Goal: Feedback & Contribution: Submit feedback/report problem

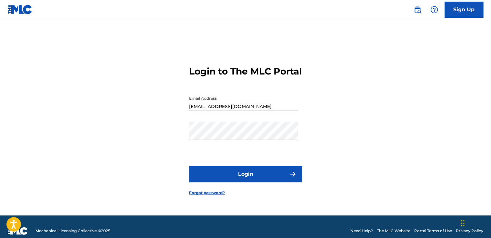
click at [242, 177] on button "Login" at bounding box center [245, 174] width 113 height 16
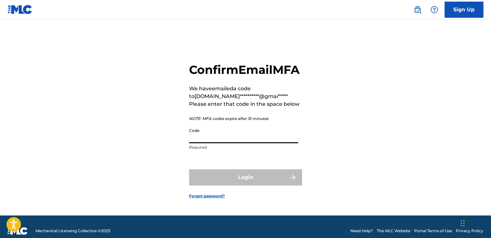
click at [198, 140] on input "Code" at bounding box center [243, 134] width 109 height 18
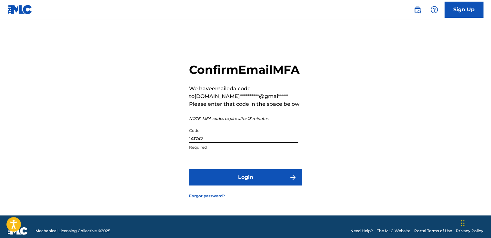
type input "141742"
click at [241, 186] on button "Login" at bounding box center [245, 177] width 113 height 16
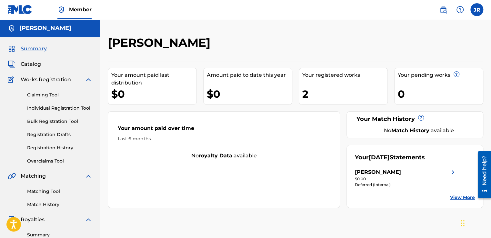
click at [89, 79] on img at bounding box center [89, 80] width 8 height 8
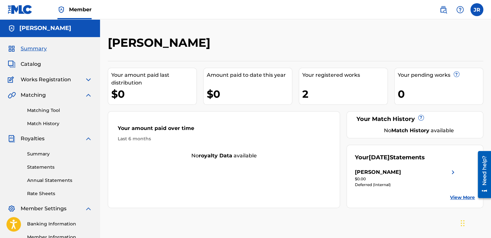
click at [87, 95] on img at bounding box center [89, 95] width 8 height 8
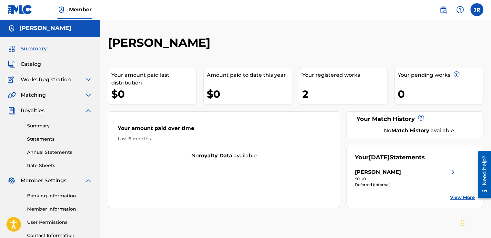
click at [90, 111] on img at bounding box center [89, 111] width 8 height 8
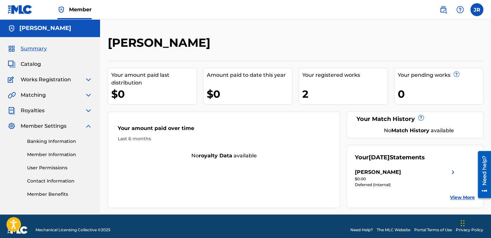
click at [88, 126] on img at bounding box center [89, 126] width 8 height 8
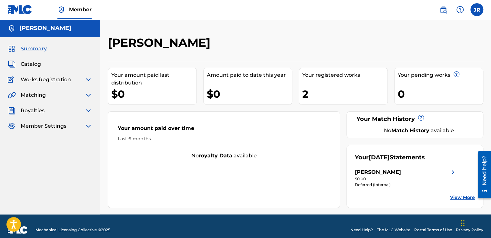
click at [36, 48] on span "Summary" at bounding box center [34, 49] width 26 height 8
click at [32, 66] on span "Catalog" at bounding box center [31, 64] width 20 height 8
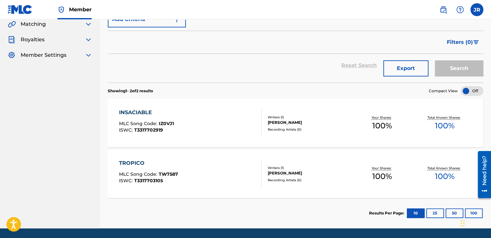
scroll to position [59, 0]
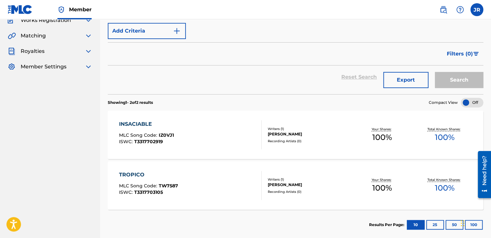
click at [221, 126] on div "INSACIABLE MLC Song Code : IZ0VJ1 ISWC : T3317702919" at bounding box center [190, 134] width 143 height 29
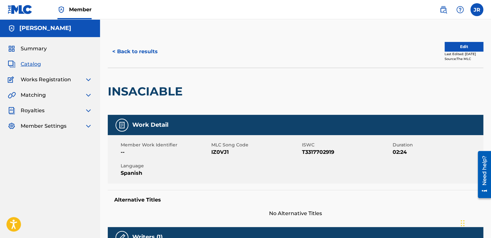
click at [57, 80] on span "Works Registration" at bounding box center [46, 80] width 50 height 8
click at [90, 81] on img at bounding box center [89, 80] width 8 height 8
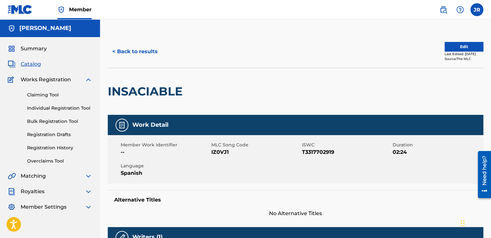
click at [37, 51] on span "Summary" at bounding box center [34, 49] width 26 height 8
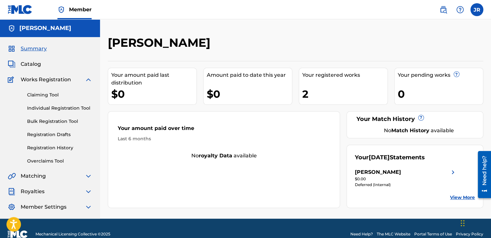
click at [90, 79] on img at bounding box center [89, 80] width 8 height 8
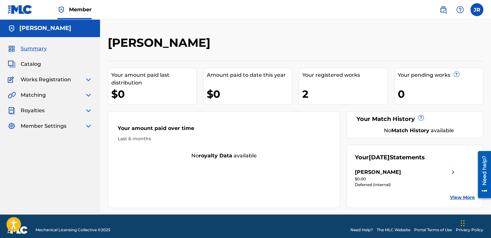
click at [88, 112] on img at bounding box center [89, 111] width 8 height 8
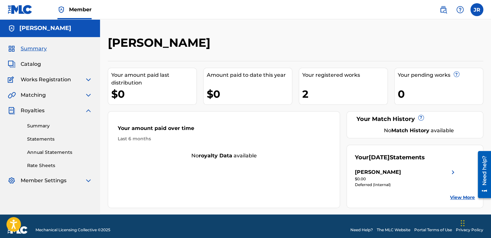
click at [42, 128] on link "Summary" at bounding box center [59, 126] width 65 height 7
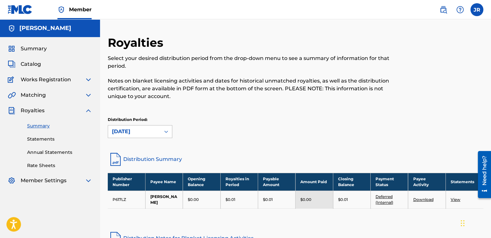
click at [169, 130] on icon at bounding box center [166, 131] width 6 height 6
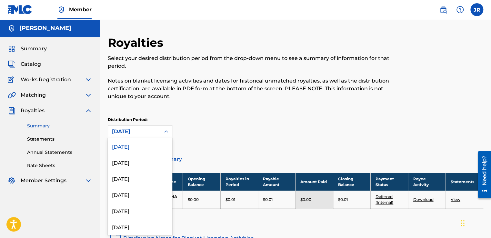
click at [140, 146] on div "August 2025" at bounding box center [140, 146] width 64 height 16
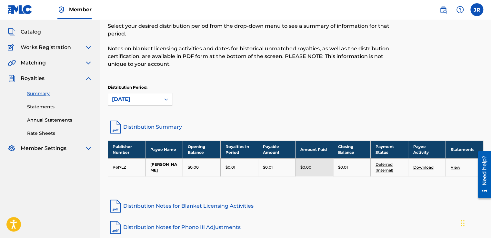
scroll to position [65, 0]
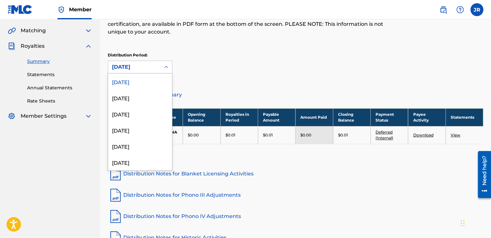
click at [162, 71] on div at bounding box center [166, 67] width 12 height 12
click at [136, 97] on div "July 2025" at bounding box center [140, 98] width 64 height 16
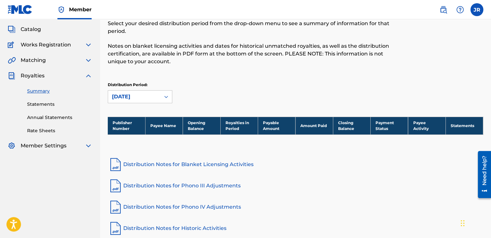
scroll to position [85, 0]
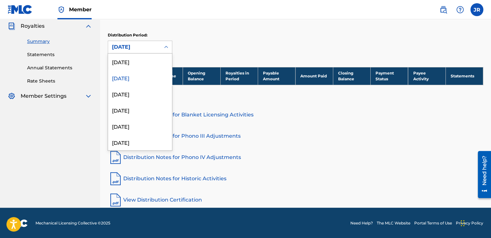
click at [166, 46] on icon at bounding box center [166, 47] width 6 height 6
click at [129, 96] on div "June 2025" at bounding box center [140, 94] width 64 height 16
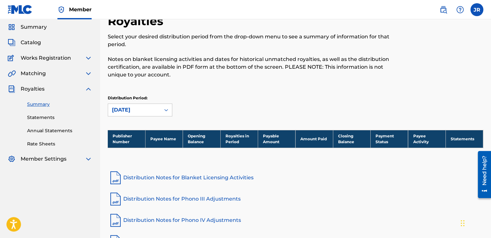
scroll to position [65, 0]
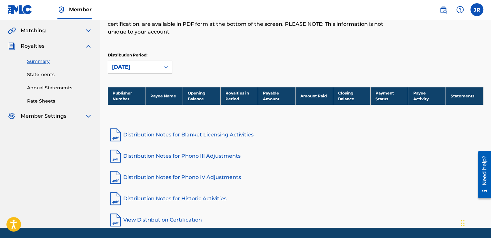
click at [161, 69] on div at bounding box center [166, 67] width 12 height 12
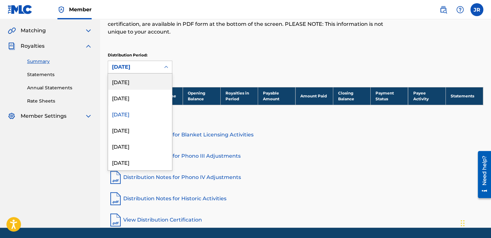
click at [130, 75] on div "August 2025" at bounding box center [140, 82] width 64 height 16
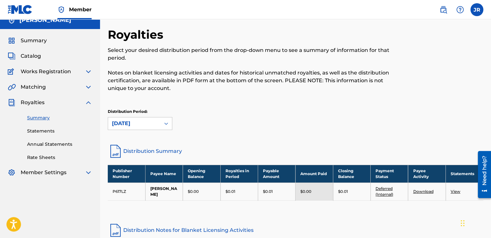
scroll to position [0, 0]
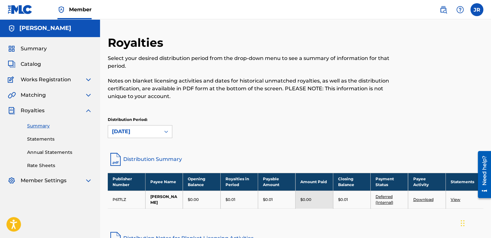
click at [42, 140] on link "Statements" at bounding box center [59, 139] width 65 height 7
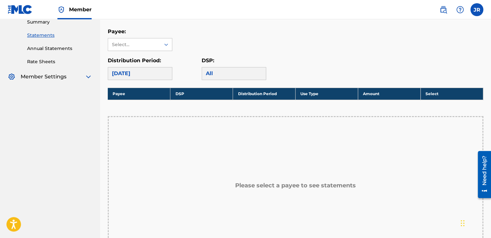
scroll to position [97, 0]
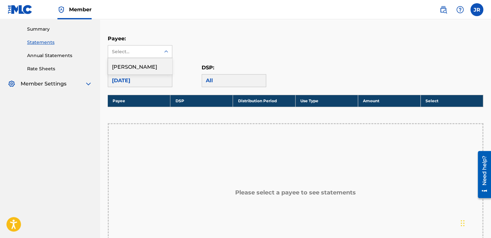
click at [161, 53] on div at bounding box center [166, 52] width 12 height 12
click at [129, 66] on div "[PERSON_NAME]" at bounding box center [140, 66] width 64 height 16
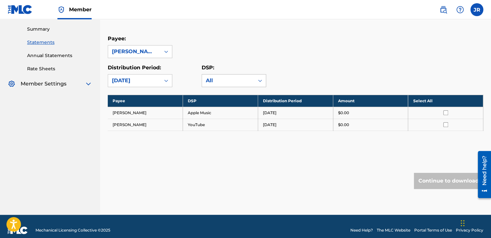
click at [257, 83] on icon at bounding box center [260, 80] width 6 height 6
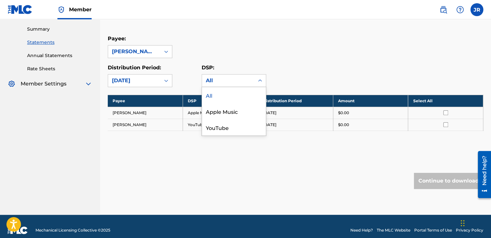
click at [217, 94] on div "All" at bounding box center [234, 95] width 64 height 16
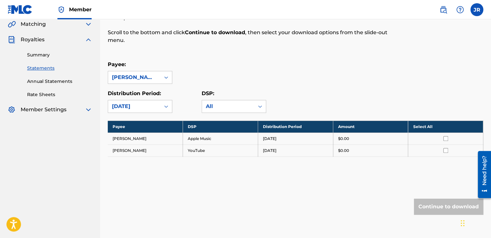
scroll to position [32, 0]
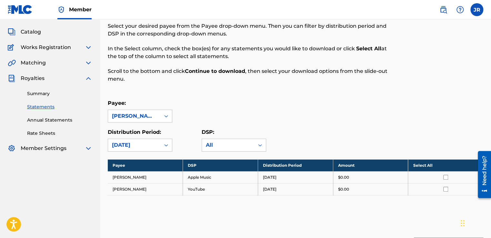
click at [47, 121] on link "Annual Statements" at bounding box center [59, 120] width 65 height 7
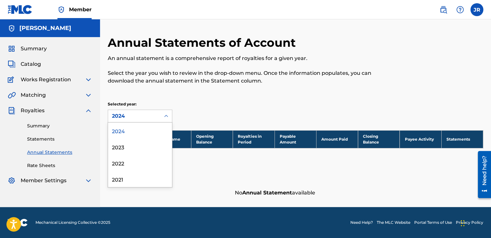
click at [163, 117] on icon at bounding box center [166, 116] width 6 height 6
click at [139, 147] on div "2023" at bounding box center [140, 147] width 64 height 16
click at [165, 113] on icon at bounding box center [166, 116] width 6 height 6
click at [130, 128] on div "2024" at bounding box center [140, 131] width 64 height 16
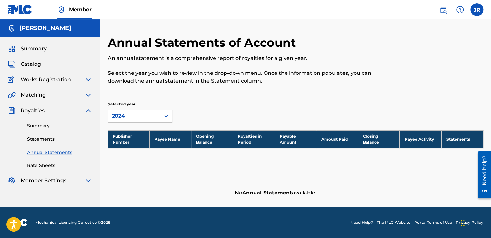
click at [44, 164] on link "Rate Sheets" at bounding box center [59, 165] width 65 height 7
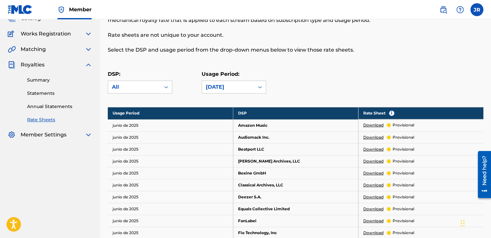
scroll to position [97, 0]
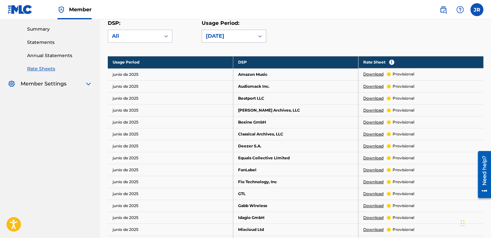
click at [256, 39] on div at bounding box center [260, 36] width 12 height 12
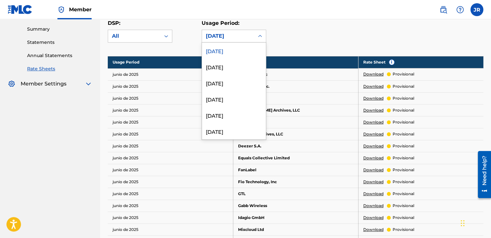
click at [211, 51] on div "June 2025" at bounding box center [234, 51] width 64 height 16
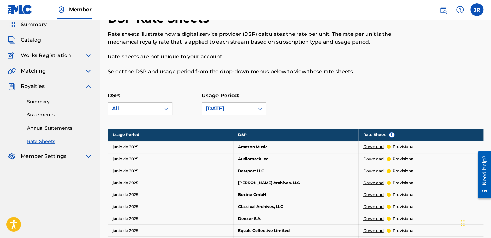
scroll to position [0, 0]
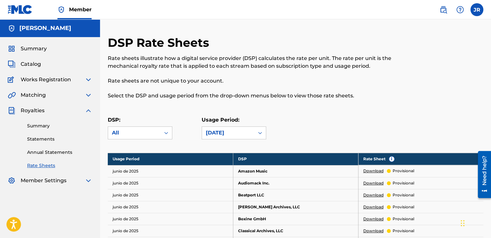
click at [45, 126] on link "Summary" at bounding box center [59, 126] width 65 height 7
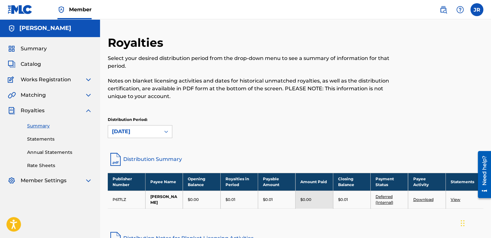
click at [90, 108] on img at bounding box center [89, 111] width 8 height 8
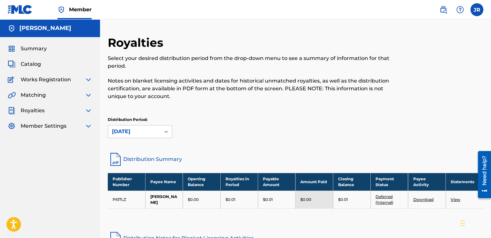
click at [85, 95] on img at bounding box center [89, 95] width 8 height 8
click at [51, 123] on link "Match History" at bounding box center [59, 123] width 65 height 7
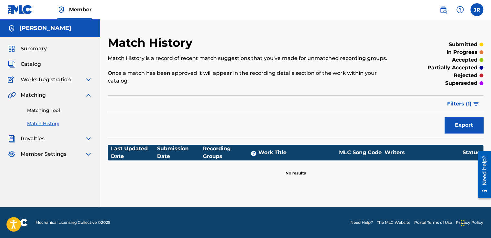
click at [50, 109] on link "Matching Tool" at bounding box center [59, 110] width 65 height 7
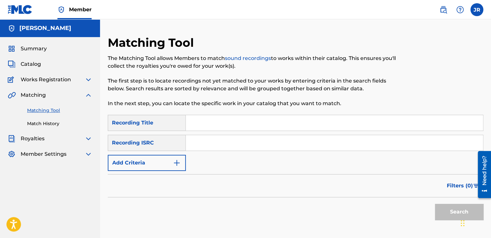
click at [45, 123] on link "Match History" at bounding box center [59, 123] width 65 height 7
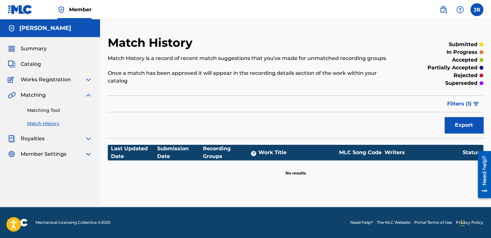
click at [471, 104] on span "Filters ( 1 )" at bounding box center [459, 104] width 25 height 8
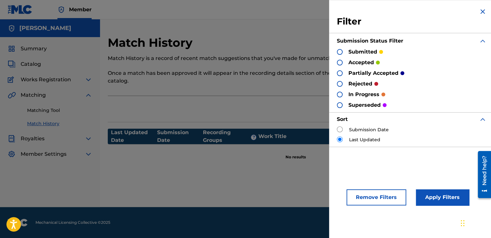
click at [340, 63] on div at bounding box center [340, 63] width 6 height 6
click at [438, 197] on button "Apply Filters" at bounding box center [442, 197] width 53 height 16
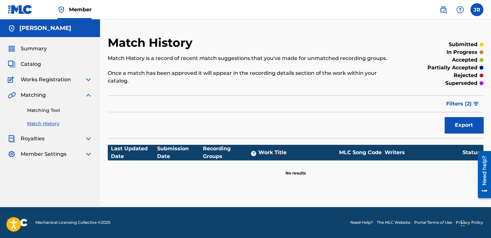
click at [470, 106] on span "Filters ( 2 )" at bounding box center [458, 104] width 25 height 8
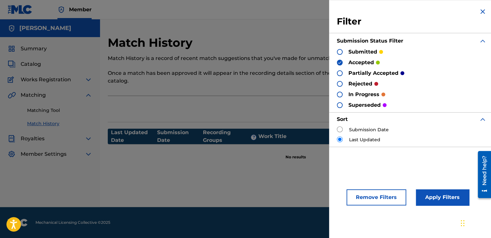
click at [340, 85] on div at bounding box center [340, 84] width 6 height 6
click at [339, 64] on img at bounding box center [340, 62] width 5 height 5
click at [439, 197] on button "Apply Filters" at bounding box center [442, 197] width 53 height 16
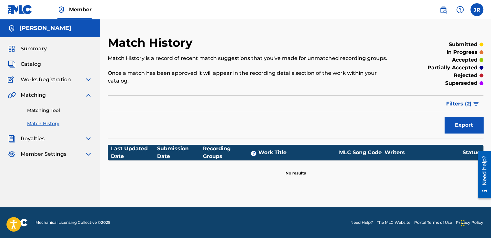
click at [478, 103] on img "submit" at bounding box center [475, 104] width 5 height 4
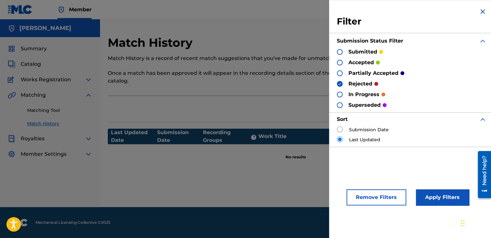
click at [339, 96] on div at bounding box center [340, 95] width 6 height 6
click at [339, 86] on div at bounding box center [340, 84] width 6 height 6
click at [424, 195] on button "Apply Filters" at bounding box center [442, 197] width 53 height 16
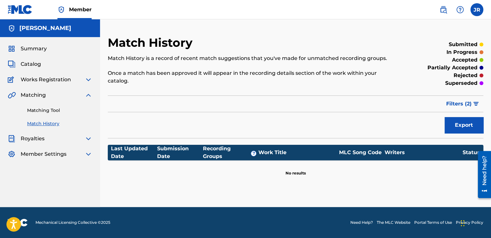
click at [87, 94] on img at bounding box center [89, 95] width 8 height 8
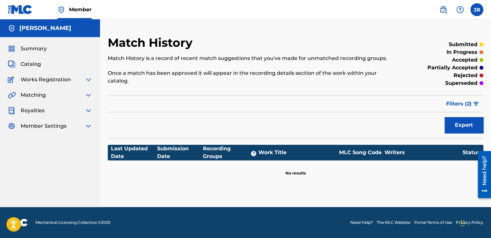
click at [89, 79] on img at bounding box center [89, 80] width 8 height 8
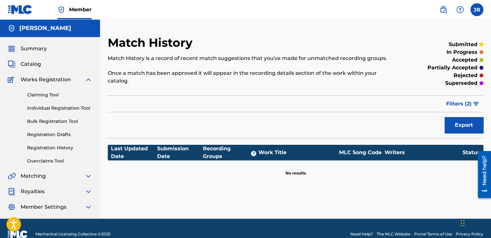
click at [59, 149] on link "Registration History" at bounding box center [59, 148] width 65 height 7
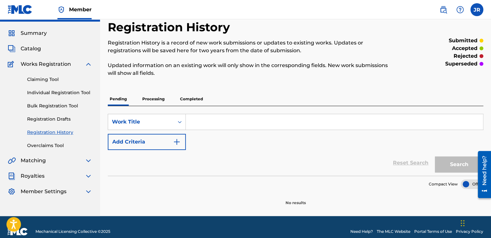
scroll to position [24, 0]
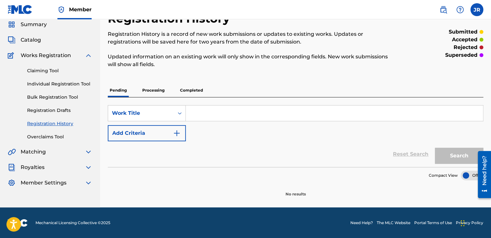
click at [158, 93] on p "Processing" at bounding box center [153, 91] width 26 height 14
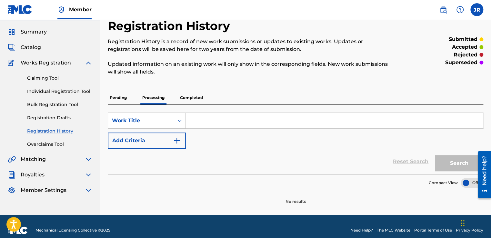
scroll to position [24, 0]
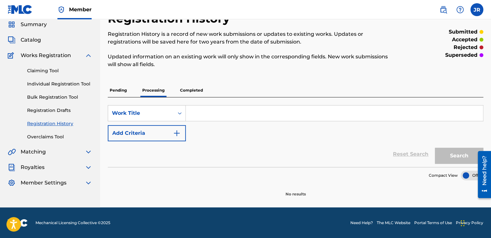
click at [199, 91] on p "Completed" at bounding box center [191, 91] width 27 height 14
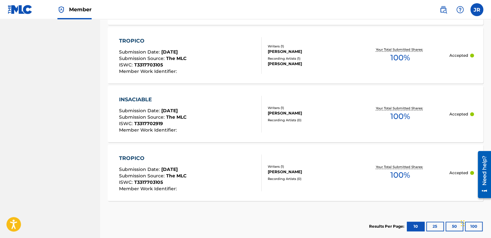
scroll to position [300, 0]
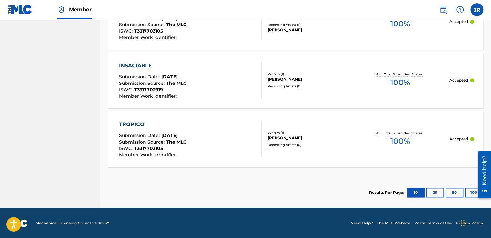
click at [297, 84] on div "Recording Artists ( 0 )" at bounding box center [309, 86] width 83 height 5
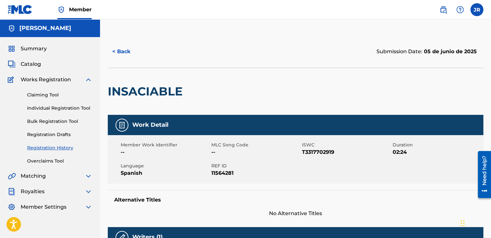
click at [120, 50] on button "< Back" at bounding box center [127, 52] width 39 height 16
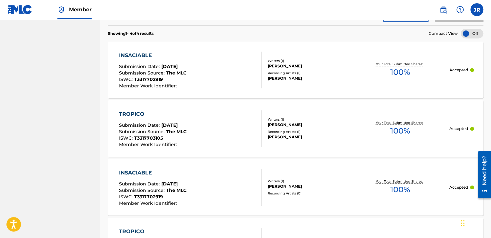
scroll to position [203, 0]
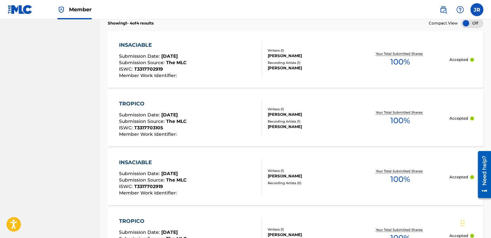
click at [196, 70] on div "INSACIABLE Submission Date : Aug 14, 2025 Submission Source : The MLC ISWC : T3…" at bounding box center [190, 59] width 143 height 37
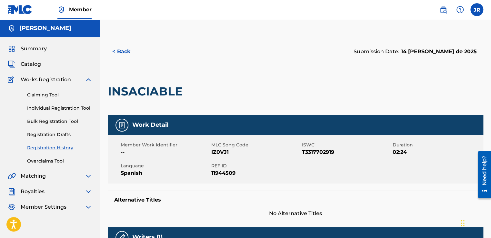
click at [54, 136] on link "Registration Drafts" at bounding box center [59, 134] width 65 height 7
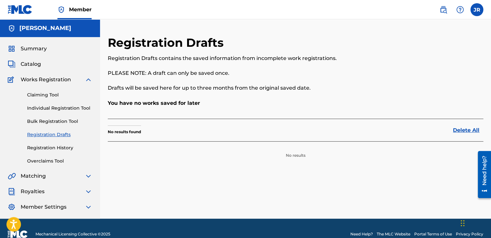
click at [50, 121] on link "Bulk Registration Tool" at bounding box center [59, 121] width 65 height 7
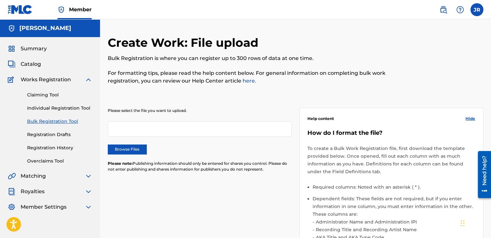
click at [53, 106] on link "Individual Registration Tool" at bounding box center [59, 108] width 65 height 7
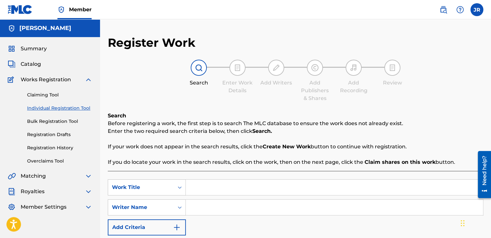
click at [52, 94] on link "Claiming Tool" at bounding box center [59, 95] width 65 height 7
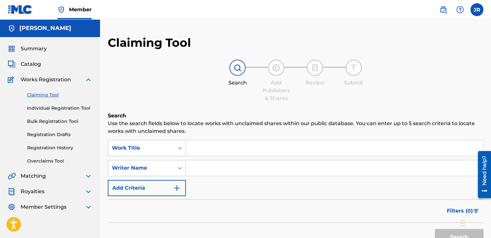
scroll to position [65, 0]
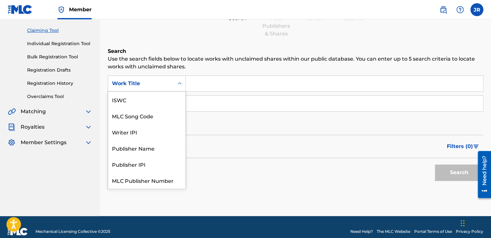
click at [181, 86] on icon "Search Form" at bounding box center [180, 83] width 6 height 6
click at [136, 180] on div "Work Title" at bounding box center [146, 180] width 77 height 16
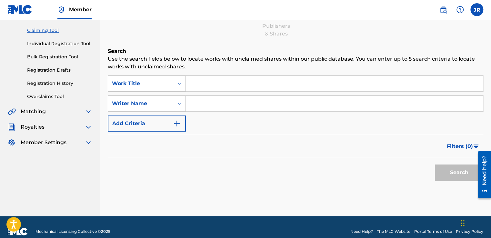
click at [208, 86] on input "Search Form" at bounding box center [334, 83] width 297 height 15
type input "insaciable"
click at [193, 104] on input "Search Form" at bounding box center [334, 103] width 297 height 15
type input "[PERSON_NAME]"
click at [178, 104] on icon "Search Form" at bounding box center [180, 103] width 6 height 6
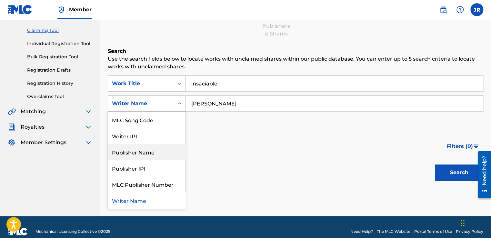
click at [135, 152] on div "Publisher Name" at bounding box center [146, 152] width 77 height 16
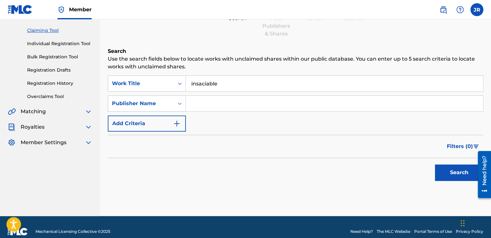
click at [201, 104] on input "Search Form" at bounding box center [334, 103] width 297 height 15
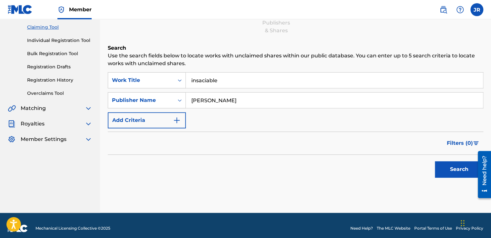
scroll to position [73, 0]
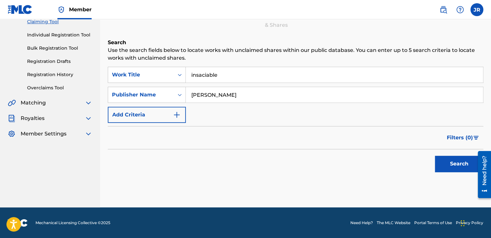
type input "[PERSON_NAME]"
click at [453, 161] on button "Search" at bounding box center [459, 164] width 48 height 16
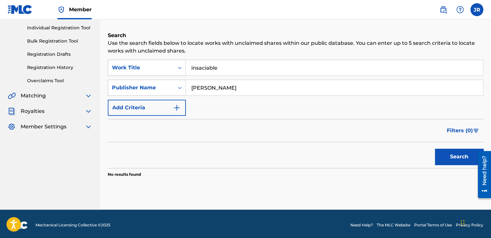
scroll to position [83, 0]
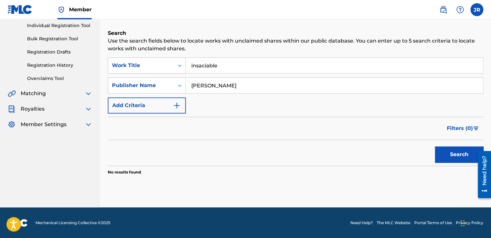
click at [192, 66] on input "insaciable" at bounding box center [334, 65] width 297 height 15
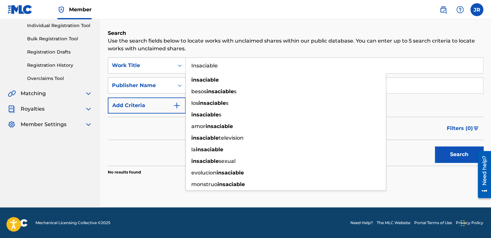
type input "Insaciable"
click at [401, 177] on div "Search Use the search fields below to locate works with unclaimed shares within…" at bounding box center [296, 118] width 376 height 178
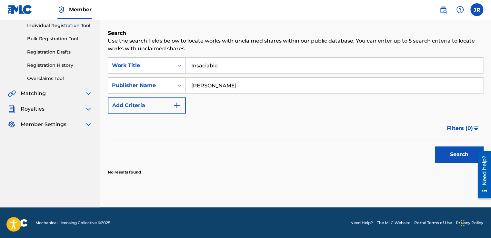
click at [457, 155] on button "Search" at bounding box center [459, 154] width 48 height 16
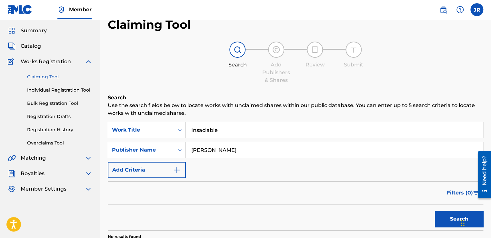
click at [86, 61] on img at bounding box center [89, 62] width 8 height 8
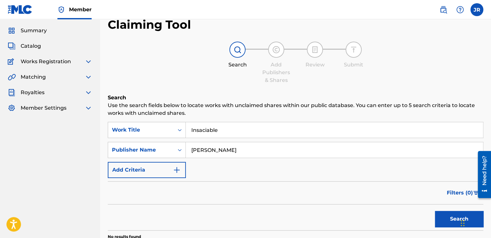
click at [92, 75] on img at bounding box center [89, 77] width 8 height 8
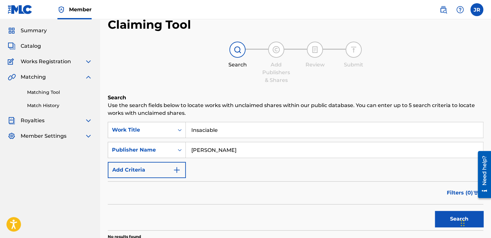
click at [49, 93] on link "Matching Tool" at bounding box center [59, 92] width 65 height 7
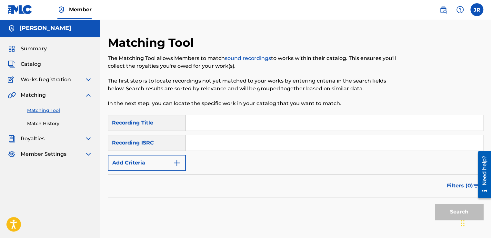
click at [195, 125] on input "Search Form" at bounding box center [334, 122] width 297 height 15
type input "Insaciable"
click at [443, 214] on button "Search" at bounding box center [459, 212] width 48 height 16
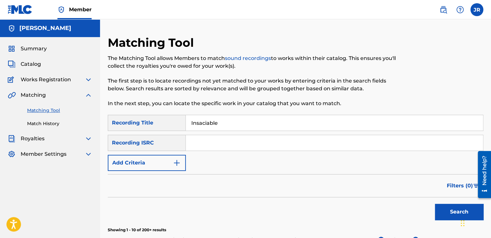
click at [171, 143] on div "Recording ISRC" at bounding box center [147, 143] width 78 height 16
click at [146, 145] on div "Recording ISRC" at bounding box center [147, 143] width 78 height 16
click at [138, 141] on div "Recording ISRC" at bounding box center [147, 143] width 78 height 16
click at [145, 143] on div "Recording ISRC" at bounding box center [147, 143] width 78 height 16
drag, startPoint x: 145, startPoint y: 143, endPoint x: 173, endPoint y: 144, distance: 28.1
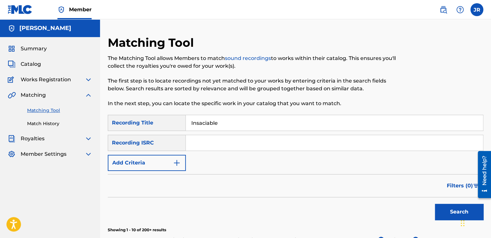
click at [173, 144] on div "Recording ISRC" at bounding box center [147, 143] width 78 height 16
click at [194, 144] on input "Search Form" at bounding box center [334, 142] width 297 height 15
type input "QZTRX2557254"
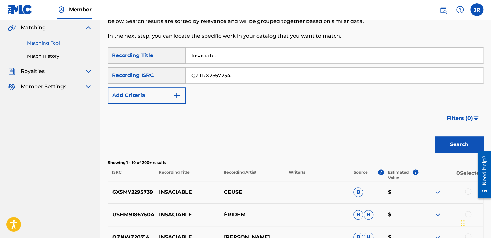
scroll to position [129, 0]
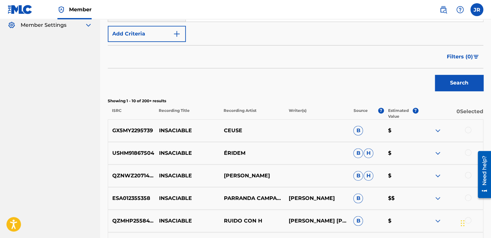
click at [462, 88] on button "Search" at bounding box center [459, 83] width 48 height 16
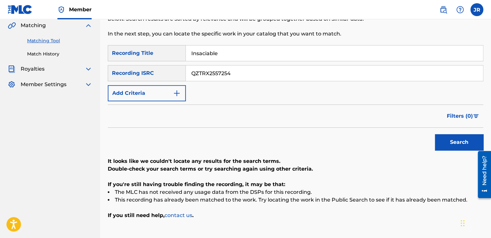
scroll to position [49, 0]
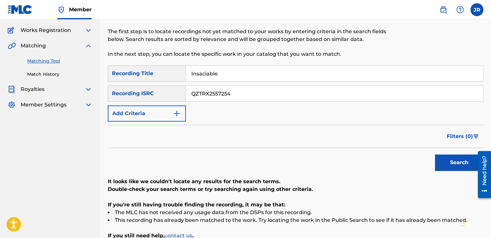
drag, startPoint x: 240, startPoint y: 94, endPoint x: 182, endPoint y: 96, distance: 57.8
click at [182, 96] on div "SearchWithCriteria2619e2bb-e86c-4c18-a725-3fcdb4fb6527 Recording ISRC QZTRX2557…" at bounding box center [296, 94] width 376 height 16
click at [172, 116] on button "Add Criteria" at bounding box center [147, 114] width 78 height 16
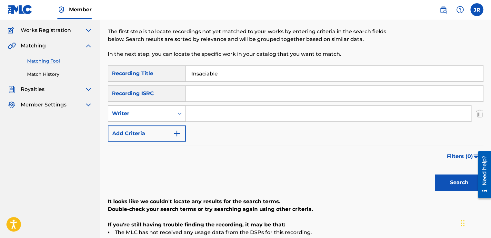
click at [180, 110] on icon "Search Form" at bounding box center [180, 113] width 6 height 6
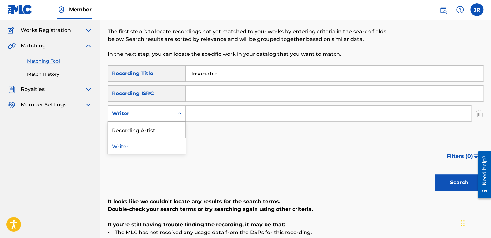
click at [140, 148] on div "Writer" at bounding box center [146, 146] width 77 height 16
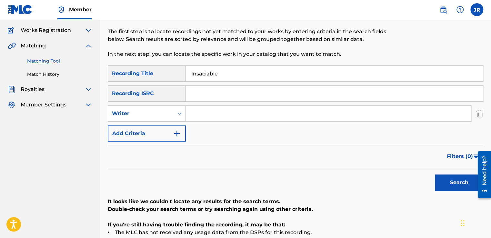
click at [204, 119] on input "Search Form" at bounding box center [328, 113] width 285 height 15
drag, startPoint x: 446, startPoint y: 184, endPoint x: 452, endPoint y: 184, distance: 6.2
click at [452, 185] on button "Search" at bounding box center [459, 183] width 48 height 16
drag, startPoint x: 242, startPoint y: 110, endPoint x: 196, endPoint y: 118, distance: 47.2
click at [196, 118] on input "[PERSON_NAME]" at bounding box center [328, 113] width 285 height 15
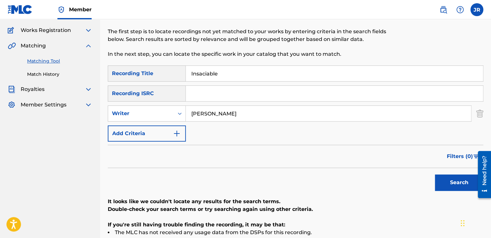
type input "J"
type input "[PERSON_NAME]"
click at [449, 179] on button "Search" at bounding box center [459, 183] width 48 height 16
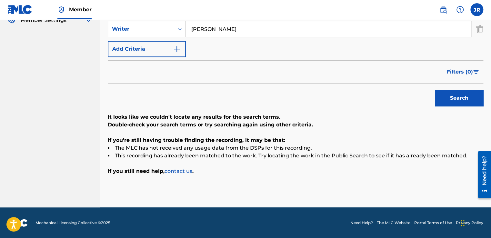
scroll to position [0, 0]
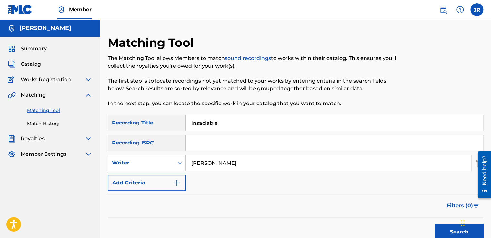
drag, startPoint x: 209, startPoint y: 173, endPoint x: 164, endPoint y: 173, distance: 45.8
click at [164, 173] on div "SearchWithCriteriaa89e1f79-934e-490c-8464-eb898a0397ad Recording Title Insaciab…" at bounding box center [296, 153] width 376 height 76
drag, startPoint x: 116, startPoint y: 125, endPoint x: 111, endPoint y: 125, distance: 5.5
click at [111, 125] on div "SearchWithCriteriaa89e1f79-934e-490c-8464-eb898a0397ad Recording Title Insaciab…" at bounding box center [296, 123] width 376 height 16
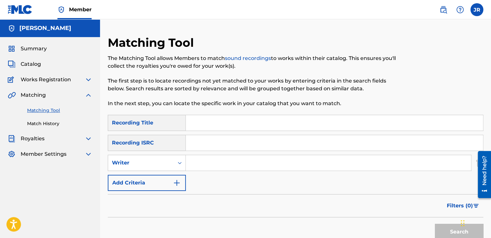
click at [89, 97] on img at bounding box center [89, 95] width 8 height 8
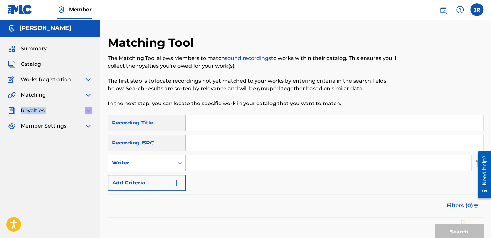
click at [89, 114] on div "Summary Catalog Works Registration Claiming Tool Individual Registration Tool B…" at bounding box center [50, 87] width 100 height 101
drag, startPoint x: 89, startPoint y: 114, endPoint x: 40, endPoint y: 111, distance: 48.5
click at [40, 111] on span "Royalties" at bounding box center [33, 111] width 24 height 8
click at [90, 110] on img at bounding box center [89, 111] width 8 height 8
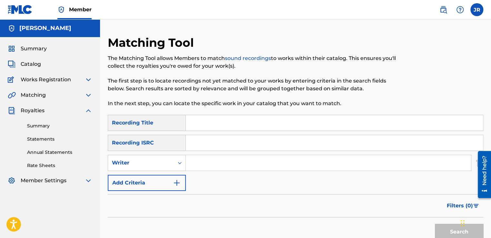
click at [41, 139] on link "Statements" at bounding box center [59, 139] width 65 height 7
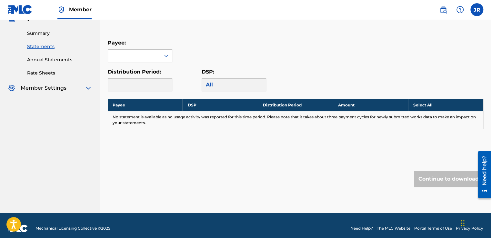
scroll to position [97, 0]
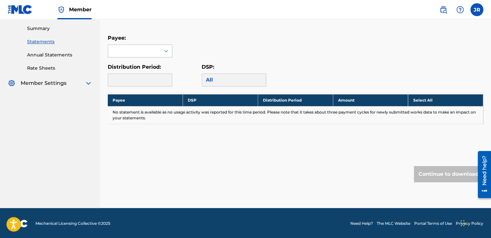
click at [164, 54] on icon at bounding box center [166, 51] width 6 height 6
click at [150, 67] on div "[PERSON_NAME]" at bounding box center [140, 65] width 64 height 16
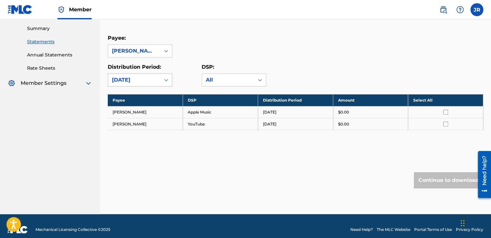
click at [163, 81] on div at bounding box center [166, 80] width 12 height 12
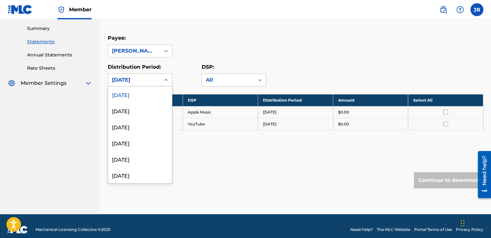
click at [132, 96] on div "August 2025" at bounding box center [140, 94] width 64 height 16
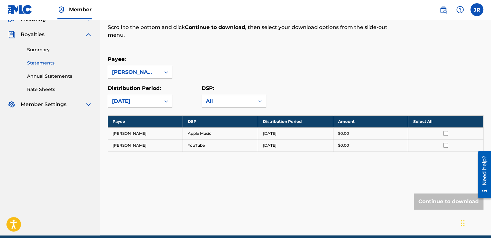
scroll to position [65, 0]
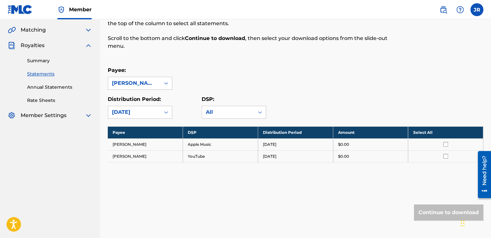
click at [41, 59] on link "Summary" at bounding box center [59, 60] width 65 height 7
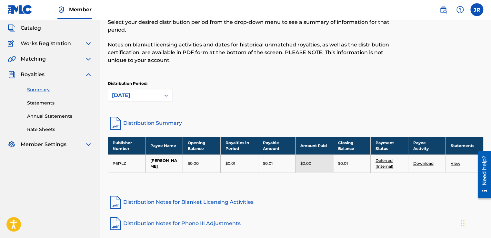
scroll to position [32, 0]
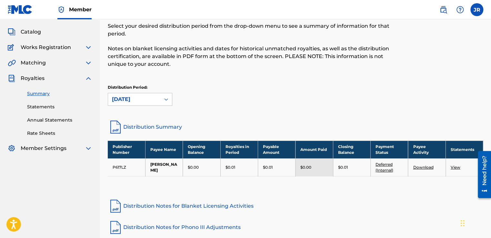
click at [456, 168] on link "View" at bounding box center [456, 167] width 10 height 5
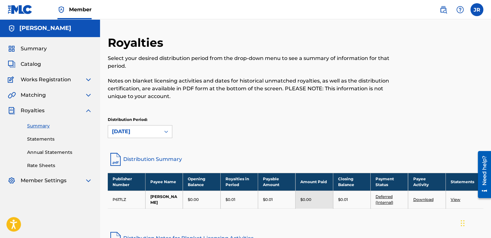
click at [87, 109] on img at bounding box center [89, 111] width 8 height 8
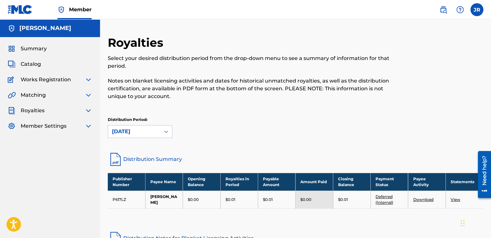
click at [86, 94] on img at bounding box center [89, 95] width 8 height 8
click at [46, 123] on link "Match History" at bounding box center [59, 123] width 65 height 7
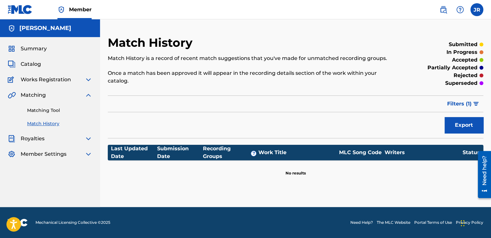
click at [473, 134] on div "Match History Match History is a record of recent match suggestions that you've…" at bounding box center [296, 105] width 376 height 141
click at [467, 127] on button "Export" at bounding box center [464, 125] width 39 height 16
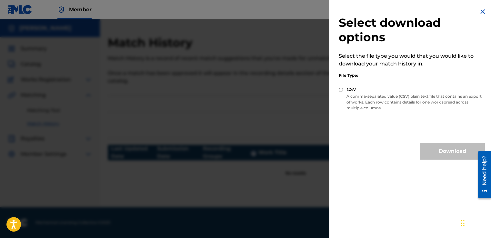
click at [482, 10] on img at bounding box center [483, 12] width 8 height 8
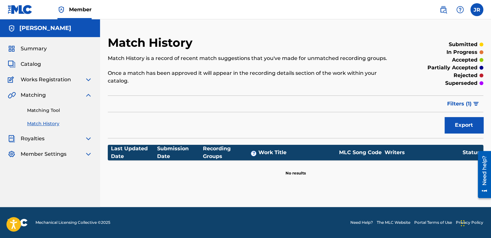
click at [479, 101] on button "Filters ( 1 )" at bounding box center [463, 104] width 40 height 16
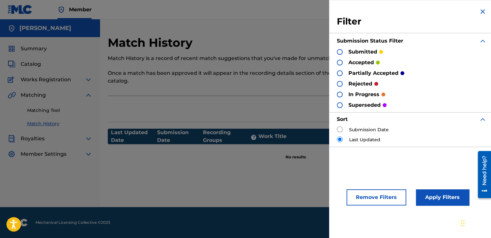
click at [341, 63] on div at bounding box center [340, 63] width 6 height 6
click at [439, 200] on button "Apply Filters" at bounding box center [442, 197] width 53 height 16
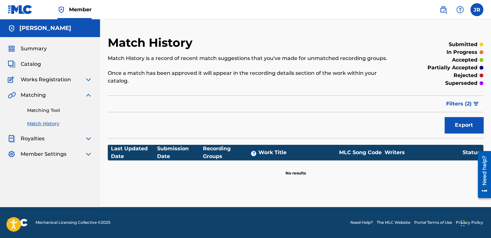
click at [471, 105] on span "Filters ( 2 )" at bounding box center [458, 104] width 25 height 8
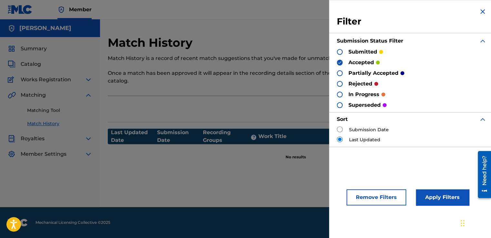
click at [340, 137] on input "radio" at bounding box center [340, 139] width 6 height 6
drag, startPoint x: 341, startPoint y: 139, endPoint x: 339, endPoint y: 135, distance: 4.4
click at [341, 139] on input "radio" at bounding box center [340, 139] width 6 height 6
drag, startPoint x: 341, startPoint y: 86, endPoint x: 339, endPoint y: 73, distance: 12.3
click at [340, 85] on div at bounding box center [340, 84] width 6 height 6
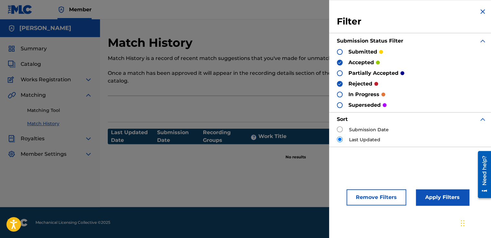
click at [340, 62] on img at bounding box center [340, 62] width 5 height 5
click at [427, 197] on button "Apply Filters" at bounding box center [442, 197] width 53 height 16
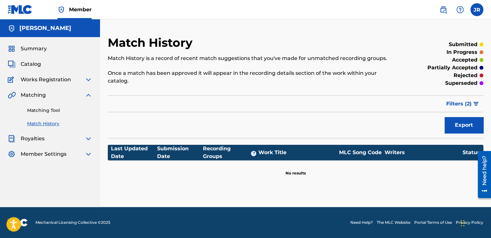
click at [52, 109] on link "Matching Tool" at bounding box center [59, 110] width 65 height 7
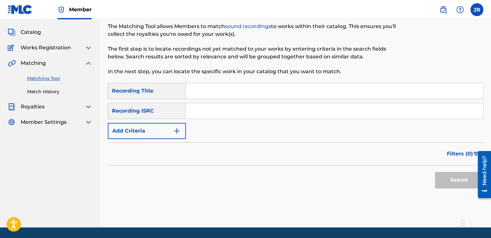
scroll to position [52, 0]
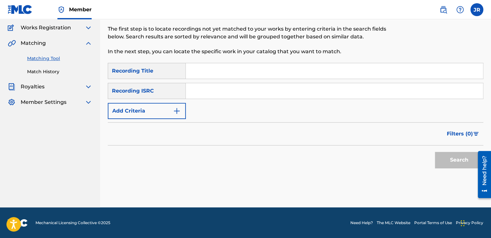
click at [465, 136] on span "Filters ( 0 )" at bounding box center [460, 134] width 26 height 8
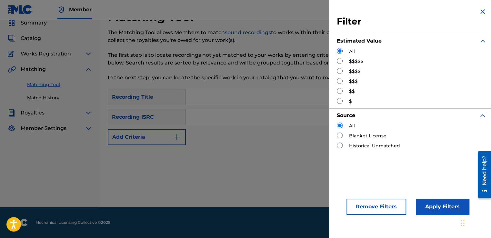
click at [287, 173] on div "SearchWithCriteriaa89e1f79-934e-490c-8464-eb898a0397ad Recording Title SearchWi…" at bounding box center [296, 132] width 376 height 86
click at [242, 153] on div "Search" at bounding box center [296, 158] width 376 height 26
click at [192, 92] on input "Search Form" at bounding box center [334, 96] width 297 height 15
drag, startPoint x: 218, startPoint y: 176, endPoint x: 245, endPoint y: 178, distance: 26.5
click at [218, 176] on div "Matching Tool The Matching Tool allows Members to match sound recordings to wor…" at bounding box center [296, 108] width 376 height 197
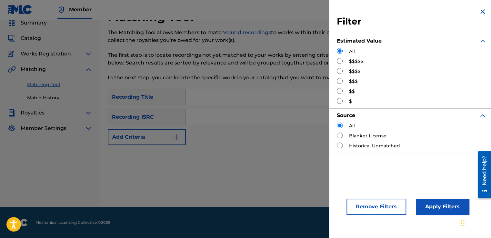
click at [445, 207] on button "Apply Filters" at bounding box center [442, 207] width 53 height 16
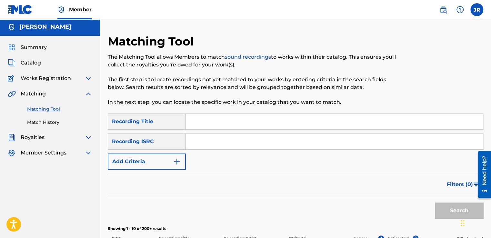
scroll to position [0, 0]
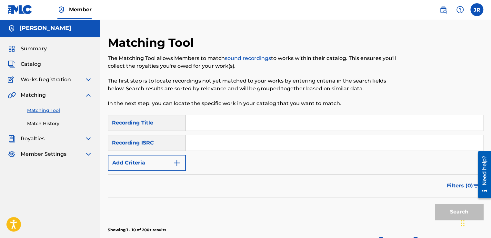
click at [196, 124] on input "Search Form" at bounding box center [334, 122] width 297 height 15
type input "Insaciable"
click at [449, 208] on button "Search" at bounding box center [459, 212] width 48 height 16
drag, startPoint x: 219, startPoint y: 120, endPoint x: 125, endPoint y: 126, distance: 95.0
click at [126, 126] on div "SearchWithCriteriaa89e1f79-934e-490c-8464-eb898a0397ad Recording Title Insaciab…" at bounding box center [296, 123] width 376 height 16
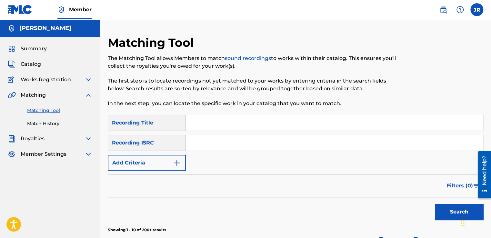
type input "\"
click at [157, 143] on div "Recording ISRC" at bounding box center [147, 143] width 78 height 16
click at [166, 145] on div "Recording ISRC" at bounding box center [147, 143] width 78 height 16
click at [135, 144] on div "Recording ISRC" at bounding box center [147, 143] width 78 height 16
click at [172, 163] on button "Add Criteria" at bounding box center [147, 163] width 78 height 16
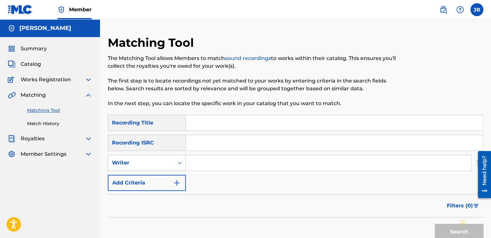
click at [179, 164] on icon "Search Form" at bounding box center [180, 163] width 6 height 6
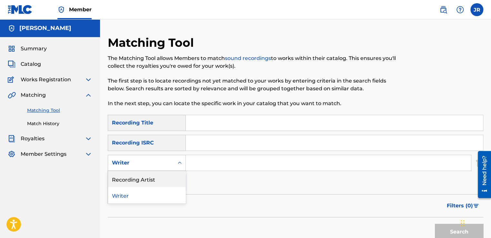
click at [141, 179] on div "Recording Artist" at bounding box center [146, 179] width 77 height 16
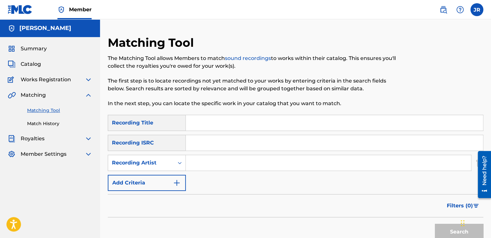
click at [196, 161] on input "Search Form" at bounding box center [328, 162] width 285 height 15
type input "[PERSON_NAME]"
click at [448, 229] on button "Search" at bounding box center [459, 232] width 48 height 16
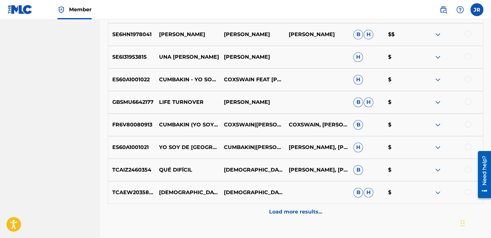
scroll to position [323, 0]
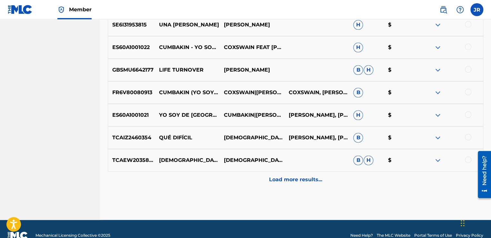
click at [302, 181] on p "Load more results..." at bounding box center [295, 180] width 53 height 8
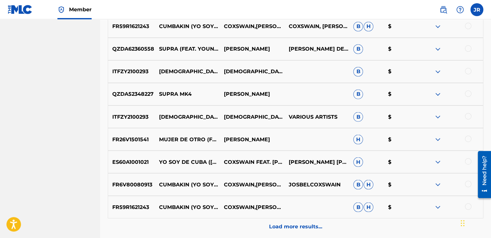
scroll to position [516, 0]
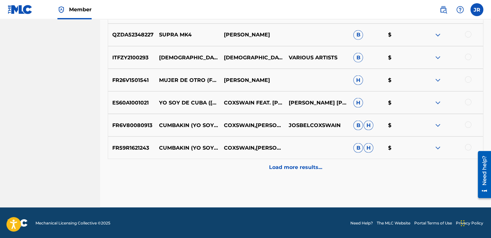
click at [296, 169] on p "Load more results..." at bounding box center [295, 167] width 53 height 8
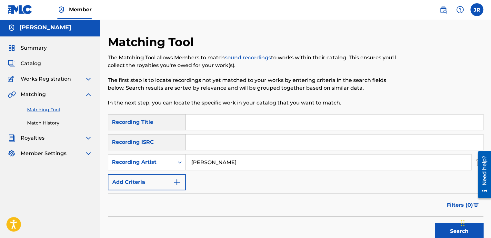
scroll to position [0, 0]
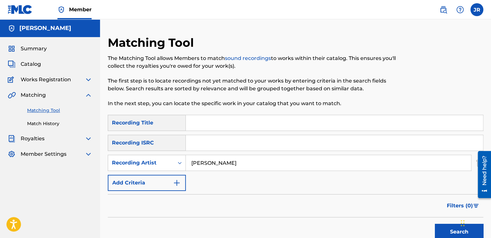
click at [90, 94] on img at bounding box center [89, 95] width 8 height 8
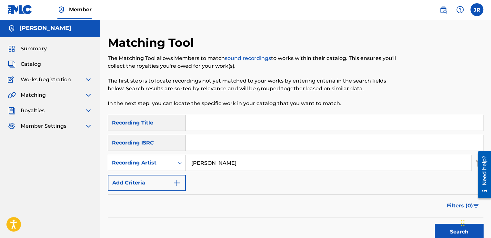
click at [35, 63] on span "Catalog" at bounding box center [31, 64] width 20 height 8
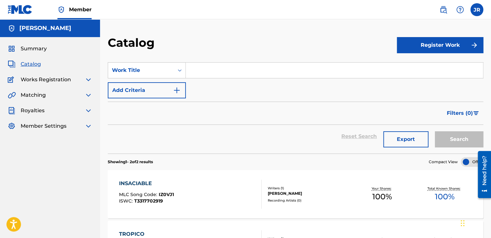
click at [84, 78] on div "Works Registration" at bounding box center [50, 80] width 85 height 8
click at [89, 82] on img at bounding box center [89, 80] width 8 height 8
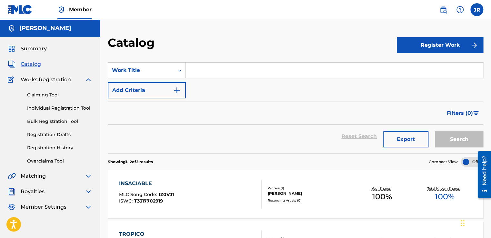
click at [56, 159] on link "Overclaims Tool" at bounding box center [59, 161] width 65 height 7
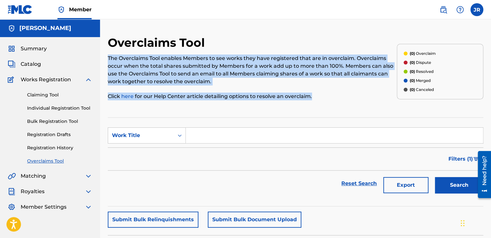
drag, startPoint x: 108, startPoint y: 59, endPoint x: 314, endPoint y: 92, distance: 208.5
click at [314, 92] on div "The Overclaims Tool enables Members to see works they have registered that are …" at bounding box center [252, 78] width 289 height 46
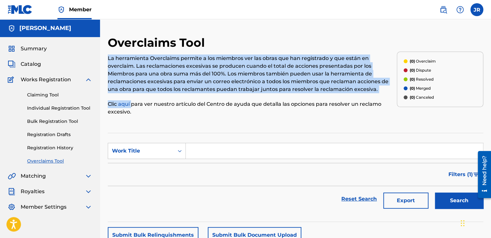
click at [228, 116] on p "Clic aquí para ver nuestro artículo del Centro de ayuda que detalla las opcione…" at bounding box center [252, 107] width 289 height 15
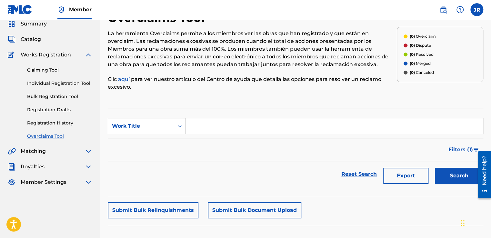
scroll to position [32, 0]
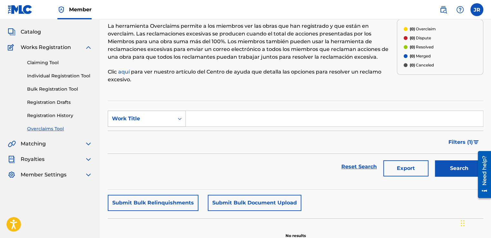
click at [178, 118] on icon "Search Form" at bounding box center [180, 119] width 6 height 6
click at [140, 167] on div "Work Title" at bounding box center [146, 167] width 77 height 16
click at [201, 122] on input "Search Form" at bounding box center [334, 118] width 297 height 15
type input "Insaciable"
click at [435, 160] on button "Search" at bounding box center [459, 168] width 48 height 16
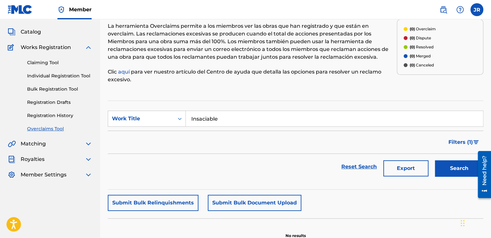
click at [455, 168] on button "Search" at bounding box center [459, 168] width 48 height 16
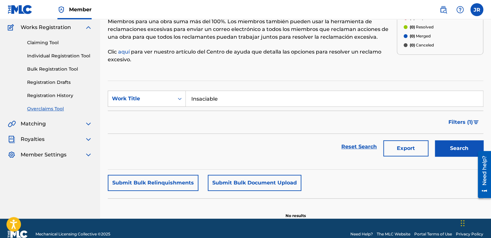
scroll to position [63, 0]
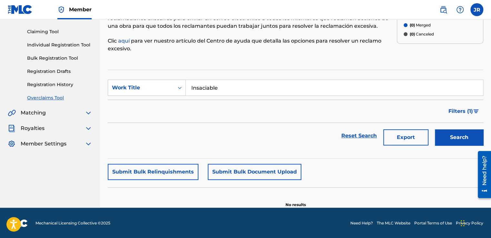
click at [355, 137] on link "Reset Search" at bounding box center [359, 136] width 42 height 14
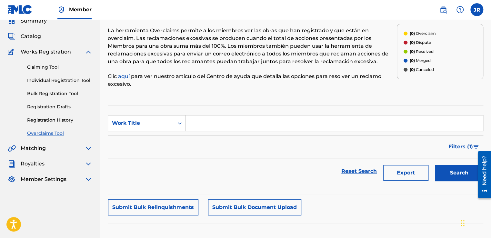
scroll to position [0, 0]
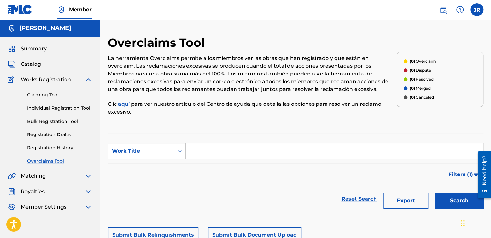
drag, startPoint x: 87, startPoint y: 80, endPoint x: 74, endPoint y: 79, distance: 13.3
click at [87, 80] on img at bounding box center [89, 80] width 8 height 8
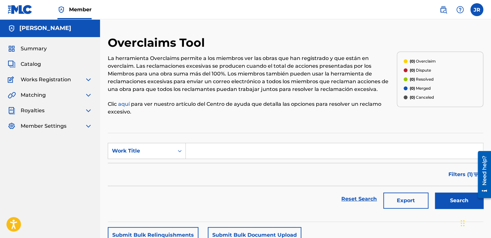
click at [29, 66] on span "Catalog" at bounding box center [31, 64] width 20 height 8
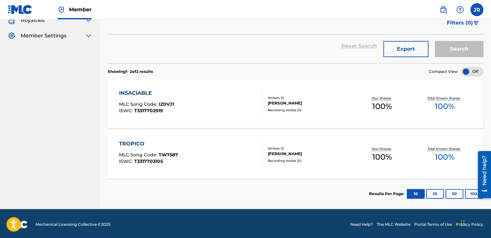
scroll to position [92, 0]
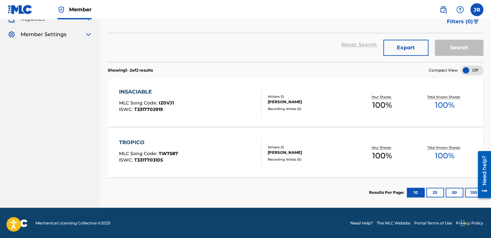
click at [246, 106] on div "INSACIABLE MLC Song Code : IZ0VJ1 ISWC : T3317702919" at bounding box center [190, 102] width 143 height 29
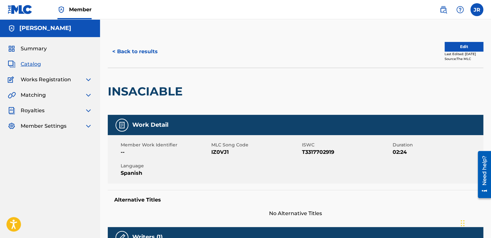
drag, startPoint x: 33, startPoint y: 64, endPoint x: 41, endPoint y: 66, distance: 8.8
click at [33, 64] on span "Catalog" at bounding box center [31, 64] width 20 height 8
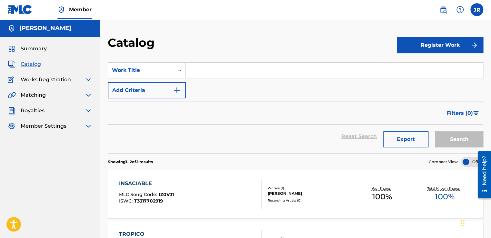
click at [474, 112] on img "Search Form" at bounding box center [475, 113] width 5 height 4
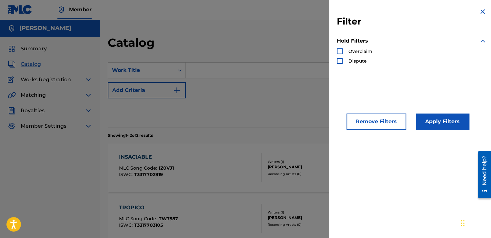
click at [341, 52] on div "Search Form" at bounding box center [340, 51] width 6 height 6
click at [435, 121] on button "Apply Filters" at bounding box center [442, 122] width 53 height 16
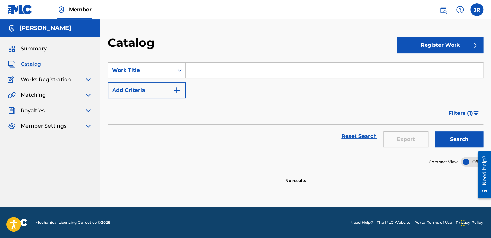
click at [467, 112] on span "Filters ( 1 )" at bounding box center [461, 113] width 25 height 8
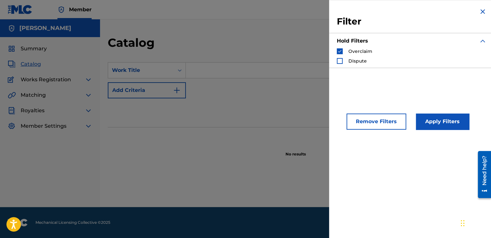
click at [340, 61] on div "Search Form" at bounding box center [340, 61] width 6 height 6
drag, startPoint x: 339, startPoint y: 52, endPoint x: 339, endPoint y: 59, distance: 6.8
click at [339, 52] on img "Search Form" at bounding box center [340, 51] width 5 height 5
click at [339, 59] on img "Search Form" at bounding box center [340, 61] width 5 height 5
click at [480, 41] on img "Search Form" at bounding box center [483, 41] width 8 height 8
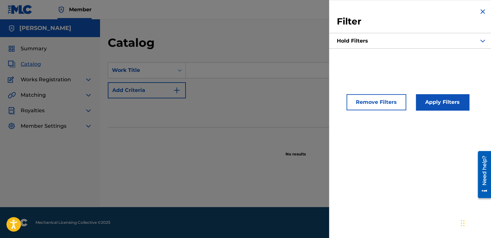
click at [480, 41] on img "Search Form" at bounding box center [483, 41] width 8 height 8
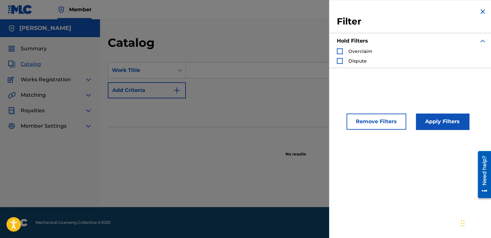
click at [442, 126] on button "Apply Filters" at bounding box center [442, 122] width 53 height 16
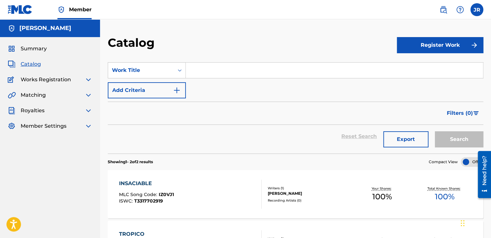
click at [89, 80] on img at bounding box center [89, 80] width 8 height 8
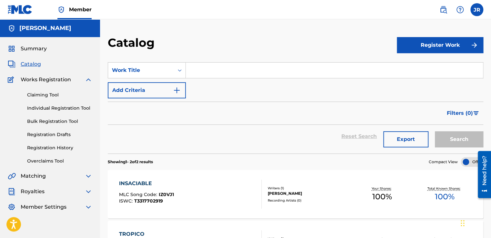
click at [86, 79] on img at bounding box center [89, 80] width 8 height 8
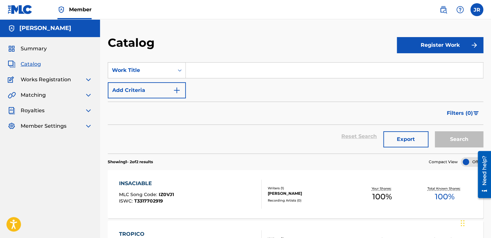
click at [89, 110] on img at bounding box center [89, 111] width 8 height 8
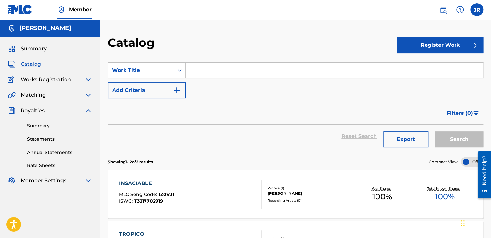
click at [47, 137] on link "Statements" at bounding box center [59, 139] width 65 height 7
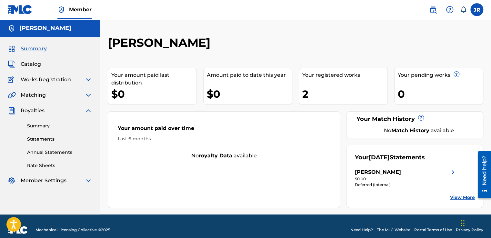
click at [46, 141] on link "Statements" at bounding box center [59, 139] width 65 height 7
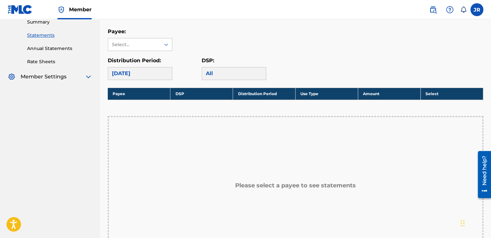
scroll to position [97, 0]
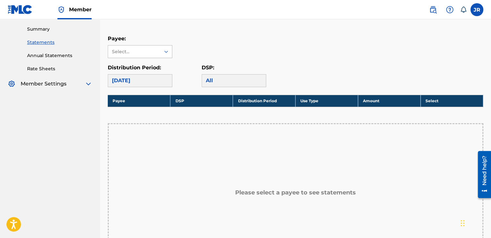
click at [161, 52] on div at bounding box center [166, 52] width 12 height 12
click at [144, 72] on div "Josbel Robaina" at bounding box center [140, 66] width 64 height 16
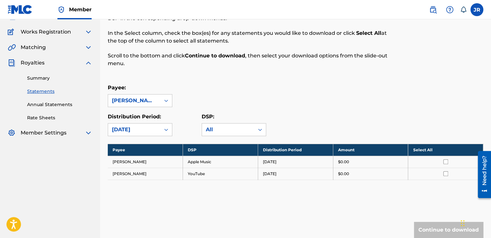
scroll to position [0, 0]
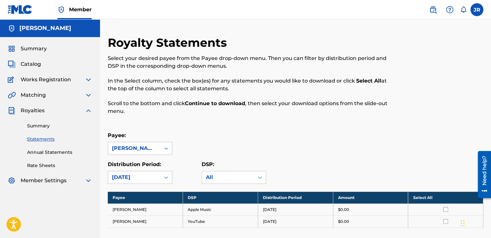
click at [87, 110] on img at bounding box center [89, 111] width 8 height 8
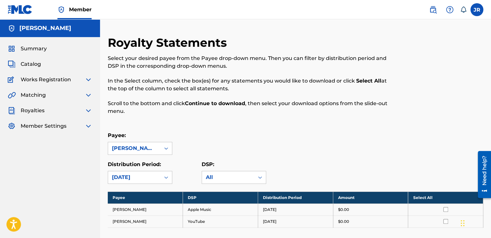
click at [86, 95] on img at bounding box center [89, 95] width 8 height 8
drag, startPoint x: 89, startPoint y: 96, endPoint x: 86, endPoint y: 96, distance: 3.9
click at [90, 96] on img at bounding box center [89, 95] width 8 height 8
click at [89, 95] on img at bounding box center [89, 95] width 8 height 8
click at [49, 110] on link "Matching Tool" at bounding box center [59, 110] width 65 height 7
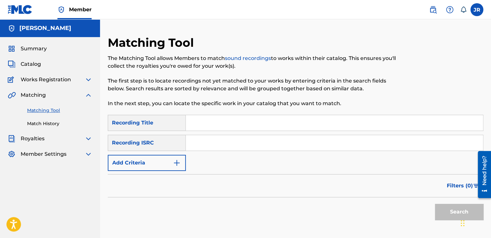
click at [165, 143] on div "Recording ISRC" at bounding box center [147, 143] width 78 height 16
click at [175, 144] on div "Recording ISRC" at bounding box center [147, 143] width 78 height 16
click at [178, 164] on img "Search Form" at bounding box center [177, 163] width 8 height 8
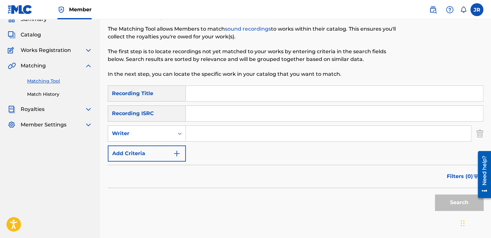
scroll to position [65, 0]
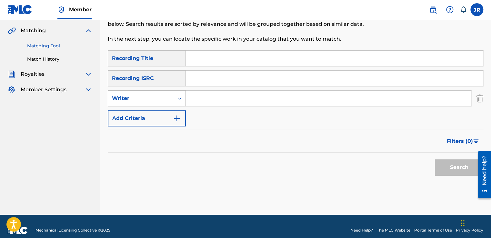
click at [183, 100] on div "Search Form" at bounding box center [180, 99] width 12 height 12
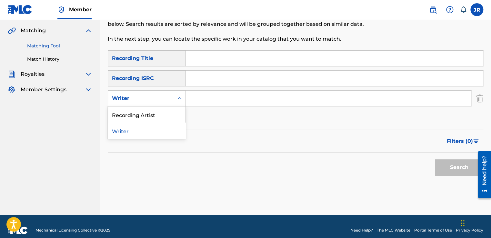
click at [30, 147] on nav "Josbel Robaina Summary Catalog Works Registration Claiming Tool Individual Regi…" at bounding box center [50, 85] width 100 height 260
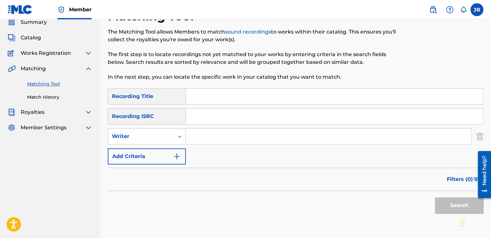
scroll to position [0, 0]
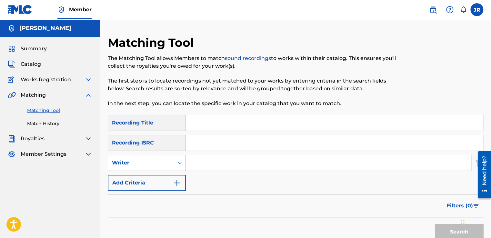
click at [179, 163] on icon "Search Form" at bounding box center [180, 163] width 6 height 6
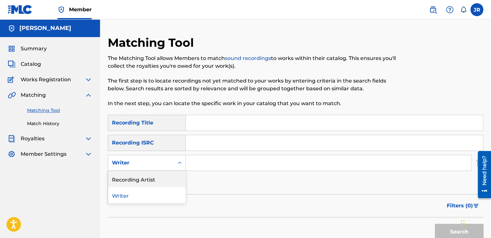
click at [175, 160] on div "Search Form" at bounding box center [180, 163] width 12 height 12
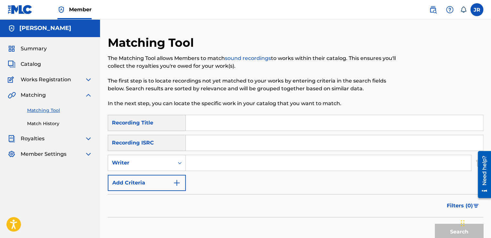
click at [177, 183] on img "Search Form" at bounding box center [177, 183] width 8 height 8
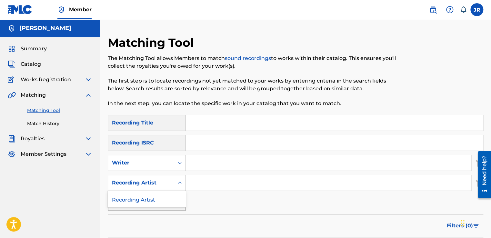
click at [178, 185] on icon "Search Form" at bounding box center [180, 183] width 6 height 6
click at [177, 203] on div "Max Criteria Reached" at bounding box center [147, 203] width 78 height 16
click at [179, 164] on icon "Search Form" at bounding box center [180, 163] width 6 height 6
click at [136, 177] on div "Writer" at bounding box center [146, 179] width 77 height 16
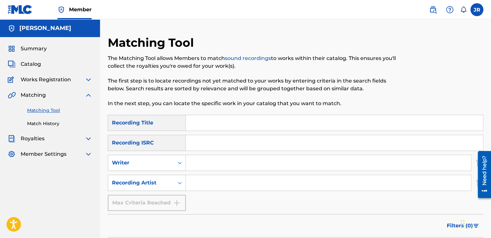
click at [219, 148] on input "Search Form" at bounding box center [334, 142] width 297 height 15
paste input "QZTRX2557254"
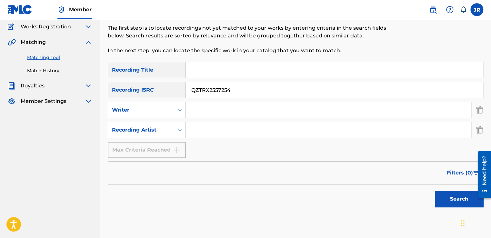
scroll to position [92, 0]
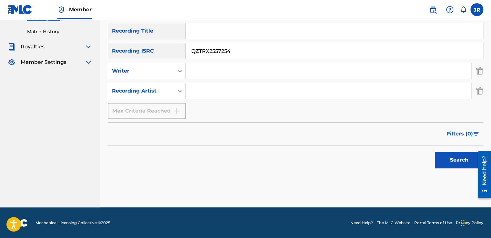
type input "QZTRX2557254"
click at [447, 160] on button "Search" at bounding box center [459, 160] width 48 height 16
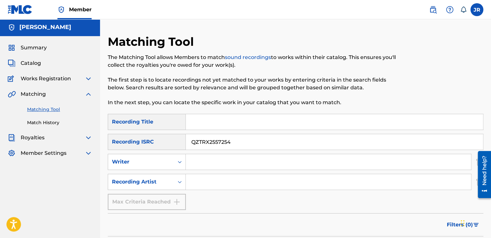
scroll to position [0, 0]
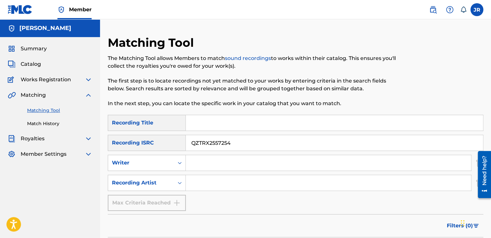
drag, startPoint x: 256, startPoint y: 150, endPoint x: 156, endPoint y: 146, distance: 99.5
click at [156, 146] on div "SearchWithCriteria915cfd99-3149-49bc-beae-ee9414482b69 Recording ISRC QZTRX2557…" at bounding box center [296, 143] width 376 height 16
click at [90, 94] on img at bounding box center [89, 95] width 8 height 8
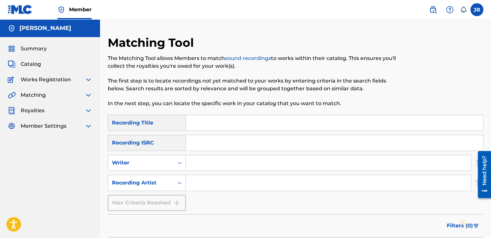
click at [40, 66] on span "Catalog" at bounding box center [31, 64] width 20 height 8
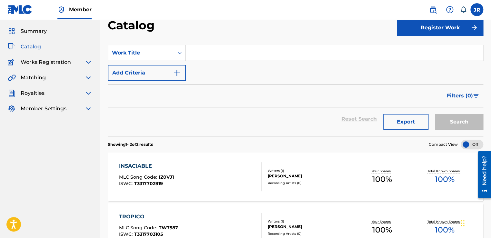
scroll to position [92, 0]
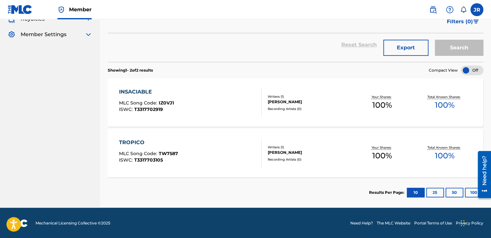
click at [270, 106] on div "Recording Artists ( 0 )" at bounding box center [309, 108] width 83 height 5
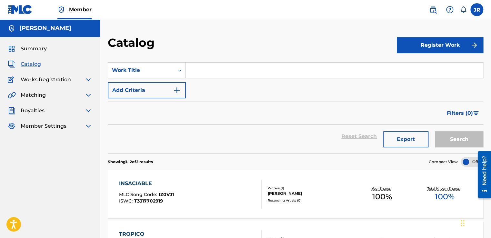
scroll to position [92, 0]
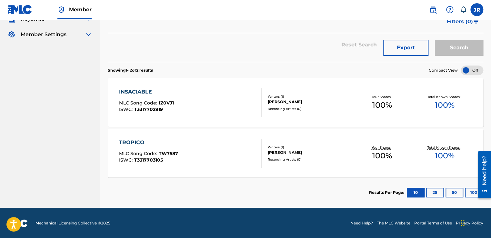
click at [305, 102] on div "[PERSON_NAME]" at bounding box center [309, 102] width 83 height 6
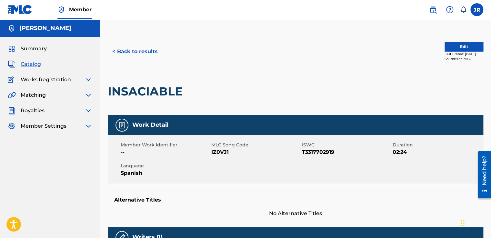
click at [40, 48] on span "Summary" at bounding box center [34, 49] width 26 height 8
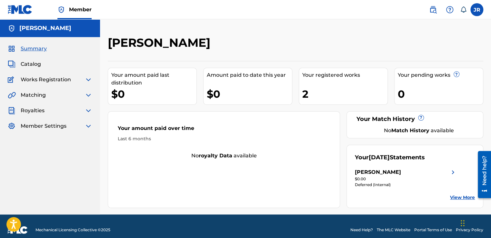
click at [87, 94] on img at bounding box center [89, 95] width 8 height 8
click at [41, 110] on link "Matching Tool" at bounding box center [59, 110] width 65 height 7
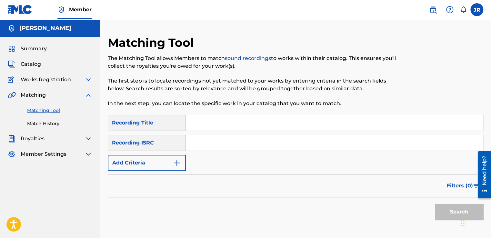
click at [177, 162] on img "Search Form" at bounding box center [177, 163] width 8 height 8
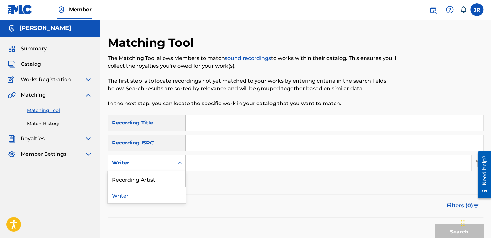
click at [182, 163] on icon "Search Form" at bounding box center [180, 163] width 6 height 6
click at [163, 181] on div "Recording Artist" at bounding box center [146, 179] width 77 height 16
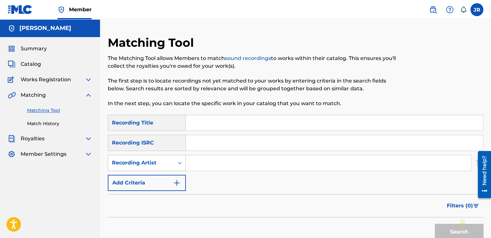
click at [181, 163] on icon "Search Form" at bounding box center [180, 163] width 4 height 2
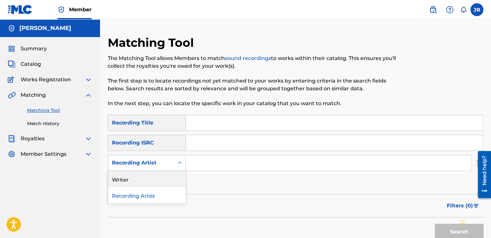
click at [137, 182] on div "Writer" at bounding box center [146, 179] width 77 height 16
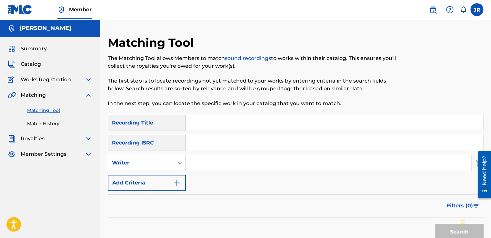
click at [199, 166] on input "Search Form" at bounding box center [328, 162] width 285 height 15
paste input "[PERSON_NAME]"
type input "[PERSON_NAME]"
click at [447, 232] on button "Search" at bounding box center [459, 232] width 48 height 16
click at [176, 182] on img "Search Form" at bounding box center [177, 183] width 8 height 8
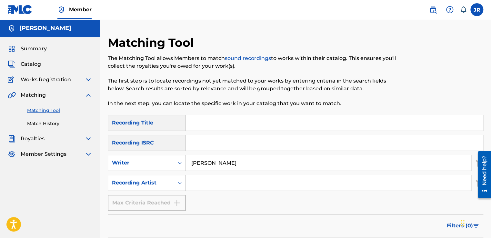
click at [180, 183] on icon "Search Form" at bounding box center [180, 183] width 6 height 6
click at [146, 200] on div "Recording Artist" at bounding box center [146, 199] width 77 height 16
click at [177, 201] on div "Max Criteria Reached" at bounding box center [147, 203] width 78 height 16
click at [90, 94] on img at bounding box center [89, 95] width 8 height 8
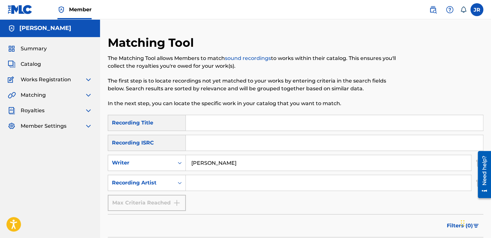
drag, startPoint x: 34, startPoint y: 60, endPoint x: 38, endPoint y: 61, distance: 4.1
click at [34, 60] on span "Catalog" at bounding box center [31, 64] width 20 height 8
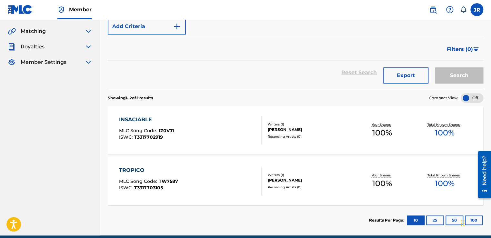
scroll to position [92, 0]
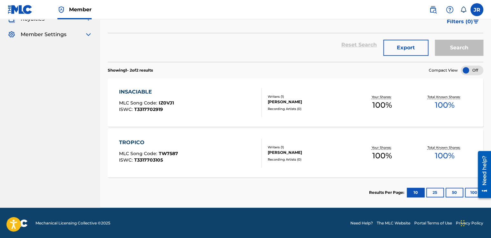
click at [226, 105] on div "INSACIABLE MLC Song Code : IZ0VJ1 ISWC : T3317702919" at bounding box center [190, 102] width 143 height 29
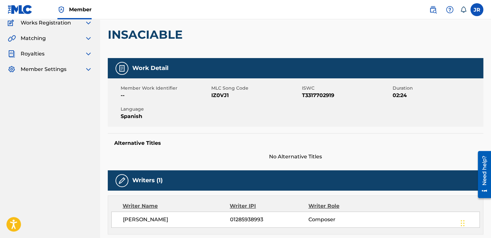
scroll to position [161, 0]
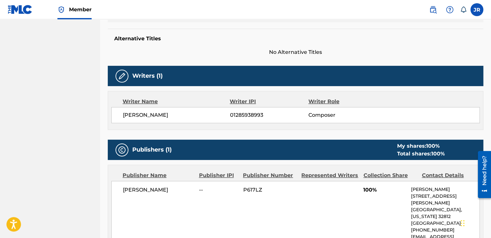
drag, startPoint x: 170, startPoint y: 114, endPoint x: 115, endPoint y: 121, distance: 56.0
click at [115, 121] on div "JOSBEL ROBAINA 01285938993 Composer" at bounding box center [295, 115] width 368 height 16
copy span "[PERSON_NAME]"
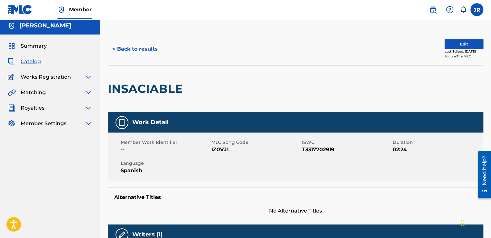
scroll to position [0, 0]
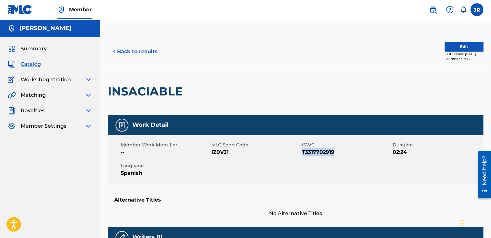
drag, startPoint x: 328, startPoint y: 154, endPoint x: 302, endPoint y: 158, distance: 25.8
click at [302, 158] on div "Member Work Identifier -- MLC Song Code IZ0VJ1 ISWC T3317702919 Duration 02:24 …" at bounding box center [296, 159] width 376 height 48
copy span "T3317702919"
drag, startPoint x: 228, startPoint y: 152, endPoint x: 212, endPoint y: 155, distance: 17.0
click at [212, 155] on span "IZ0VJ1" at bounding box center [255, 152] width 89 height 8
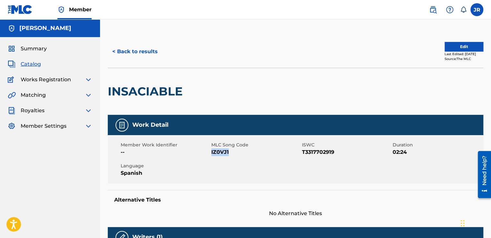
copy span "IZ0VJ1"
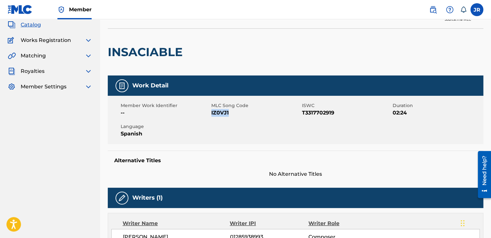
scroll to position [97, 0]
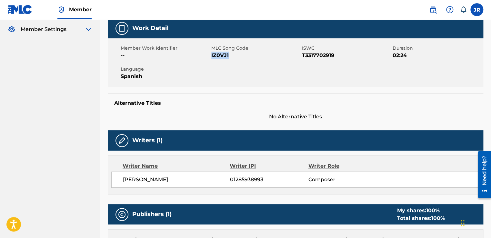
drag, startPoint x: 266, startPoint y: 180, endPoint x: 222, endPoint y: 180, distance: 44.2
click at [222, 180] on div "JOSBEL ROBAINA 01285938993 Composer" at bounding box center [301, 180] width 357 height 8
copy div "01285938993"
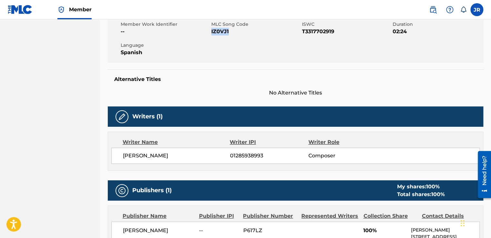
scroll to position [75, 0]
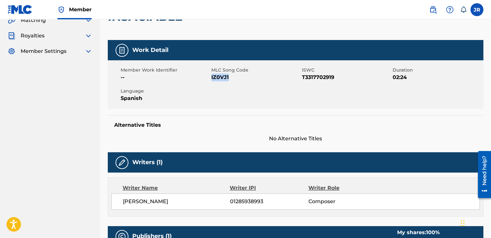
drag, startPoint x: 234, startPoint y: 77, endPoint x: 212, endPoint y: 83, distance: 23.0
click at [212, 83] on div "Member Work Identifier -- MLC Song Code IZ0VJ1 ISWC T3317702919 Duration 02:24 …" at bounding box center [296, 84] width 376 height 48
copy span "IZ0VJ1"
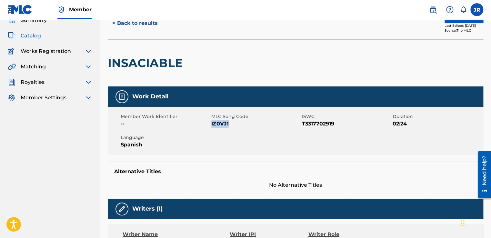
scroll to position [0, 0]
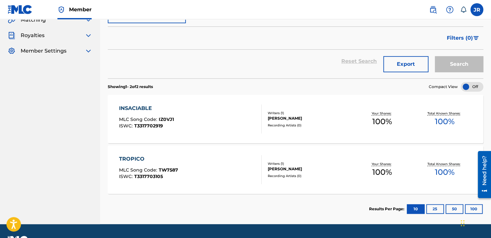
scroll to position [92, 0]
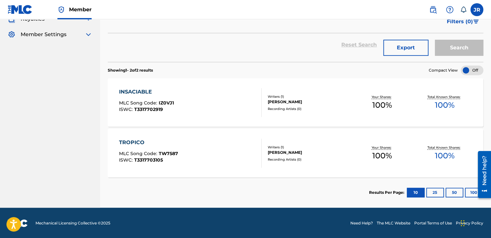
click at [218, 159] on div "TROPICO MLC Song Code : TW7587 ISWC : T3317703105" at bounding box center [190, 153] width 143 height 29
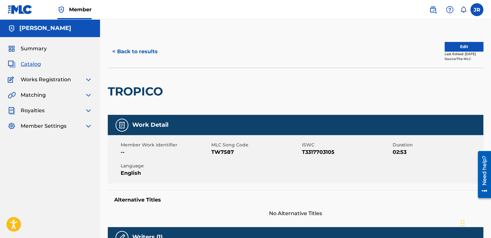
click at [86, 96] on img at bounding box center [89, 95] width 8 height 8
click at [43, 108] on link "Matching Tool" at bounding box center [59, 110] width 65 height 7
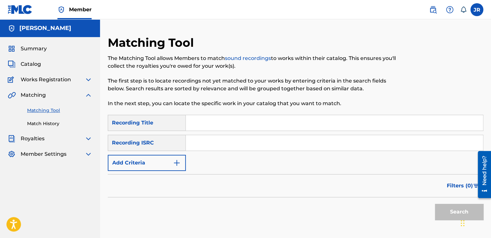
click at [200, 129] on input "Search Form" at bounding box center [334, 122] width 297 height 15
click at [203, 148] on input "Search Form" at bounding box center [334, 142] width 297 height 15
paste input "QZTRX2557254"
type input "QZTRX2557254"
click at [443, 208] on button "Search" at bounding box center [459, 212] width 48 height 16
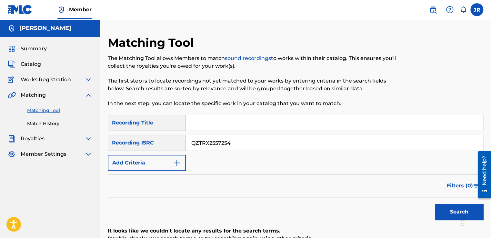
click at [33, 67] on span "Catalog" at bounding box center [31, 64] width 20 height 8
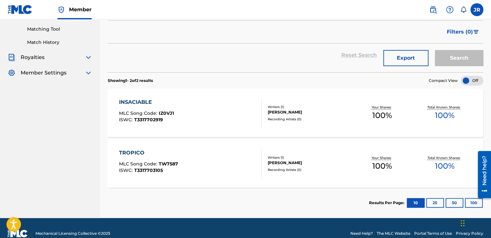
scroll to position [92, 0]
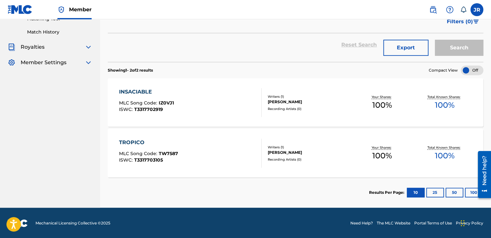
click at [148, 154] on span "MLC Song Code :" at bounding box center [139, 154] width 40 height 6
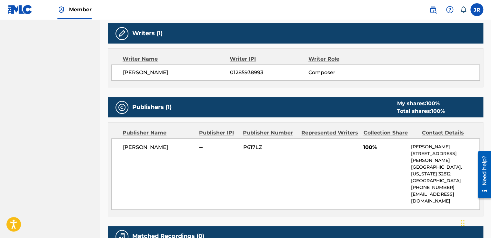
scroll to position [10, 0]
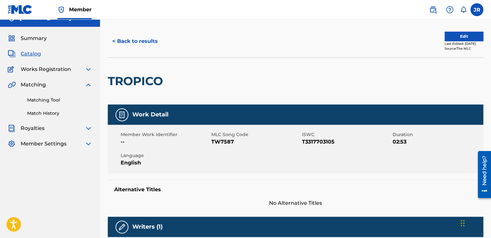
click at [37, 52] on span "Catalog" at bounding box center [31, 54] width 20 height 8
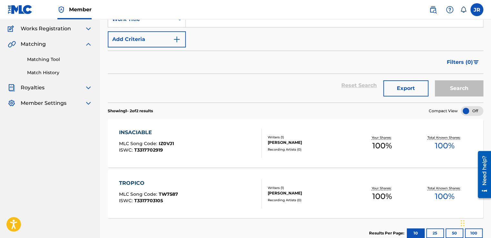
scroll to position [92, 0]
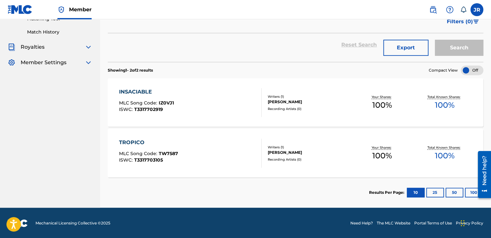
click at [217, 105] on div "INSACIABLE MLC Song Code : IZ0VJ1 ISWC : T3317702919" at bounding box center [190, 102] width 143 height 29
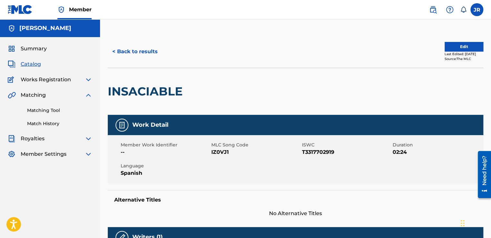
drag, startPoint x: 87, startPoint y: 95, endPoint x: 83, endPoint y: 87, distance: 8.7
click at [87, 95] on img at bounding box center [89, 95] width 8 height 8
click at [83, 81] on div "Works Registration" at bounding box center [50, 80] width 85 height 8
click at [90, 77] on img at bounding box center [89, 80] width 8 height 8
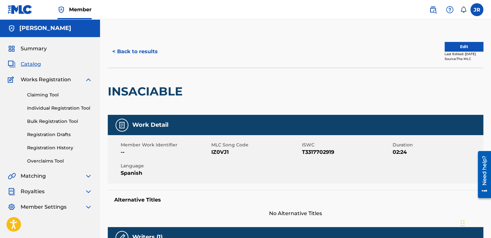
drag, startPoint x: 50, startPoint y: 147, endPoint x: 58, endPoint y: 149, distance: 8.3
click at [50, 147] on link "Registration History" at bounding box center [59, 148] width 65 height 7
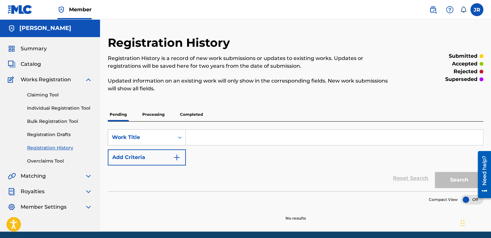
scroll to position [24, 0]
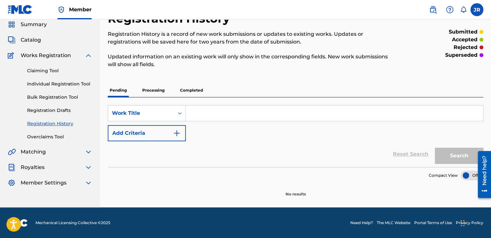
click at [191, 92] on p "Completed" at bounding box center [191, 91] width 27 height 14
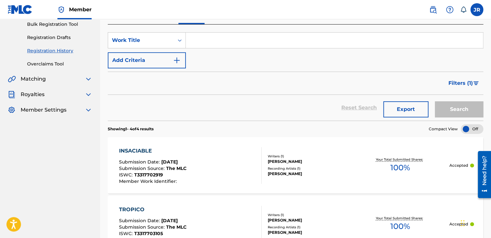
scroll to position [181, 0]
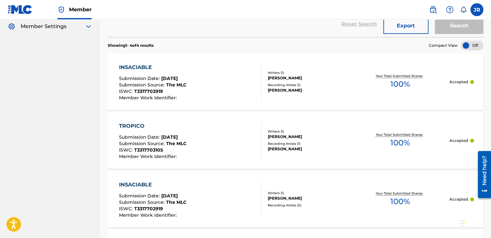
click at [296, 87] on div "JOSBE ROBAINA" at bounding box center [309, 90] width 83 height 6
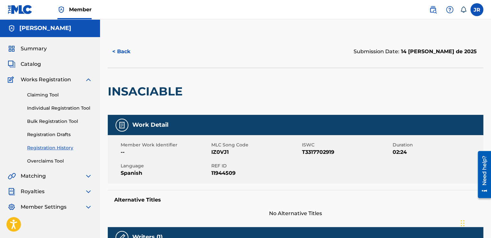
click at [116, 48] on button "< Back" at bounding box center [127, 52] width 39 height 16
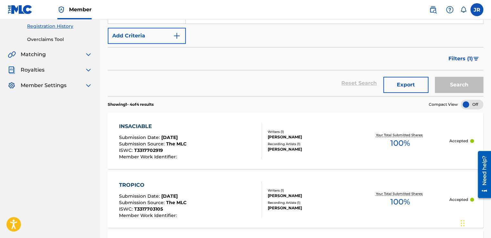
scroll to position [106, 0]
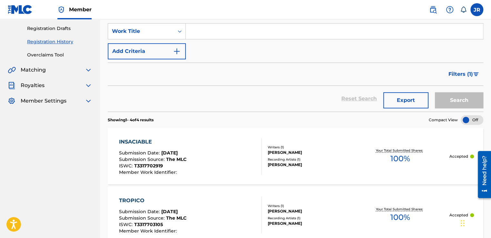
click at [309, 166] on div "JOSBE ROBAINA" at bounding box center [309, 165] width 83 height 6
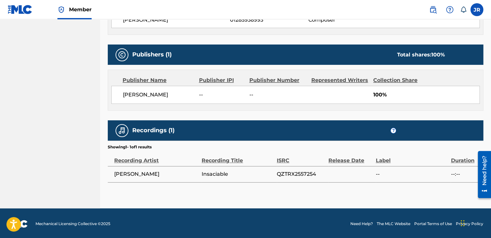
scroll to position [257, 0]
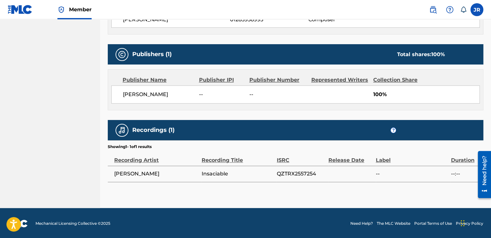
click at [378, 175] on td "--" at bounding box center [413, 174] width 75 height 16
click at [378, 176] on span "--" at bounding box center [412, 174] width 72 height 8
click at [130, 174] on span "JOSBE ROBAINA" at bounding box center [156, 174] width 84 height 8
click at [133, 174] on span "JOSBE ROBAINA" at bounding box center [156, 174] width 84 height 8
click at [133, 173] on span "JOSBE ROBAINA" at bounding box center [156, 174] width 84 height 8
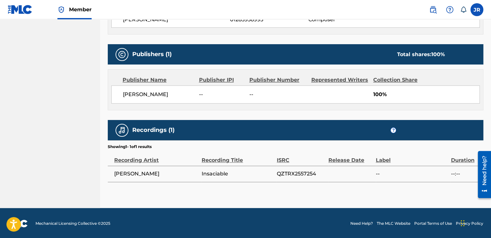
drag, startPoint x: 133, startPoint y: 173, endPoint x: 128, endPoint y: 174, distance: 4.6
click at [128, 174] on span "JOSBE ROBAINA" at bounding box center [156, 174] width 84 height 8
click at [148, 139] on div "Recordings (1) ?" at bounding box center [296, 130] width 376 height 20
drag, startPoint x: 141, startPoint y: 129, endPoint x: 133, endPoint y: 128, distance: 7.8
click at [141, 129] on h5 "Recordings (1)" at bounding box center [153, 129] width 42 height 7
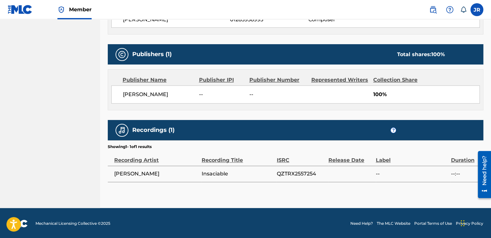
click at [116, 128] on div at bounding box center [122, 130] width 13 height 13
click at [121, 127] on img at bounding box center [122, 130] width 8 height 8
drag, startPoint x: 140, startPoint y: 129, endPoint x: 121, endPoint y: 130, distance: 18.4
click at [121, 130] on img at bounding box center [122, 130] width 8 height 8
click at [466, 130] on div "?" at bounding box center [433, 130] width 86 height 6
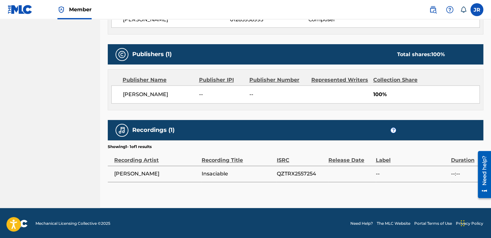
click at [463, 131] on div "?" at bounding box center [433, 130] width 86 height 6
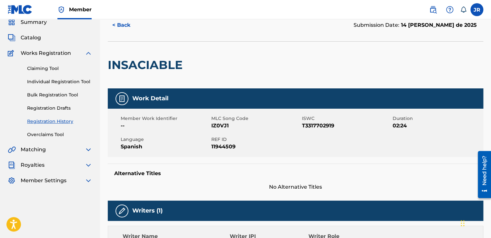
scroll to position [0, 0]
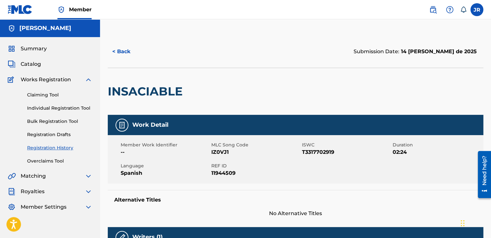
click at [115, 50] on button "< Back" at bounding box center [127, 52] width 39 height 16
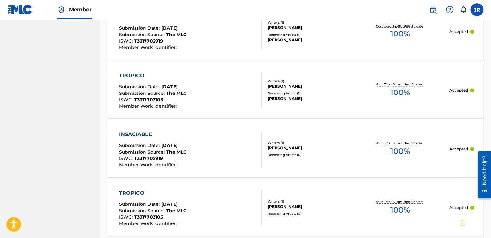
scroll to position [237, 0]
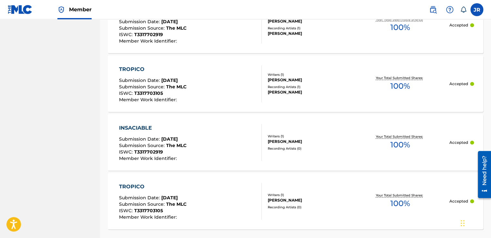
click at [228, 143] on div "INSACIABLE Submission Date : Jun 05, 2025 Submission Source : The MLC ISWC : T3…" at bounding box center [190, 142] width 143 height 37
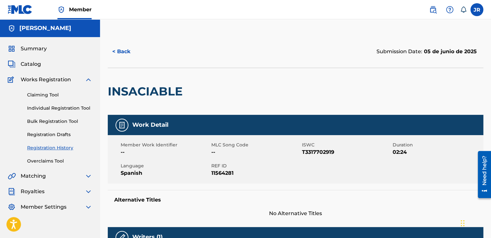
click at [116, 55] on button "< Back" at bounding box center [127, 52] width 39 height 16
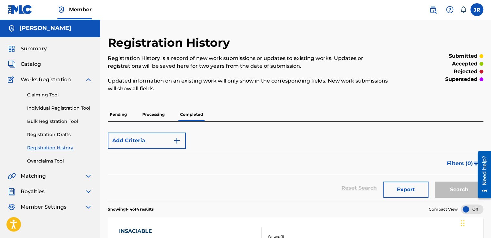
scroll to position [12, 0]
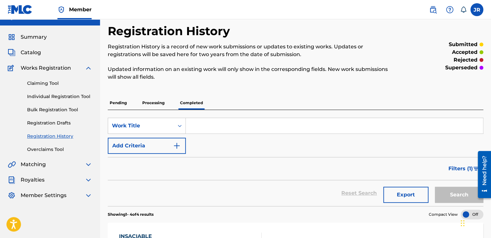
click at [118, 105] on p "Pending" at bounding box center [118, 103] width 21 height 14
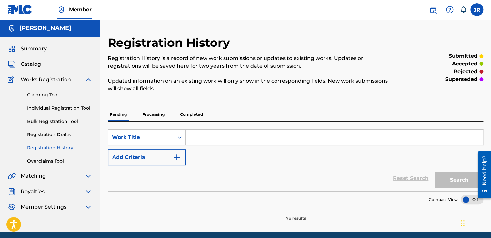
click at [85, 80] on img at bounding box center [89, 80] width 8 height 8
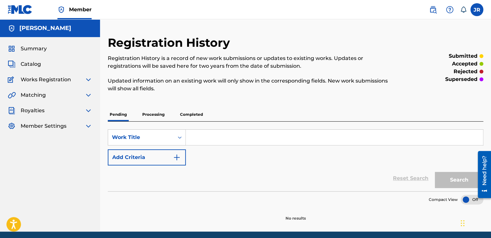
click at [88, 82] on img at bounding box center [89, 80] width 8 height 8
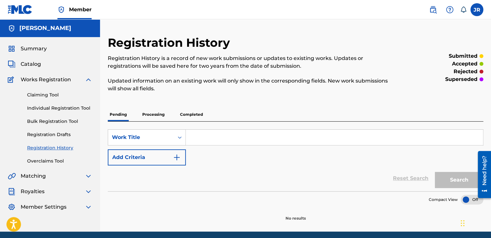
click at [88, 82] on img at bounding box center [89, 80] width 8 height 8
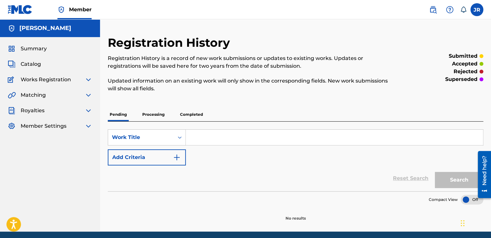
click at [91, 98] on img at bounding box center [89, 95] width 8 height 8
click at [51, 124] on link "Match History" at bounding box center [59, 123] width 65 height 7
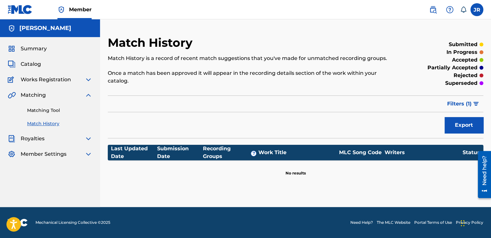
click at [50, 110] on link "Matching Tool" at bounding box center [59, 110] width 65 height 7
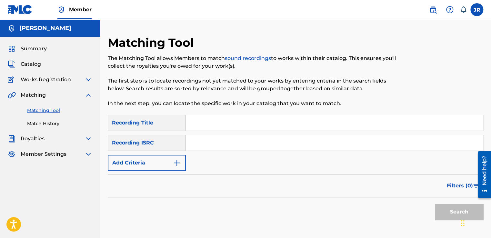
click at [216, 125] on input "Search Form" at bounding box center [334, 122] width 297 height 15
paste input "Insaciable"
type input "Insaciable"
click at [444, 211] on button "Search" at bounding box center [459, 212] width 48 height 16
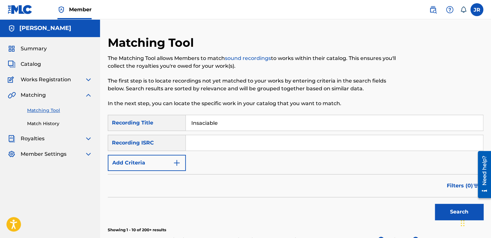
drag, startPoint x: 224, startPoint y: 124, endPoint x: 135, endPoint y: 120, distance: 88.8
click at [135, 121] on div "SearchWithCriteria18faed86-b008-4f32-b62a-81832c013c4f Recording Title Insaciab…" at bounding box center [296, 123] width 376 height 16
click at [156, 123] on div "Recording Title" at bounding box center [147, 123] width 78 height 16
click at [161, 138] on div "Recording ISRC" at bounding box center [147, 143] width 78 height 16
click at [177, 167] on button "Add Criteria" at bounding box center [147, 163] width 78 height 16
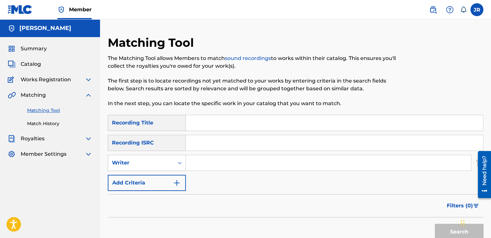
click at [178, 181] on img "Search Form" at bounding box center [177, 183] width 8 height 8
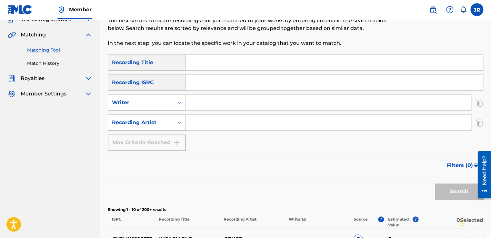
scroll to position [65, 0]
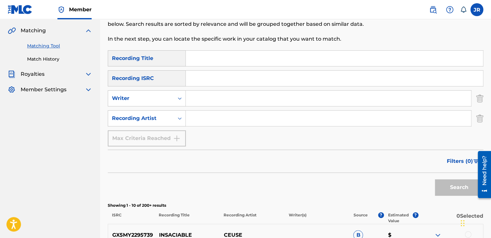
click at [194, 102] on input "Search Form" at bounding box center [328, 98] width 285 height 15
click at [157, 17] on nav "Member JR JR Josbel Robaina j.arobaina2004@gmail.com Notification Preferences P…" at bounding box center [245, 9] width 491 height 19
click at [202, 101] on input "Search Form" at bounding box center [328, 98] width 285 height 15
paste input "[PERSON_NAME]"
type input "[PERSON_NAME]"
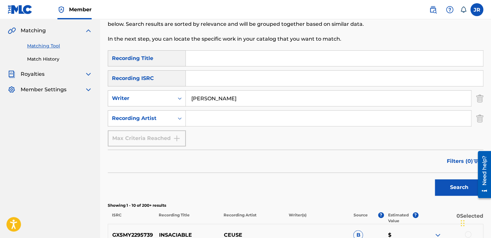
click at [455, 189] on button "Search" at bounding box center [459, 187] width 48 height 16
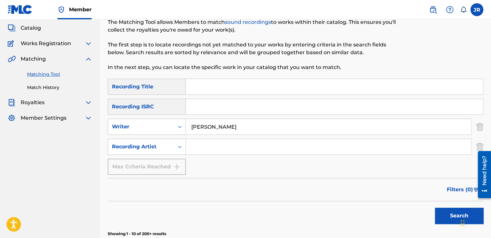
scroll to position [33, 0]
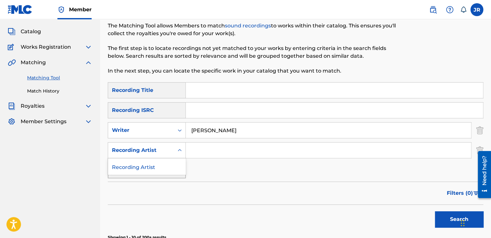
click at [179, 151] on icon "Search Form" at bounding box center [180, 150] width 6 height 6
click at [165, 169] on div "Recording Artist" at bounding box center [146, 166] width 77 height 16
click at [197, 111] on input "Search Form" at bounding box center [334, 110] width 297 height 15
paste input "QZTRX2557254"
type input "QZTRX2557254"
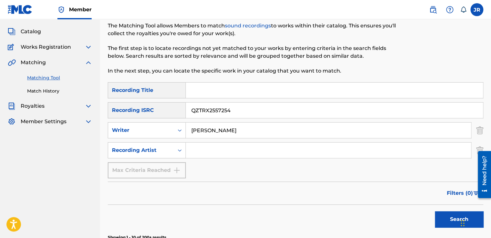
click at [449, 216] on button "Search" at bounding box center [459, 219] width 48 height 16
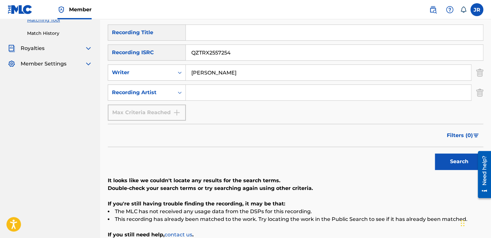
scroll to position [154, 0]
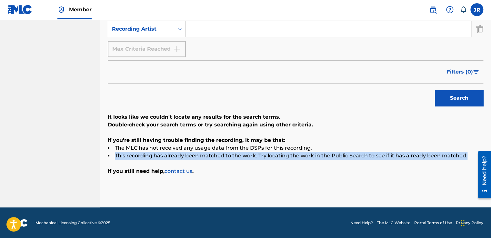
drag, startPoint x: 315, startPoint y: 149, endPoint x: 466, endPoint y: 156, distance: 151.2
click at [466, 156] on div "It looks like we couldn't locate any results for the search terms. Double-check…" at bounding box center [296, 144] width 376 height 62
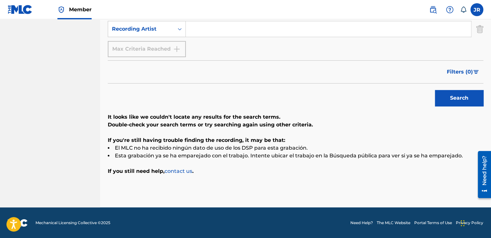
click at [227, 180] on div "Matching Tool The Matching Tool allows Members to match sound recordings to wor…" at bounding box center [296, 45] width 376 height 326
click at [181, 174] on link "contact us" at bounding box center [179, 171] width 28 height 6
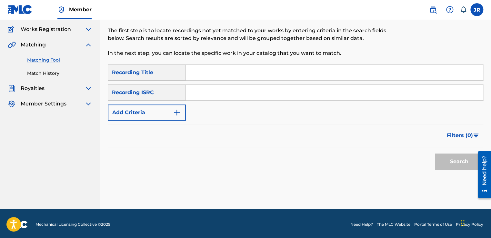
scroll to position [52, 0]
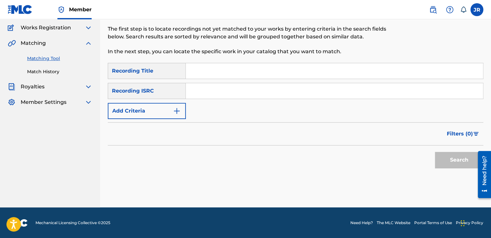
click at [205, 92] on input "Search Form" at bounding box center [334, 90] width 297 height 15
type input "QZTRX2557254"
click at [464, 159] on button "Search" at bounding box center [459, 160] width 48 height 16
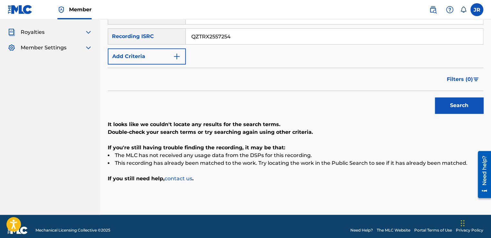
scroll to position [0, 0]
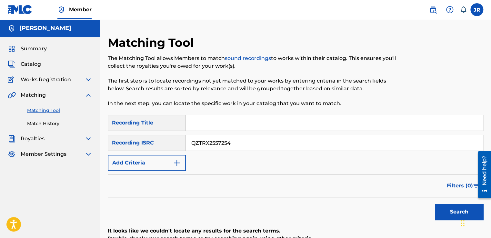
click at [200, 128] on input "Search Form" at bounding box center [334, 122] width 297 height 15
paste input "[PERSON_NAME]"
type input "[PERSON_NAME]"
drag, startPoint x: 259, startPoint y: 127, endPoint x: 163, endPoint y: 128, distance: 96.2
click at [163, 128] on div "SearchWithCriteria18faed86-b008-4f32-b62a-81832c013c4f Recording Title JOSBEL R…" at bounding box center [296, 123] width 376 height 16
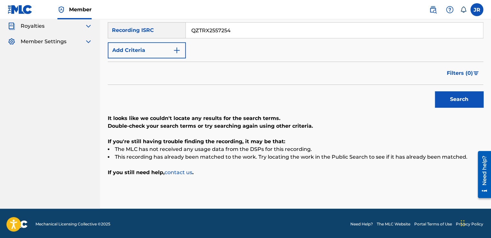
scroll to position [114, 0]
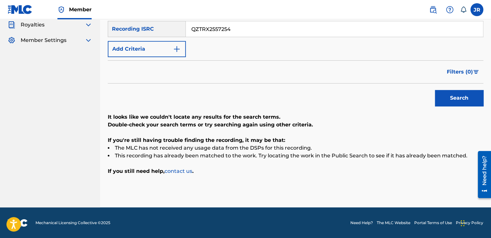
click at [187, 171] on link "contact us" at bounding box center [179, 171] width 28 height 6
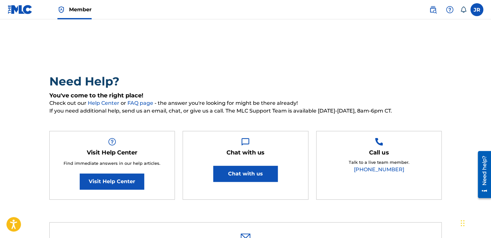
type input "[PERSON_NAME]"
type input "[EMAIL_ADDRESS][DOMAIN_NAME]"
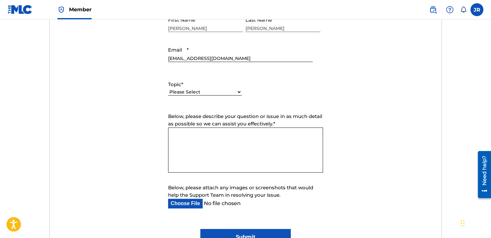
scroll to position [290, 0]
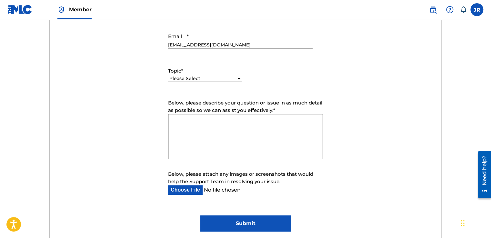
click at [239, 79] on select "Please Select I need help with my account I need help with managing my catalog …" at bounding box center [205, 78] width 74 height 7
click at [369, 131] on form "Submit a request Typical reply time: within hours via email First Name Josbel L…" at bounding box center [246, 97] width 392 height 270
click at [234, 72] on select "Please Select I need help with my account I need help with managing my catalog …" at bounding box center [205, 71] width 74 height 7
select select "I need help with managing my catalog"
click at [168, 75] on select "Please Select I need help with my account I need help with managing my catalog …" at bounding box center [205, 71] width 74 height 7
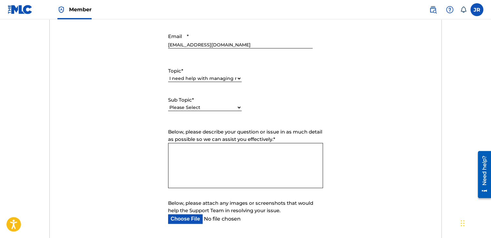
click at [237, 108] on select "Please Select I need help with CWR I need help registering my work(s) in The ML…" at bounding box center [205, 107] width 74 height 7
click at [294, 91] on div "Topic * Please Select I need help with my account I need help with managing my …" at bounding box center [245, 89] width 155 height 58
click at [228, 100] on select "Please Select I need help with CWR I need help registering my work(s) in The ML…" at bounding box center [205, 100] width 74 height 7
select select "I need help with the Matching Tool"
click at [168, 104] on select "Please Select I need help with CWR I need help registering my work(s) in The ML…" at bounding box center [205, 100] width 74 height 7
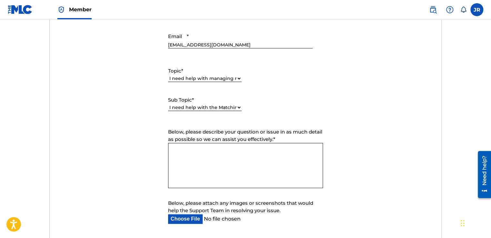
click at [182, 150] on textarea "Below, please describe your question or issue in as much detail as possible so …" at bounding box center [245, 165] width 155 height 45
paste textarea "Hello, good afternoon, some of my works are unmatched and I cannot find them in…"
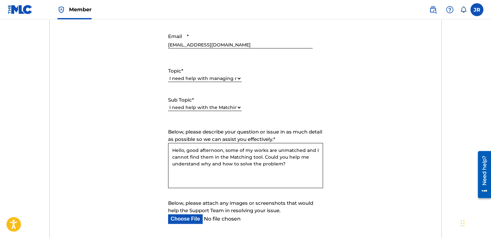
drag, startPoint x: 237, startPoint y: 150, endPoint x: 225, endPoint y: 150, distance: 12.3
click at [225, 150] on textarea "Hello, good afternoon, some of my works are unmatched and I cannot find them in…" at bounding box center [245, 165] width 155 height 45
click at [188, 156] on textarea "Hello, good afternoon, one of my works are unmatched and I cannot find them in …" at bounding box center [245, 165] width 155 height 45
click at [284, 174] on textarea "Hello, good afternoon, one of my works are unmatched and I cant find them in th…" at bounding box center [245, 165] width 155 height 45
click at [207, 157] on textarea "Hello, good afternoon, one of my works are unmatched and I cant find them in th…" at bounding box center [245, 165] width 155 height 45
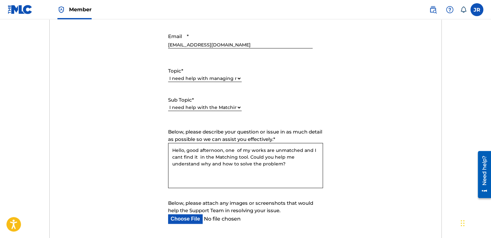
click at [209, 164] on textarea "Hello, good afternoon, one of my works are unmatched and I cant find it in the …" at bounding box center [245, 165] width 155 height 45
click at [272, 165] on textarea "Hello, good afternoon, one of my works are unmatched and I cant find it in the …" at bounding box center [245, 165] width 155 height 45
drag, startPoint x: 305, startPoint y: 165, endPoint x: 256, endPoint y: 170, distance: 49.0
click at [256, 170] on textarea "Hello, good afternoon, one of my works are unmatched and I cant find it in the …" at bounding box center [245, 165] width 155 height 45
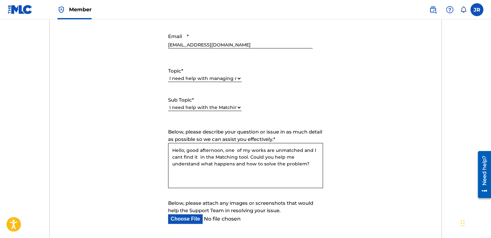
drag, startPoint x: 303, startPoint y: 165, endPoint x: 257, endPoint y: 166, distance: 46.5
click at [257, 166] on textarea "Hello, good afternoon, one of my works are unmatched and I cant find it in the …" at bounding box center [245, 165] width 155 height 45
click at [264, 177] on textarea "Hello, good afternoon, one of my works are unmatched and I cant find it in the …" at bounding box center [245, 165] width 155 height 45
click at [175, 174] on textarea "Hello, good afternoon, one of my works are unmatched and I cant find it in the …" at bounding box center [245, 165] width 155 height 45
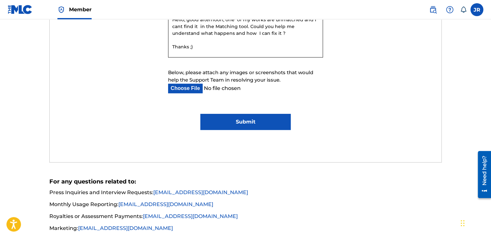
scroll to position [420, 0]
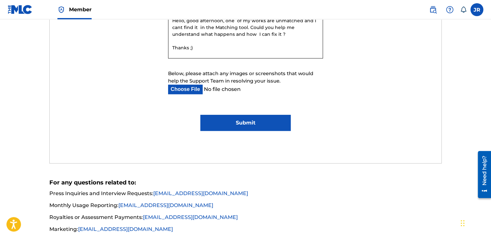
type textarea "Hello, good afternoon, one of my works are unmatched and I cant find it in the …"
click at [242, 126] on input "Submit" at bounding box center [245, 123] width 90 height 16
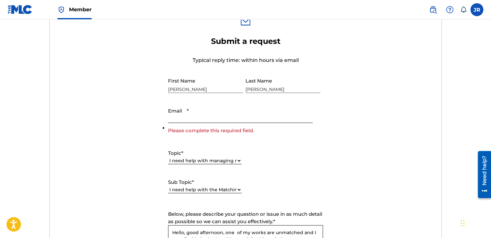
scroll to position [210, 0]
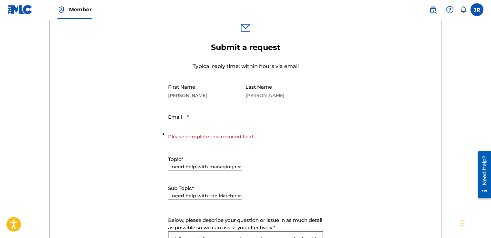
click at [182, 126] on input "Email *" at bounding box center [240, 120] width 145 height 18
type input "[EMAIL_ADDRESS][DOMAIN_NAME]"
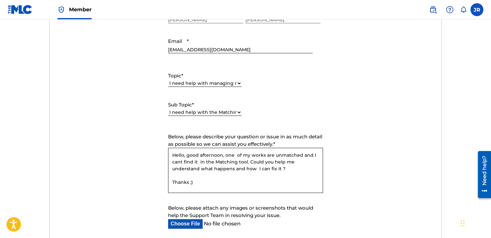
scroll to position [339, 0]
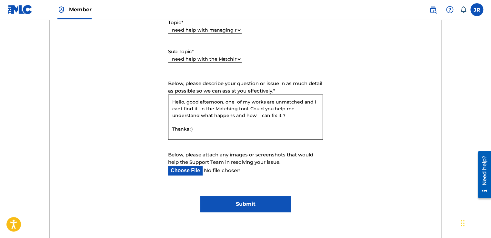
click at [252, 203] on input "Submit" at bounding box center [245, 204] width 90 height 16
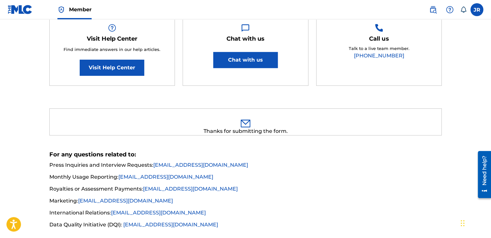
scroll to position [118, 0]
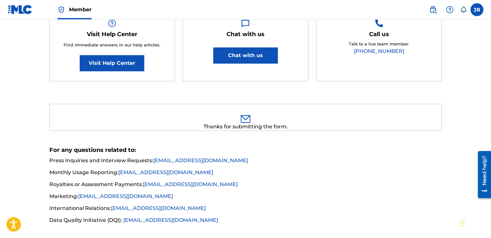
click at [247, 119] on img at bounding box center [246, 119] width 10 height 8
click at [287, 122] on div "Thanks for submitting the form." at bounding box center [245, 117] width 393 height 27
click at [200, 128] on div "Thanks for submitting the form." at bounding box center [246, 127] width 392 height 8
click at [314, 130] on div "Thanks for submitting the form." at bounding box center [245, 117] width 393 height 27
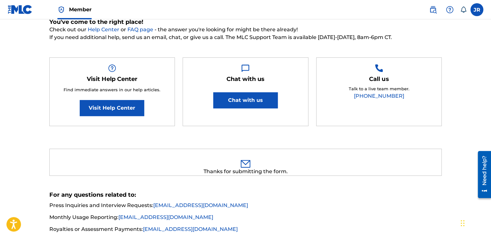
scroll to position [0, 0]
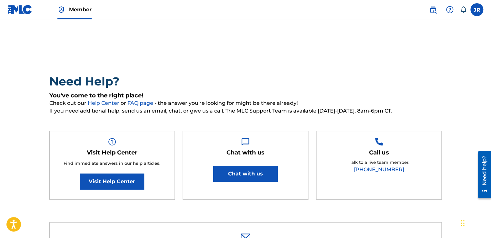
click at [256, 174] on button "Chat with us" at bounding box center [245, 174] width 65 height 16
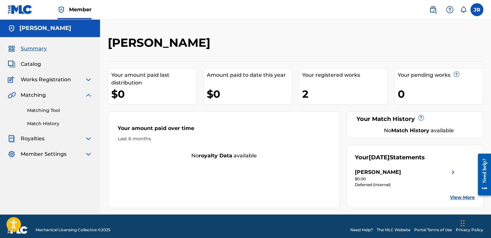
click at [30, 68] on span "Catalog" at bounding box center [31, 64] width 20 height 8
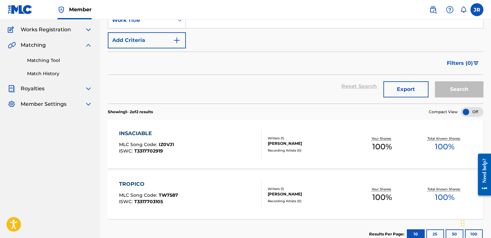
scroll to position [92, 0]
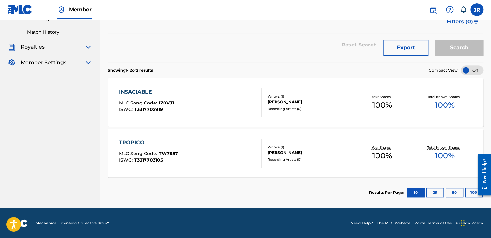
click at [262, 105] on div "Writers ( 1 ) JOSBEL ROBAINA Recording Artists ( 0 )" at bounding box center [306, 102] width 89 height 17
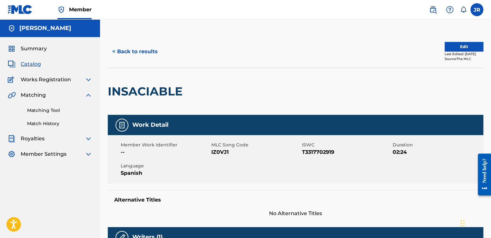
click at [117, 45] on button "< Back to results" at bounding box center [135, 52] width 55 height 16
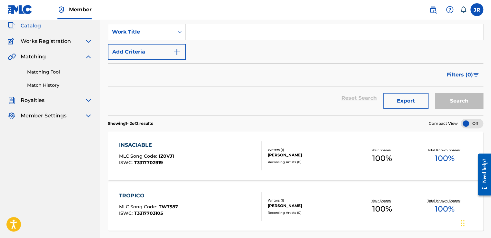
scroll to position [92, 0]
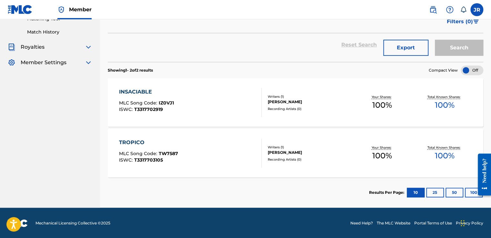
click at [181, 144] on div "TROPICO MLC Song Code : TW7587 ISWC : T3317703105" at bounding box center [190, 153] width 143 height 29
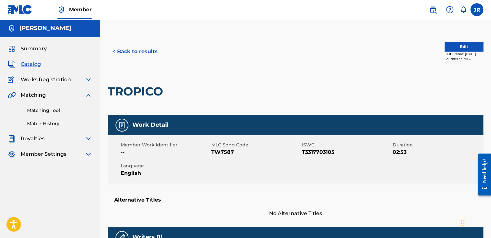
click at [90, 95] on img at bounding box center [89, 95] width 8 height 8
click at [88, 80] on img at bounding box center [89, 80] width 8 height 8
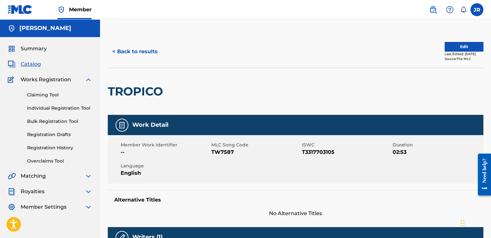
click at [41, 146] on link "Registration History" at bounding box center [59, 148] width 65 height 7
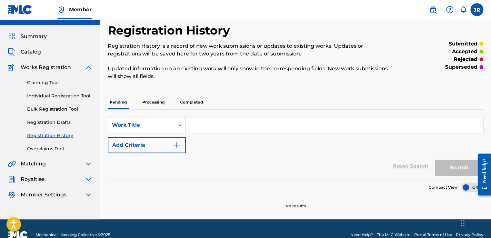
scroll to position [24, 0]
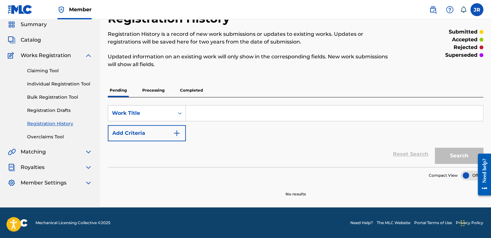
click at [189, 94] on p "Completed" at bounding box center [191, 91] width 27 height 14
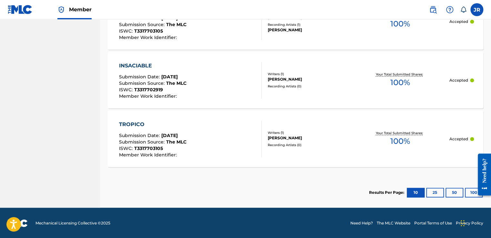
scroll to position [235, 0]
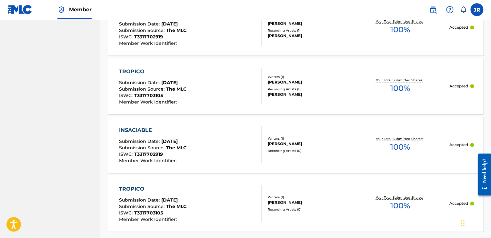
click at [209, 149] on div "INSACIABLE Submission Date : Jun 05, 2025 Submission Source : The MLC ISWC : T3…" at bounding box center [190, 144] width 143 height 37
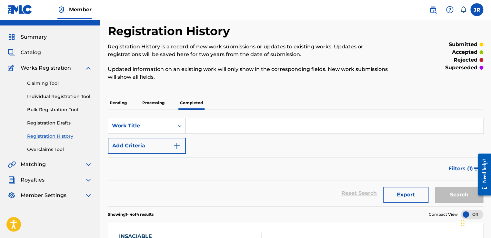
scroll to position [173, 0]
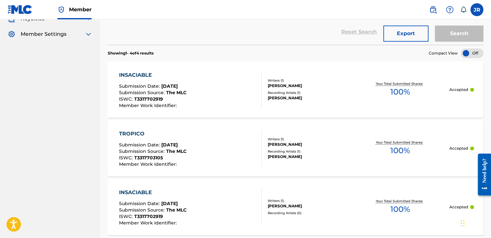
click at [252, 91] on div "INSACIABLE Submission Date : Aug 14, 2025 Submission Source : The MLC ISWC : T3…" at bounding box center [190, 89] width 143 height 37
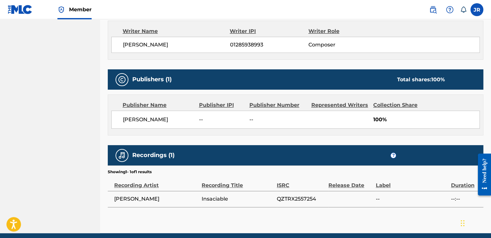
scroll to position [257, 0]
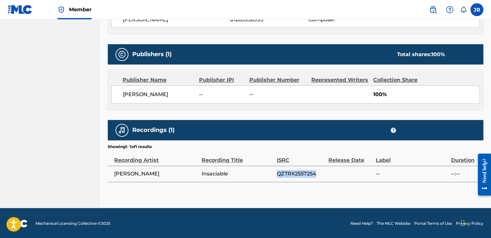
drag, startPoint x: 321, startPoint y: 175, endPoint x: 260, endPoint y: 169, distance: 61.3
click at [260, 169] on tr "JOSBE ROBAINA Insaciable QZTRX2557254 -- --:--" at bounding box center [296, 174] width 376 height 16
copy tr "QZTRX2557254"
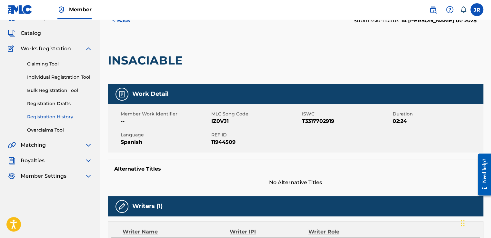
scroll to position [0, 0]
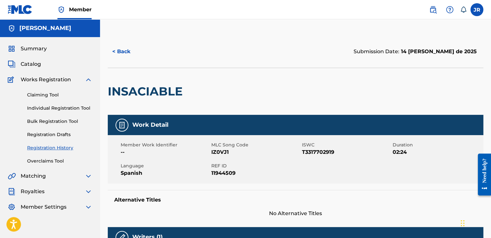
click at [88, 81] on img at bounding box center [89, 80] width 8 height 8
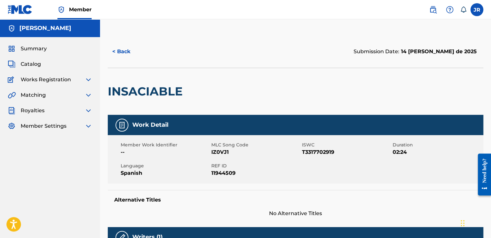
click at [31, 62] on span "Catalog" at bounding box center [31, 64] width 20 height 8
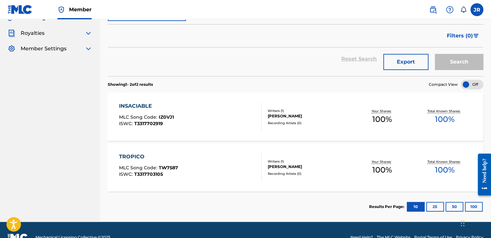
scroll to position [92, 0]
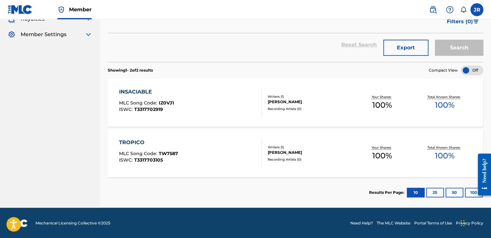
click at [248, 102] on div "INSACIABLE MLC Song Code : IZ0VJ1 ISWC : T3317702919" at bounding box center [190, 102] width 143 height 29
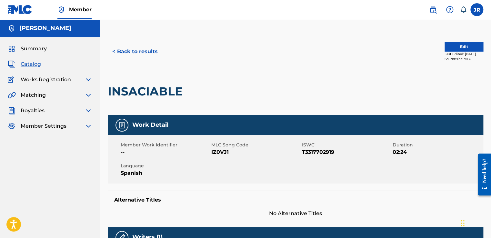
click at [123, 49] on button "< Back to results" at bounding box center [135, 52] width 55 height 16
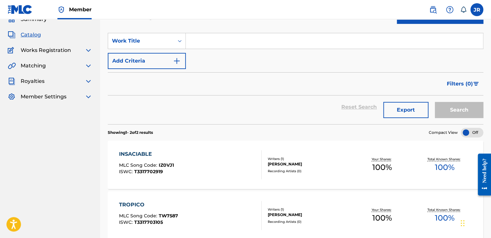
scroll to position [27, 0]
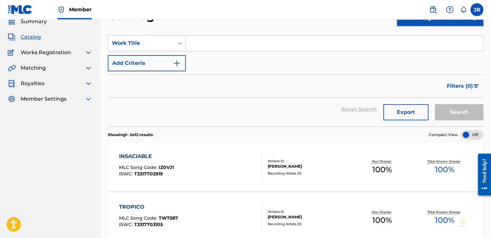
click at [470, 133] on div at bounding box center [472, 135] width 23 height 10
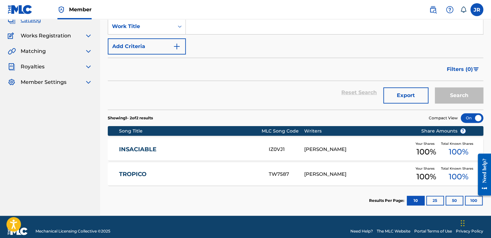
scroll to position [52, 0]
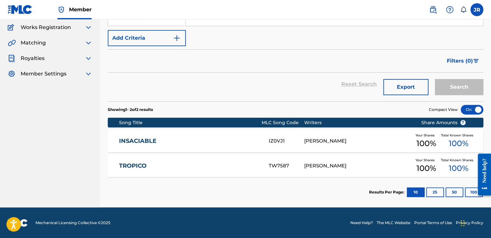
click at [474, 109] on div at bounding box center [472, 110] width 23 height 10
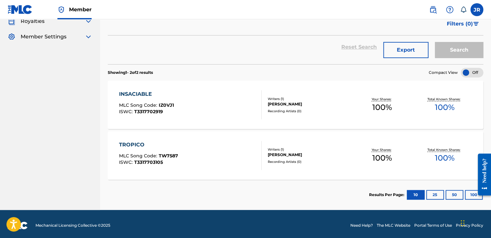
scroll to position [92, 0]
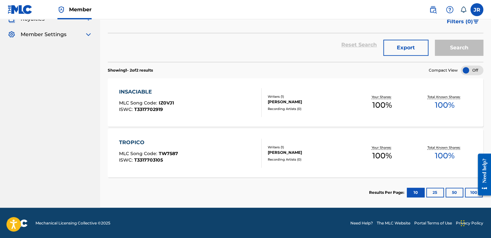
click at [436, 192] on button "25" at bounding box center [435, 193] width 18 height 10
click at [413, 194] on button "10" at bounding box center [416, 193] width 18 height 10
click at [439, 192] on button "25" at bounding box center [435, 193] width 18 height 10
click at [455, 192] on button "50" at bounding box center [455, 193] width 18 height 10
click at [412, 190] on button "10" at bounding box center [416, 193] width 18 height 10
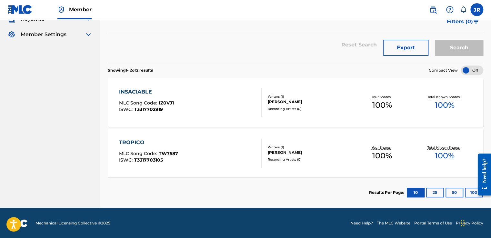
click at [302, 101] on div "[PERSON_NAME]" at bounding box center [309, 102] width 83 height 6
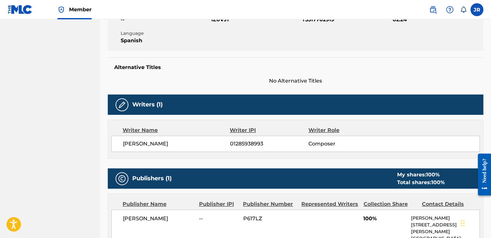
scroll to position [172, 0]
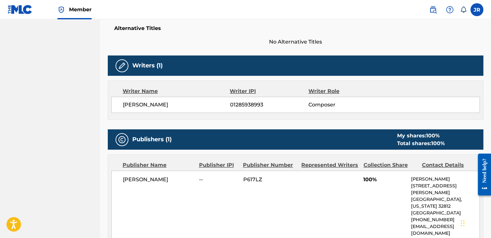
drag, startPoint x: 177, startPoint y: 104, endPoint x: 116, endPoint y: 105, distance: 60.7
click at [116, 105] on div "JOSBEL ROBAINA 01285938993 Composer" at bounding box center [295, 105] width 368 height 16
copy span "[PERSON_NAME]"
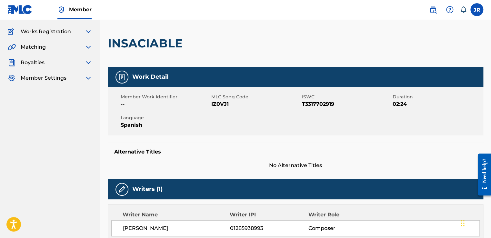
scroll to position [10, 0]
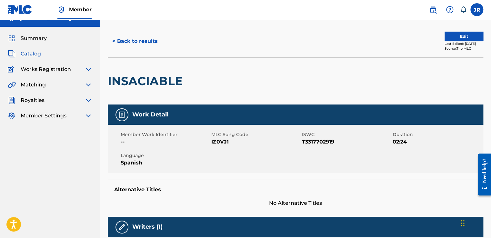
click at [456, 37] on button "Edit" at bounding box center [464, 37] width 39 height 10
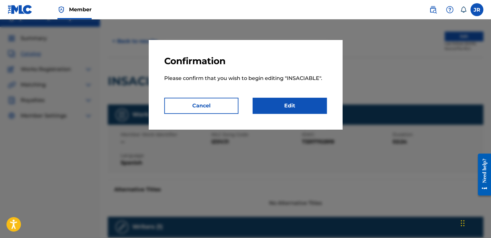
click at [211, 107] on button "Cancel" at bounding box center [201, 106] width 74 height 16
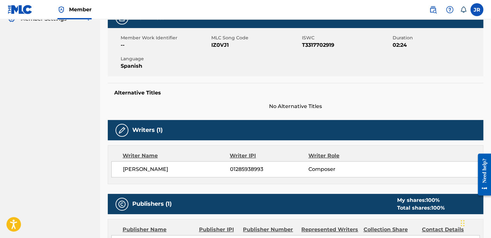
scroll to position [0, 0]
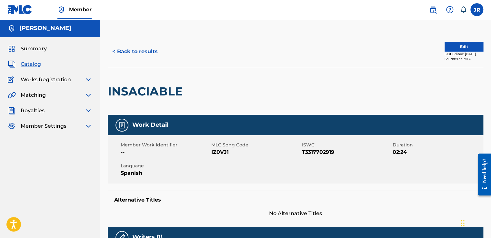
click at [116, 54] on button "< Back to results" at bounding box center [135, 52] width 55 height 16
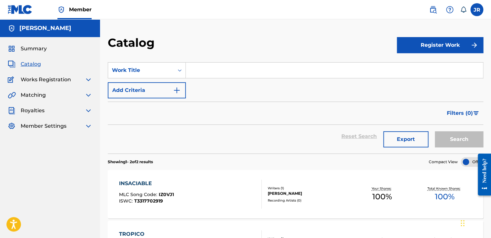
scroll to position [92, 0]
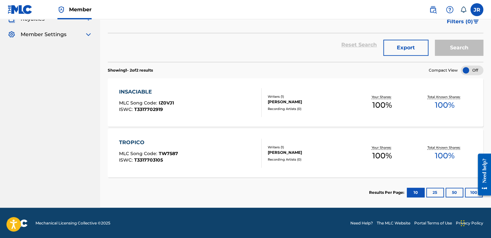
click at [220, 153] on div "TROPICO MLC Song Code : TW7587 ISWC : T3317703105" at bounding box center [190, 153] width 143 height 29
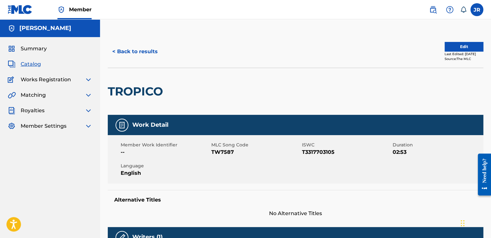
click at [116, 53] on button "< Back to results" at bounding box center [135, 52] width 55 height 16
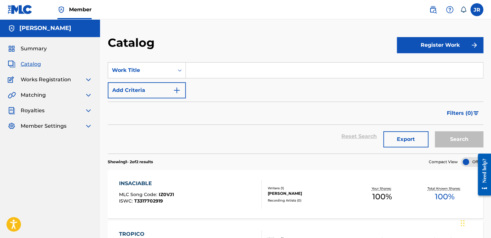
click at [89, 81] on img at bounding box center [89, 80] width 8 height 8
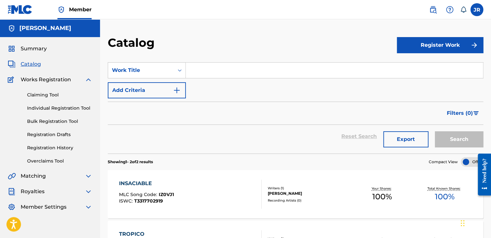
click at [57, 137] on link "Registration Drafts" at bounding box center [59, 134] width 65 height 7
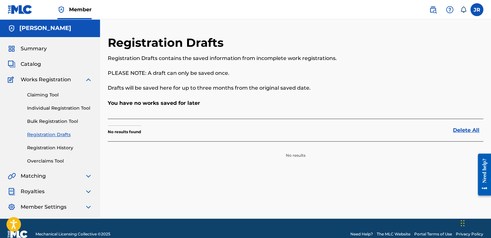
click at [48, 122] on link "Bulk Registration Tool" at bounding box center [59, 121] width 65 height 7
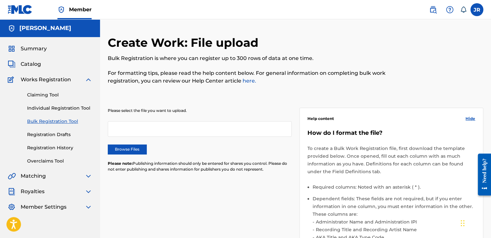
click at [49, 108] on link "Individual Registration Tool" at bounding box center [59, 108] width 65 height 7
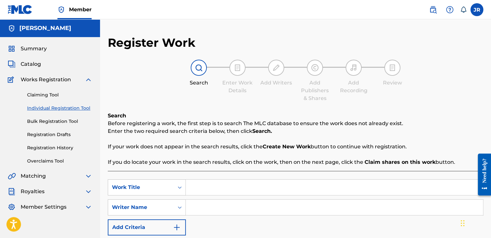
click at [49, 94] on link "Claiming Tool" at bounding box center [59, 95] width 65 height 7
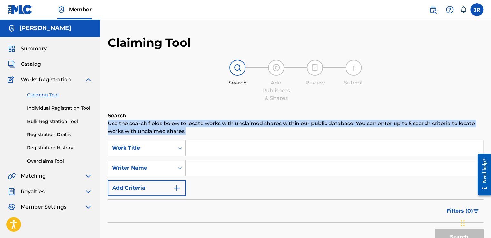
drag, startPoint x: 108, startPoint y: 123, endPoint x: 188, endPoint y: 134, distance: 80.7
click at [188, 134] on p "Use the search fields below to locate works with unclaimed shares within our pu…" at bounding box center [296, 127] width 376 height 15
drag, startPoint x: 188, startPoint y: 134, endPoint x: 173, endPoint y: 131, distance: 16.0
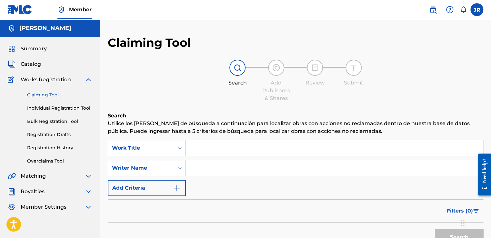
click at [245, 162] on input "Search Form" at bounding box center [334, 167] width 297 height 15
click at [255, 137] on div "Search Utilice los campos de búsqueda a continuación para localizar obras con a…" at bounding box center [296, 196] width 376 height 169
click at [181, 149] on div "Work Title" at bounding box center [147, 148] width 78 height 16
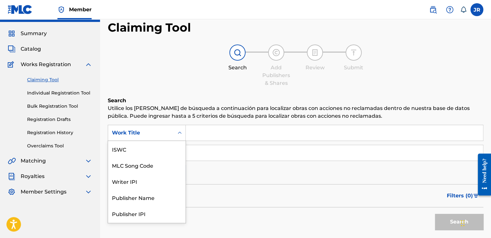
scroll to position [16, 0]
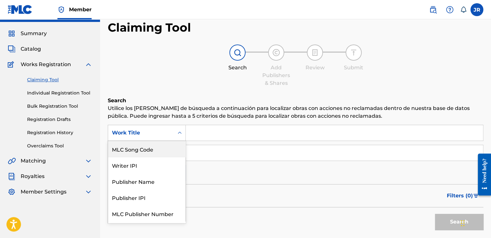
click at [201, 129] on input "Search Form" at bounding box center [334, 132] width 297 height 15
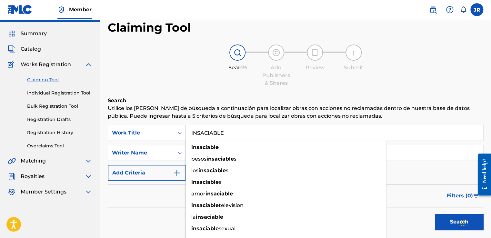
type input "INSACIABLE"
click at [435, 214] on button "Search" at bounding box center [459, 222] width 48 height 16
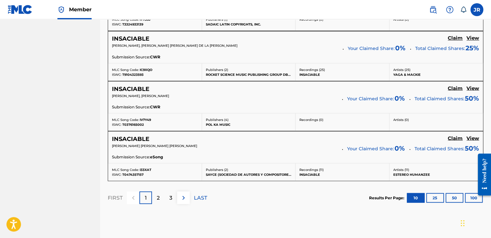
scroll to position [564, 0]
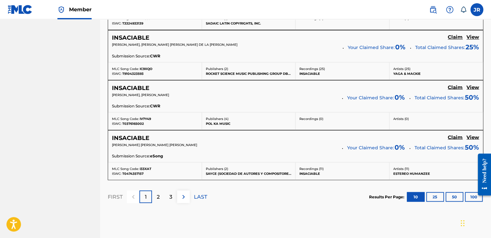
click at [185, 196] on img at bounding box center [184, 197] width 8 height 8
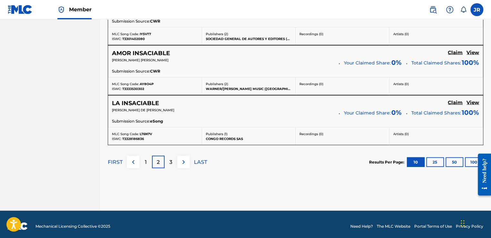
scroll to position [602, 0]
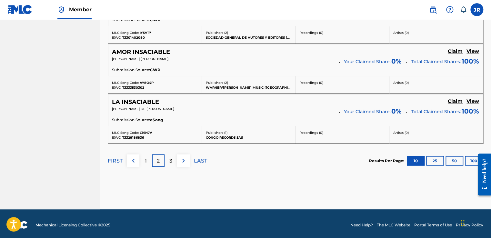
click at [187, 158] on button at bounding box center [183, 160] width 13 height 13
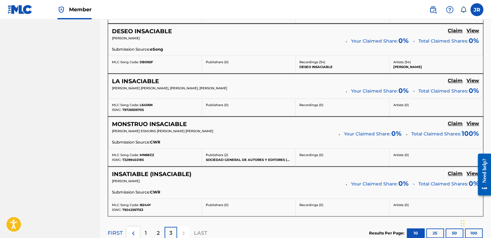
scroll to position [408, 0]
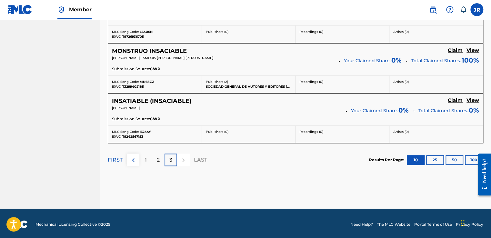
click at [201, 158] on p "LAST" at bounding box center [200, 160] width 13 height 8
click at [185, 160] on div at bounding box center [183, 160] width 13 height 13
click at [202, 157] on p "LAST" at bounding box center [200, 160] width 13 height 8
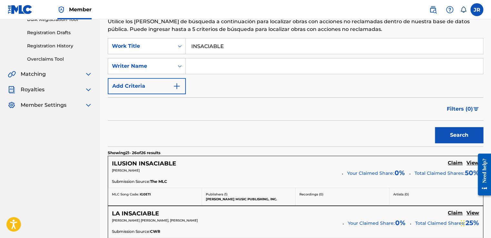
scroll to position [20, 0]
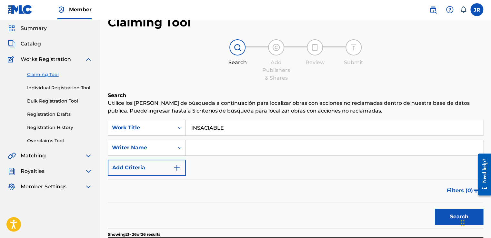
click at [202, 149] on input "Search Form" at bounding box center [334, 147] width 297 height 15
paste input "[PERSON_NAME]"
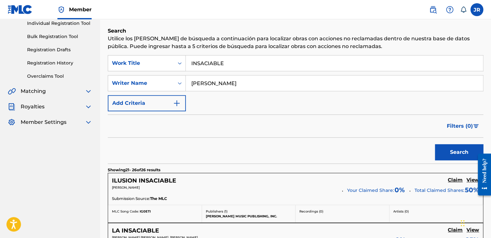
type input "[PERSON_NAME]"
click at [456, 154] on button "Search" at bounding box center [459, 152] width 48 height 16
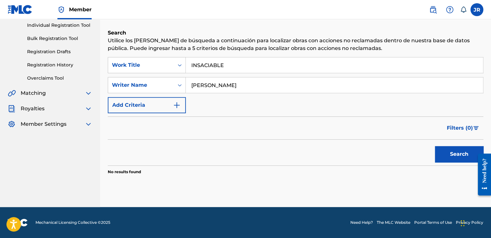
scroll to position [83, 0]
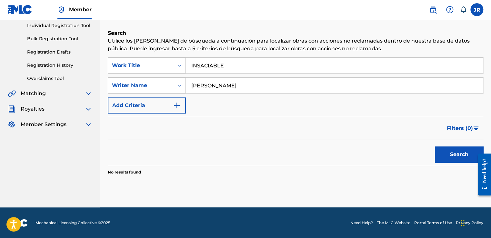
click at [176, 103] on img "Search Form" at bounding box center [177, 106] width 8 height 8
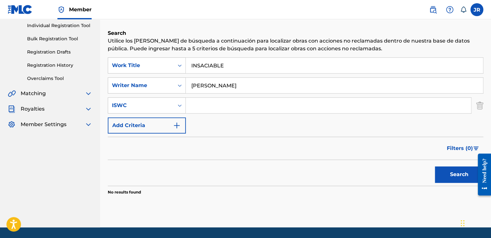
click at [194, 105] on input "Search Form" at bounding box center [328, 105] width 285 height 15
paste input "T3317702919"
type input "T3317702919"
click at [449, 173] on button "Search" at bounding box center [459, 174] width 48 height 16
drag, startPoint x: 249, startPoint y: 86, endPoint x: 172, endPoint y: 94, distance: 77.5
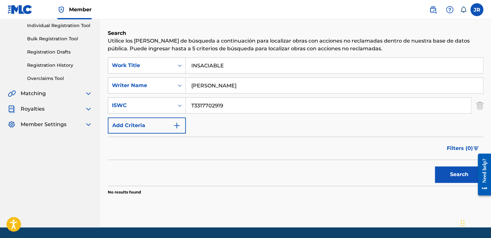
click at [172, 94] on div "SearchWithCriteriabb5615db-9e7e-4d2a-8223-d596d2f7f9c2 Work Title INSACIABLE Se…" at bounding box center [296, 95] width 376 height 76
click at [459, 173] on button "Search" at bounding box center [459, 174] width 48 height 16
click at [178, 124] on img "Search Form" at bounding box center [177, 126] width 8 height 8
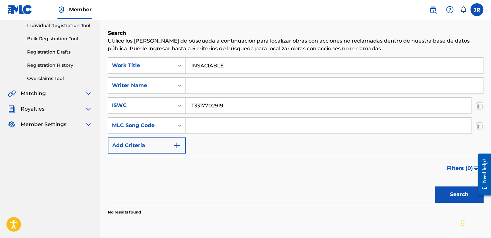
click at [203, 129] on input "Search Form" at bounding box center [328, 125] width 285 height 15
paste input "IZ0VJ1"
type input "IZ0VJ1"
click at [466, 197] on button "Search" at bounding box center [459, 195] width 48 height 16
drag, startPoint x: 229, startPoint y: 111, endPoint x: 178, endPoint y: 112, distance: 51.3
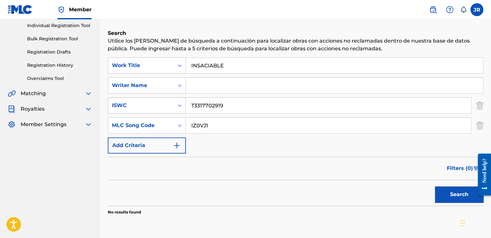
click at [178, 112] on div "SearchWithCriteria1a8113f8-5afb-4b9c-b693-07f31da58771 ISWC T3317702919" at bounding box center [296, 105] width 376 height 16
click at [452, 196] on button "Search" at bounding box center [459, 195] width 48 height 16
click at [175, 146] on img "Search Form" at bounding box center [177, 146] width 8 height 8
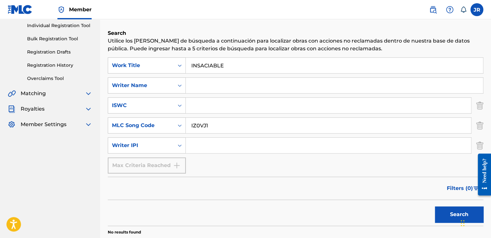
click at [202, 145] on input "Search Form" at bounding box center [328, 145] width 285 height 15
paste input "01285938993"
type input "01285938993"
click at [455, 214] on button "Search" at bounding box center [459, 215] width 48 height 16
drag, startPoint x: 222, startPoint y: 125, endPoint x: 154, endPoint y: 125, distance: 67.4
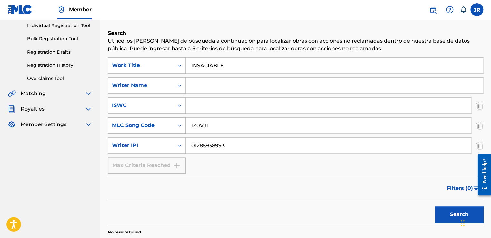
click at [154, 125] on div "SearchWithCriteriab4a8d126-1760-496e-8031-0e82ee87f107 MLC Song Code IZ0VJ1" at bounding box center [296, 125] width 376 height 16
click at [440, 211] on button "Search" at bounding box center [459, 215] width 48 height 16
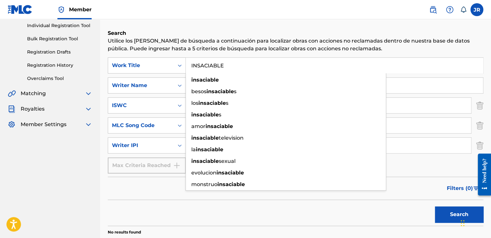
drag, startPoint x: 158, startPoint y: 67, endPoint x: 88, endPoint y: 67, distance: 69.7
click at [88, 67] on main "Josbel Robaina Summary Catalog Works Registration Claiming Tool Individual Regi…" at bounding box center [245, 102] width 491 height 331
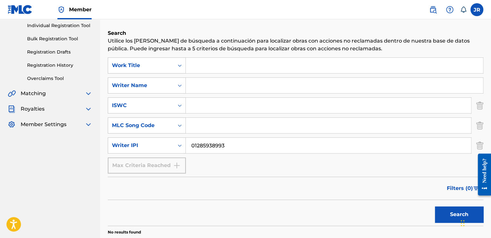
click at [450, 210] on button "Search" at bounding box center [459, 215] width 48 height 16
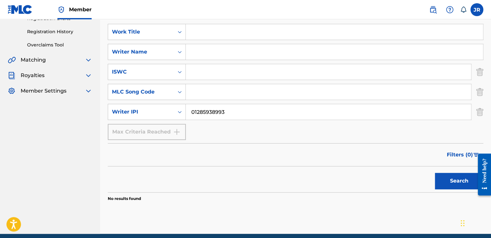
scroll to position [143, 0]
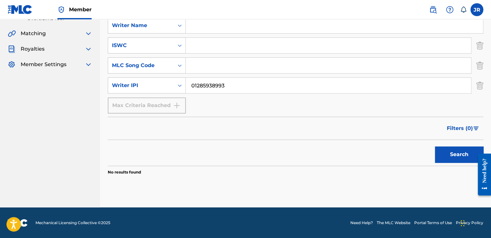
click at [176, 105] on div "Max Criteria Reached" at bounding box center [147, 105] width 78 height 16
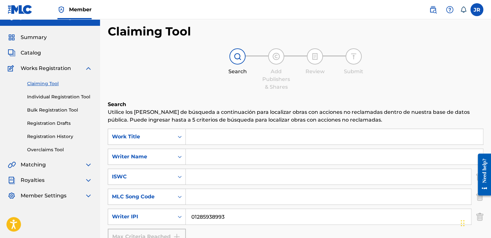
scroll to position [0, 0]
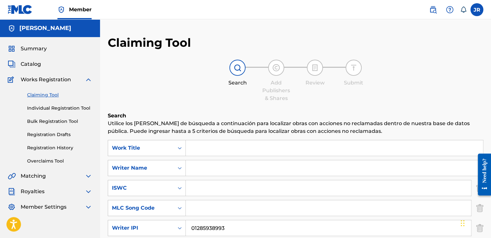
click at [50, 162] on link "Overclaims Tool" at bounding box center [59, 161] width 65 height 7
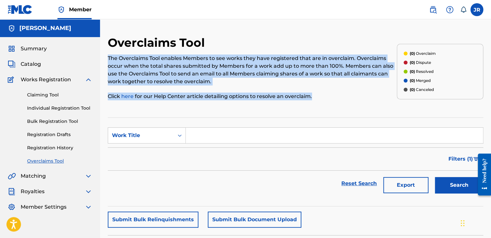
drag, startPoint x: 119, startPoint y: 57, endPoint x: 314, endPoint y: 96, distance: 199.0
click at [314, 96] on div "Overclaims Tool The Overclaims Tool enables Members to see works they have regi…" at bounding box center [295, 145] width 391 height 220
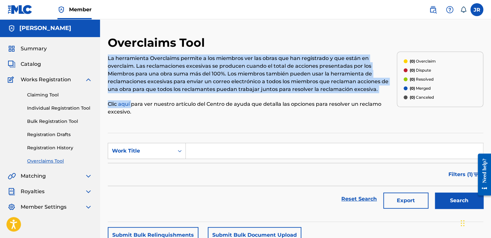
click at [158, 113] on p "Clic aquí para ver nuestro artículo del Centro de ayuda que detalla las opcione…" at bounding box center [252, 107] width 289 height 15
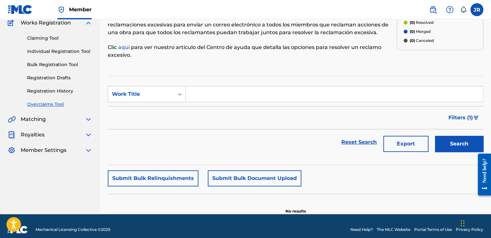
scroll to position [63, 0]
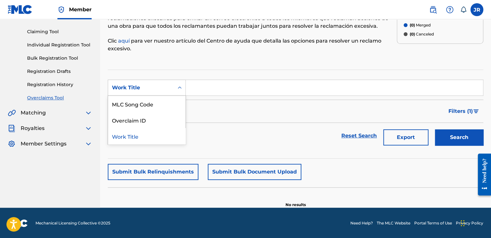
click at [176, 89] on div "Search Form" at bounding box center [180, 88] width 12 height 12
click at [149, 122] on div "Overclaim ID" at bounding box center [146, 120] width 77 height 16
click at [178, 87] on icon "Search Form" at bounding box center [180, 88] width 6 height 6
click at [136, 117] on div "MLC Song Code" at bounding box center [146, 120] width 77 height 16
click at [202, 90] on input "Search Form" at bounding box center [334, 87] width 297 height 15
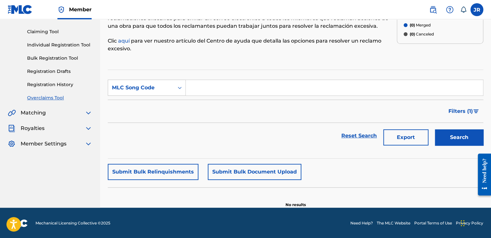
paste input "IZ0VJ1"
click at [191, 88] on input "IZ0VJ1" at bounding box center [334, 87] width 297 height 15
click at [219, 90] on input "IZ0VJ1" at bounding box center [334, 87] width 297 height 15
type input "IZ0VJ1"
click at [457, 136] on button "Search" at bounding box center [459, 137] width 48 height 16
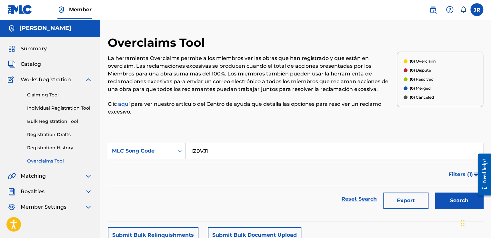
scroll to position [0, 0]
click at [62, 149] on link "Registration History" at bounding box center [59, 148] width 65 height 7
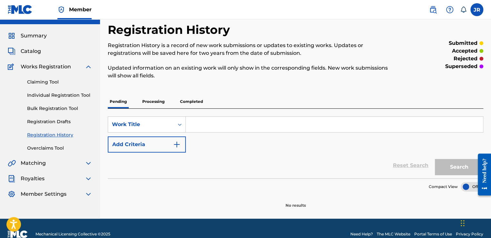
scroll to position [24, 0]
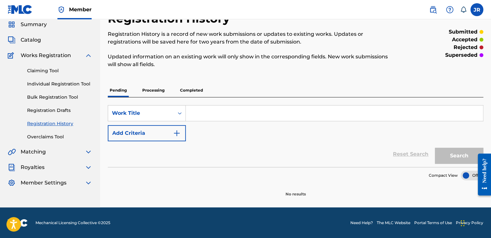
click at [151, 87] on p "Processing" at bounding box center [153, 91] width 26 height 14
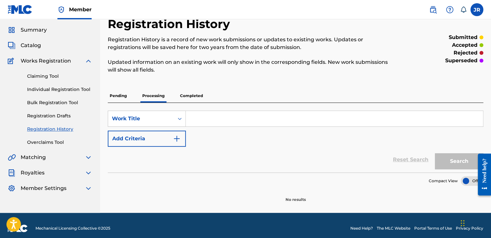
scroll to position [24, 0]
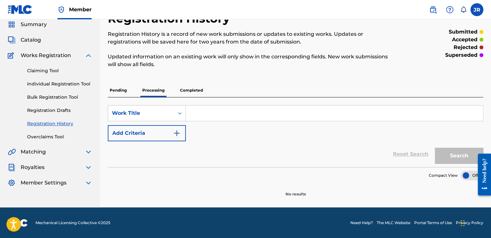
click at [197, 91] on p "Completed" at bounding box center [191, 91] width 27 height 14
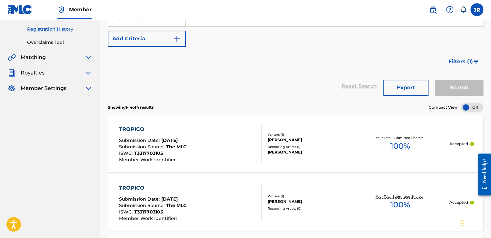
scroll to position [161, 0]
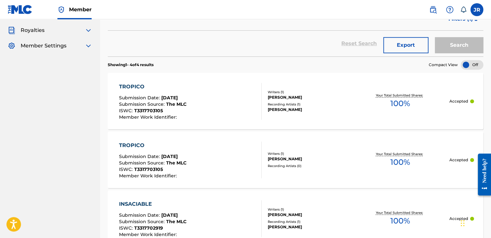
click at [224, 98] on div "TROPICO Submission Date : Aug 14, 2025 Submission Source : The MLC ISWC : T3317…" at bounding box center [190, 101] width 143 height 37
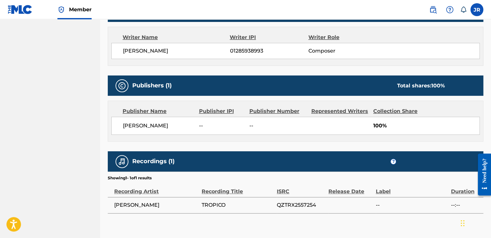
scroll to position [257, 0]
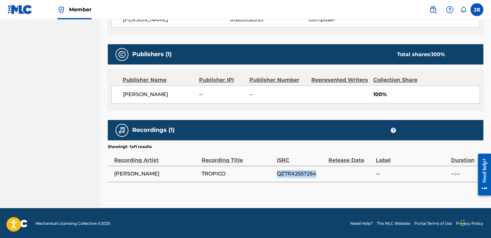
drag, startPoint x: 323, startPoint y: 176, endPoint x: 262, endPoint y: 178, distance: 60.7
click at [262, 178] on tr "JOSBE ROBAINA TROPICO QZTRX2557254 -- --:--" at bounding box center [296, 174] width 376 height 16
copy tr "QZTRX2557254"
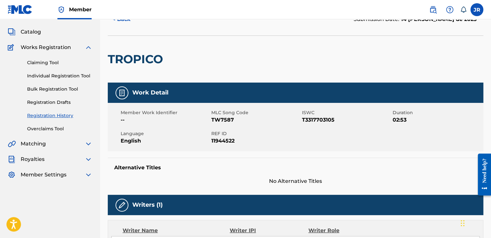
scroll to position [0, 0]
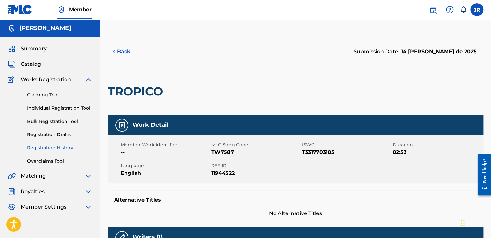
click at [119, 54] on button "< Back" at bounding box center [127, 52] width 39 height 16
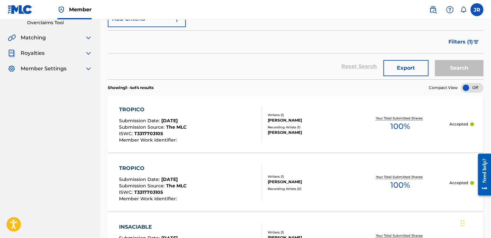
scroll to position [235, 0]
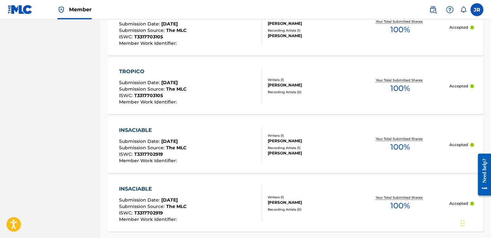
click at [316, 146] on div "Recording Artists ( 1 )" at bounding box center [309, 148] width 83 height 5
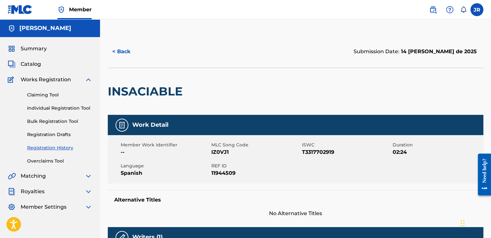
click at [87, 79] on img at bounding box center [89, 80] width 8 height 8
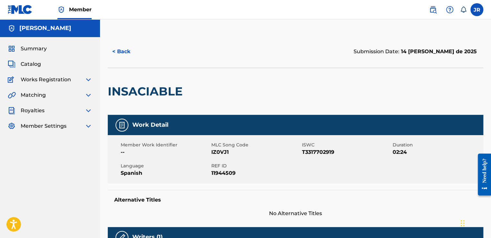
click at [120, 51] on button "< Back" at bounding box center [127, 52] width 39 height 16
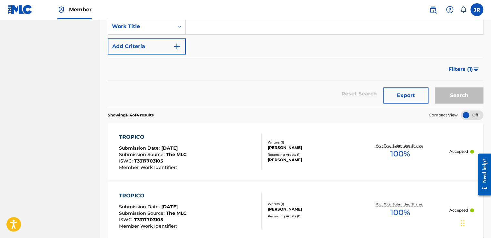
scroll to position [169, 0]
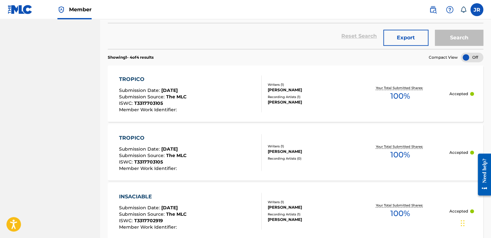
drag, startPoint x: 346, startPoint y: 93, endPoint x: 327, endPoint y: 98, distance: 19.9
click at [327, 98] on div "Recording Artists ( 1 )" at bounding box center [309, 97] width 83 height 5
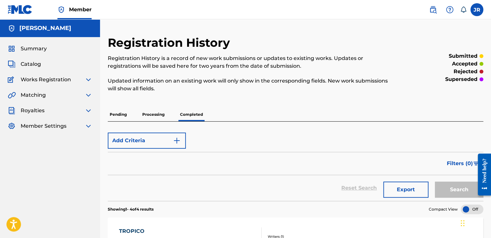
scroll to position [7, 0]
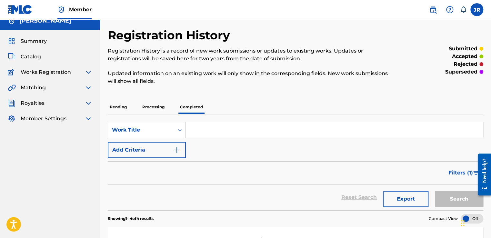
click at [85, 96] on div "Summary Catalog Works Registration Claiming Tool Individual Registration Tool B…" at bounding box center [50, 80] width 100 height 101
click at [86, 104] on img at bounding box center [89, 103] width 8 height 8
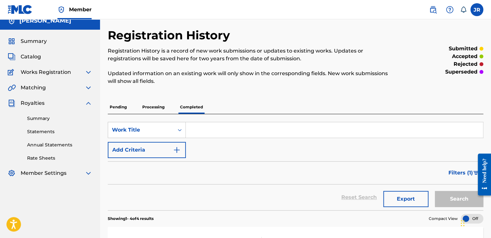
click at [89, 73] on img at bounding box center [89, 72] width 8 height 8
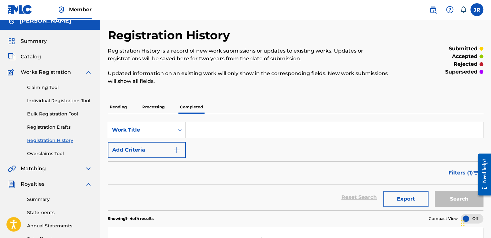
click at [89, 72] on img at bounding box center [89, 72] width 8 height 8
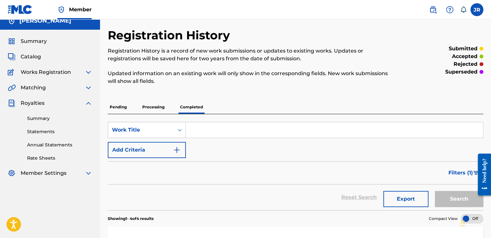
click at [40, 132] on link "Statements" at bounding box center [59, 131] width 65 height 7
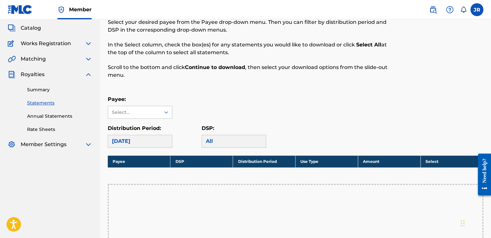
scroll to position [32, 0]
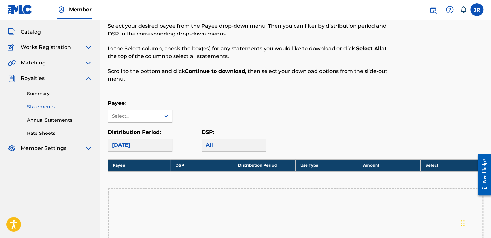
click at [156, 114] on div "Select..." at bounding box center [134, 116] width 52 height 12
click at [144, 135] on div "[PERSON_NAME]" at bounding box center [140, 131] width 64 height 16
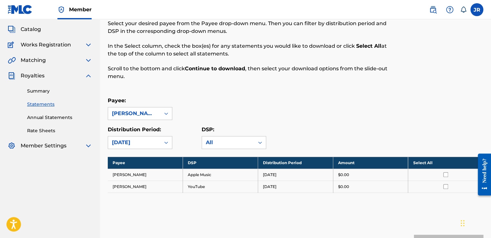
scroll to position [0, 0]
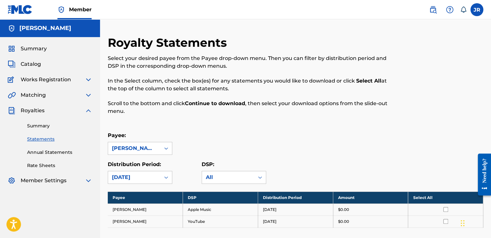
click at [89, 112] on img at bounding box center [89, 111] width 8 height 8
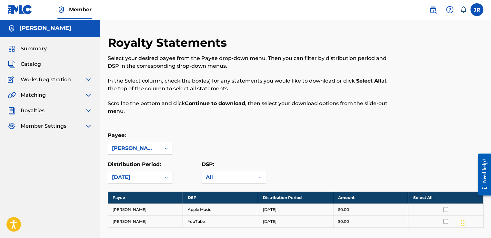
click at [89, 96] on img at bounding box center [89, 95] width 8 height 8
click at [93, 99] on div "Summary Catalog Works Registration Claiming Tool Individual Registration Tool B…" at bounding box center [50, 101] width 100 height 129
click at [88, 97] on img at bounding box center [89, 95] width 8 height 8
click at [88, 79] on img at bounding box center [89, 80] width 8 height 8
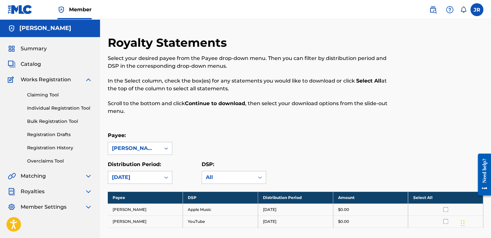
click at [90, 80] on img at bounding box center [89, 80] width 8 height 8
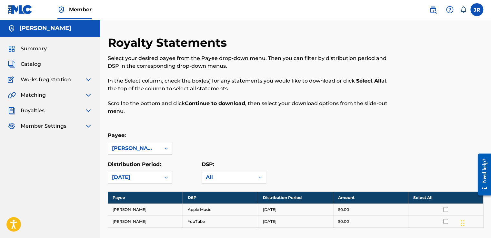
click at [87, 96] on img at bounding box center [89, 95] width 8 height 8
click at [87, 93] on img at bounding box center [89, 95] width 8 height 8
click at [89, 95] on img at bounding box center [89, 95] width 8 height 8
click at [86, 96] on img at bounding box center [89, 95] width 8 height 8
click at [86, 78] on img at bounding box center [89, 80] width 8 height 8
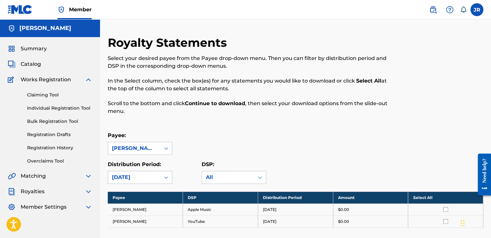
click at [49, 97] on link "Claiming Tool" at bounding box center [59, 95] width 65 height 7
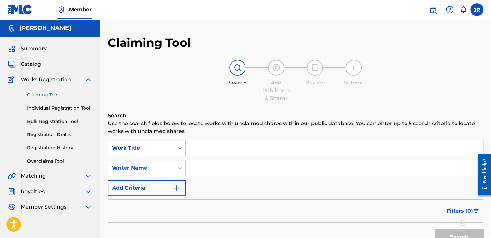
drag, startPoint x: 110, startPoint y: 126, endPoint x: 178, endPoint y: 104, distance: 71.7
click at [177, 107] on div "Claiming Tool Search Add Publishers & Shares Review Submit Search Use the searc…" at bounding box center [296, 157] width 376 height 245
click at [86, 79] on img at bounding box center [89, 80] width 8 height 8
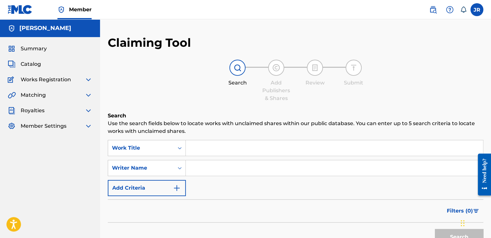
click at [34, 62] on span "Catalog" at bounding box center [31, 64] width 20 height 8
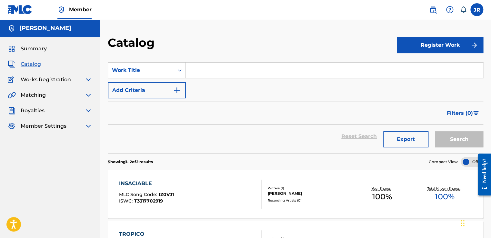
click at [41, 50] on span "Summary" at bounding box center [34, 49] width 26 height 8
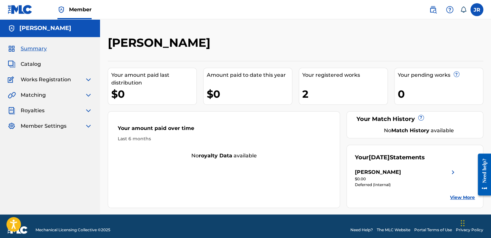
click at [38, 69] on div "Summary Catalog Works Registration Claiming Tool Individual Registration Tool B…" at bounding box center [50, 87] width 100 height 101
click at [35, 64] on span "Catalog" at bounding box center [31, 64] width 20 height 8
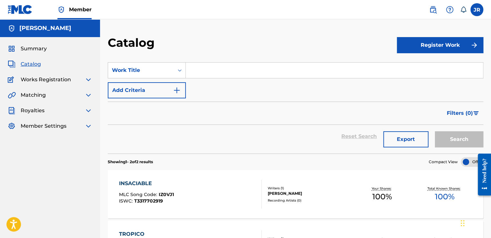
click at [87, 82] on img at bounding box center [89, 80] width 8 height 8
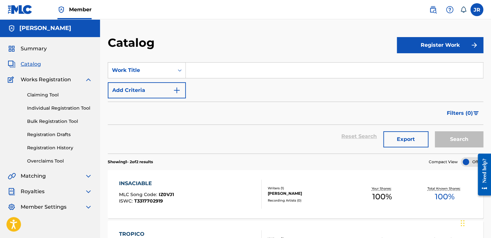
click at [40, 65] on span "Catalog" at bounding box center [31, 64] width 20 height 8
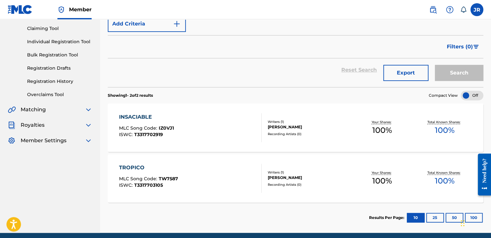
scroll to position [92, 0]
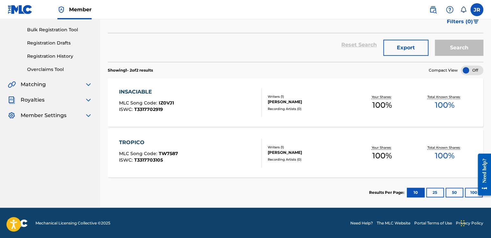
click at [191, 92] on div "INSACIABLE MLC Song Code : IZ0VJ1 ISWC : T3317702919" at bounding box center [190, 102] width 143 height 29
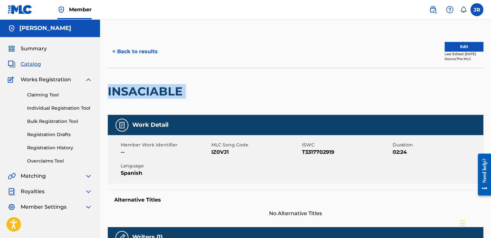
drag, startPoint x: 186, startPoint y: 89, endPoint x: 107, endPoint y: 95, distance: 79.3
copy div "INSACIABLE"
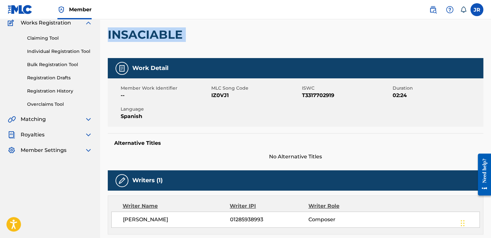
scroll to position [129, 0]
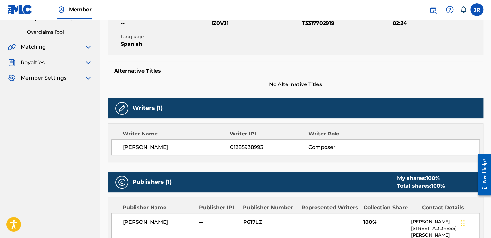
drag, startPoint x: 182, startPoint y: 145, endPoint x: 83, endPoint y: 149, distance: 99.2
click at [83, 149] on main "Josbel Robaina Summary Catalog Works Registration Claiming Tool Individual Regi…" at bounding box center [245, 129] width 491 height 478
click at [185, 149] on span "[PERSON_NAME]" at bounding box center [176, 148] width 107 height 8
click at [172, 149] on span "[PERSON_NAME]" at bounding box center [176, 148] width 107 height 8
click at [164, 159] on div "Writer Name Writer IPI Writer Role JOSBEL ROBAINA 01285938993 Composer" at bounding box center [296, 142] width 376 height 39
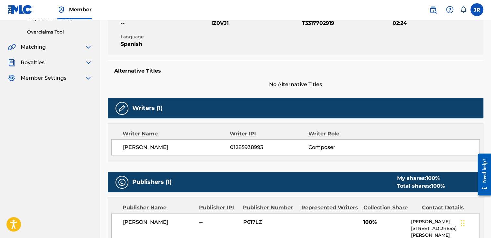
drag, startPoint x: 178, startPoint y: 149, endPoint x: 101, endPoint y: 149, distance: 76.8
click at [101, 149] on div "< Back to results Edit Last Edited: August 19, 2025 Source: The MLC INSACIABLE …" at bounding box center [295, 136] width 391 height 461
copy span "[PERSON_NAME]"
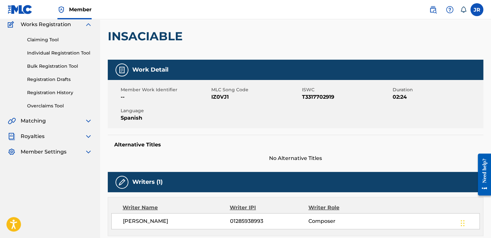
scroll to position [0, 0]
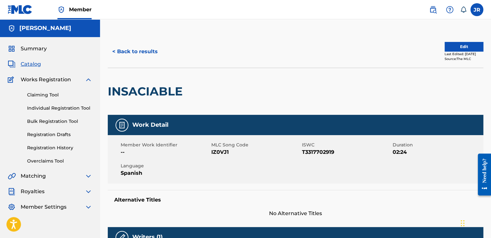
click at [88, 78] on img at bounding box center [89, 80] width 8 height 8
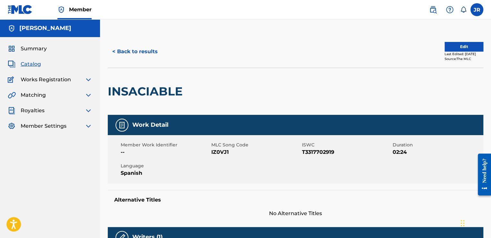
click at [91, 94] on img at bounding box center [89, 95] width 8 height 8
click at [49, 112] on link "Matching Tool" at bounding box center [59, 110] width 65 height 7
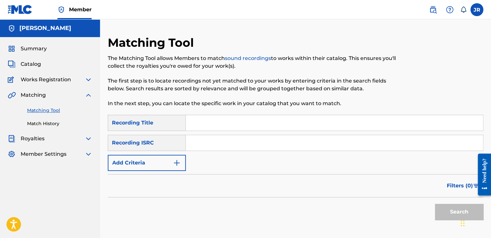
click at [201, 130] on input "Search Form" at bounding box center [334, 122] width 297 height 15
click at [188, 141] on input "Search Form" at bounding box center [334, 142] width 297 height 15
click at [163, 141] on div "Recording ISRC" at bounding box center [147, 143] width 78 height 16
click at [196, 124] on input "Search Form" at bounding box center [334, 122] width 297 height 15
type input "i"
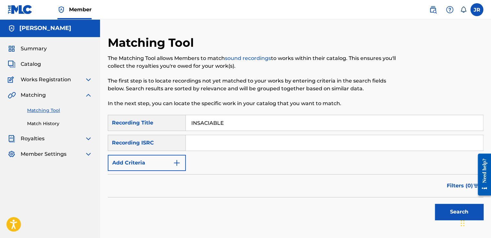
type input "INSACIABLE"
click at [141, 146] on div "Recording ISRC" at bounding box center [147, 143] width 78 height 16
click at [208, 148] on input "Search Form" at bounding box center [334, 142] width 297 height 15
type input "QZTRX2557254"
click at [452, 207] on button "Search" at bounding box center [459, 212] width 48 height 16
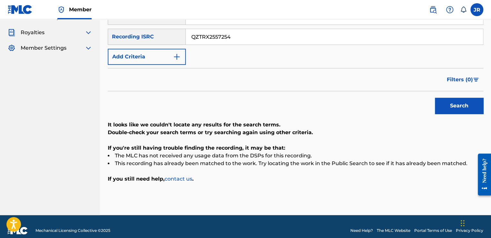
scroll to position [114, 0]
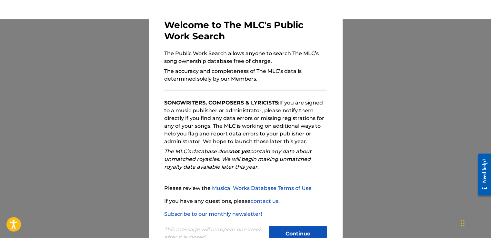
scroll to position [25, 0]
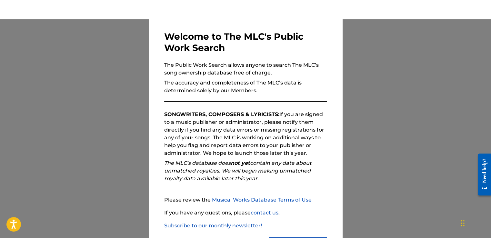
drag, startPoint x: 201, startPoint y: 76, endPoint x: 259, endPoint y: 175, distance: 114.7
click at [259, 175] on div "Welcome to The MLC's Public Work Search The Public Work Search allows anyone to…" at bounding box center [245, 143] width 163 height 224
drag, startPoint x: 259, startPoint y: 175, endPoint x: 225, endPoint y: 143, distance: 47.3
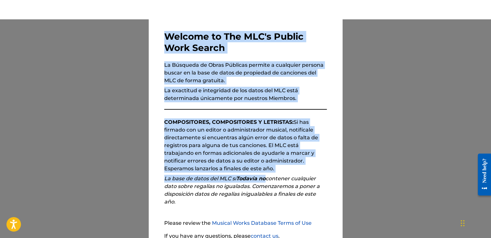
click at [315, 100] on p "La exactitud e integridad de los datos del MLC está determinada únicamente por …" at bounding box center [245, 94] width 163 height 15
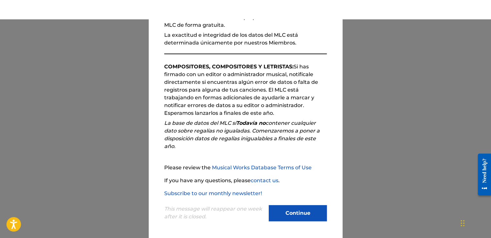
scroll to position [22, 0]
click at [290, 214] on button "Continue" at bounding box center [298, 213] width 58 height 16
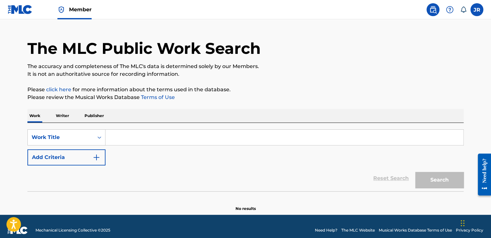
scroll to position [22, 0]
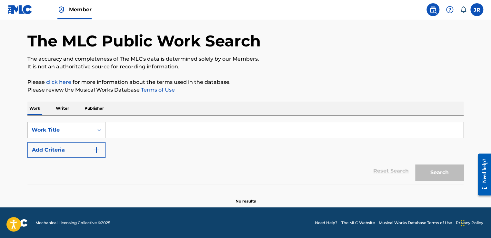
click at [116, 132] on input "Search Form" at bounding box center [285, 129] width 358 height 15
paste input "QZTRX2557254"
type input "QZTRX2557254"
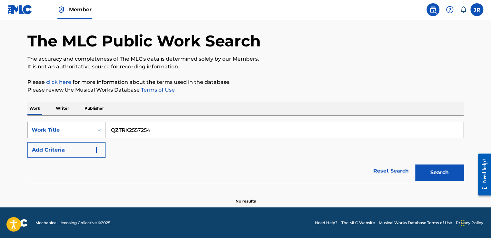
drag, startPoint x: 159, startPoint y: 129, endPoint x: 60, endPoint y: 129, distance: 99.7
click at [60, 129] on div "SearchWithCriteria308b6140-8dae-4649-a211-5671e0e73813 Work Title QZTRX2557254" at bounding box center [245, 130] width 436 height 16
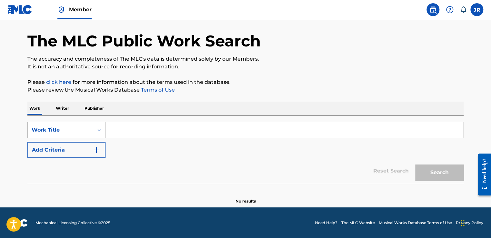
paste input "INSACIABLE"
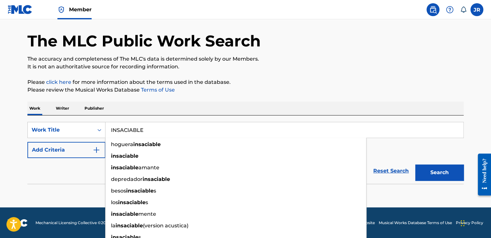
type input "INSACIABLE"
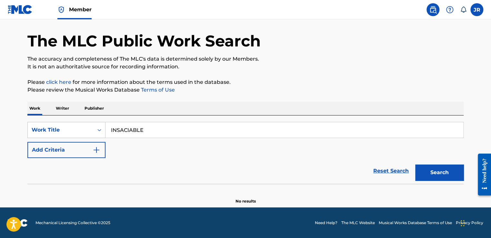
click at [425, 194] on section "No results" at bounding box center [245, 195] width 436 height 17
click at [98, 152] on img "Search Form" at bounding box center [97, 150] width 8 height 8
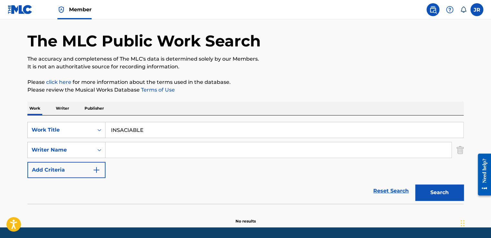
click at [140, 156] on input "Search Form" at bounding box center [279, 149] width 346 height 15
click at [125, 150] on input "Search Form" at bounding box center [279, 149] width 346 height 15
paste input "[PERSON_NAME]"
type input "[PERSON_NAME]"
click at [139, 179] on div "Reset Search Search" at bounding box center [245, 191] width 436 height 26
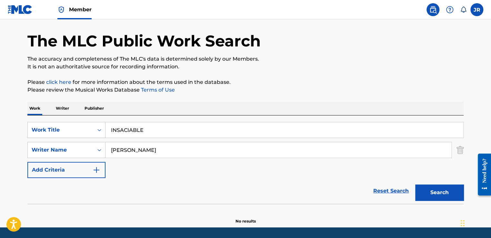
click at [443, 196] on button "Search" at bounding box center [439, 193] width 48 height 16
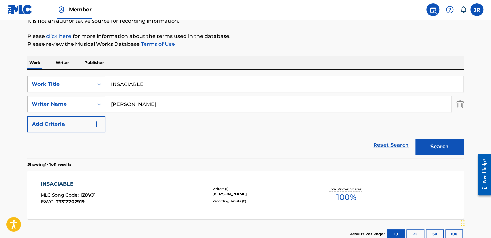
scroll to position [113, 0]
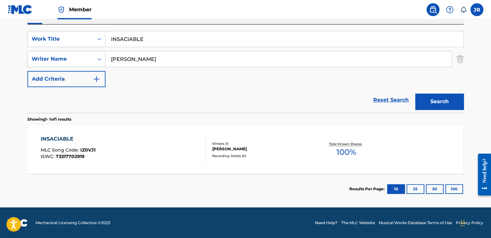
click at [117, 153] on div "INSACIABLE MLC Song Code : IZ0VJ1 ISWC : T3317702919" at bounding box center [124, 149] width 166 height 29
